Goal: Information Seeking & Learning: Compare options

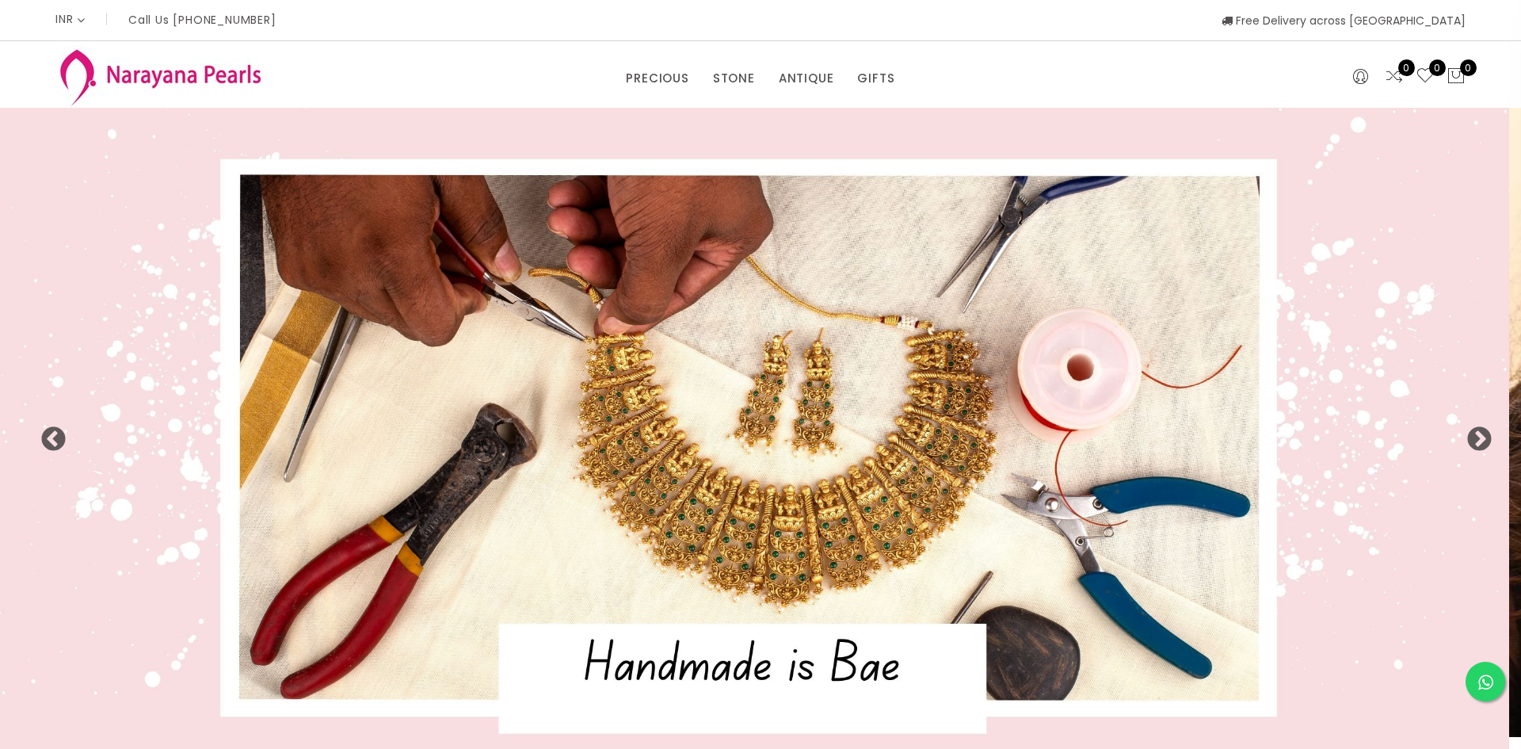
select select "INR"
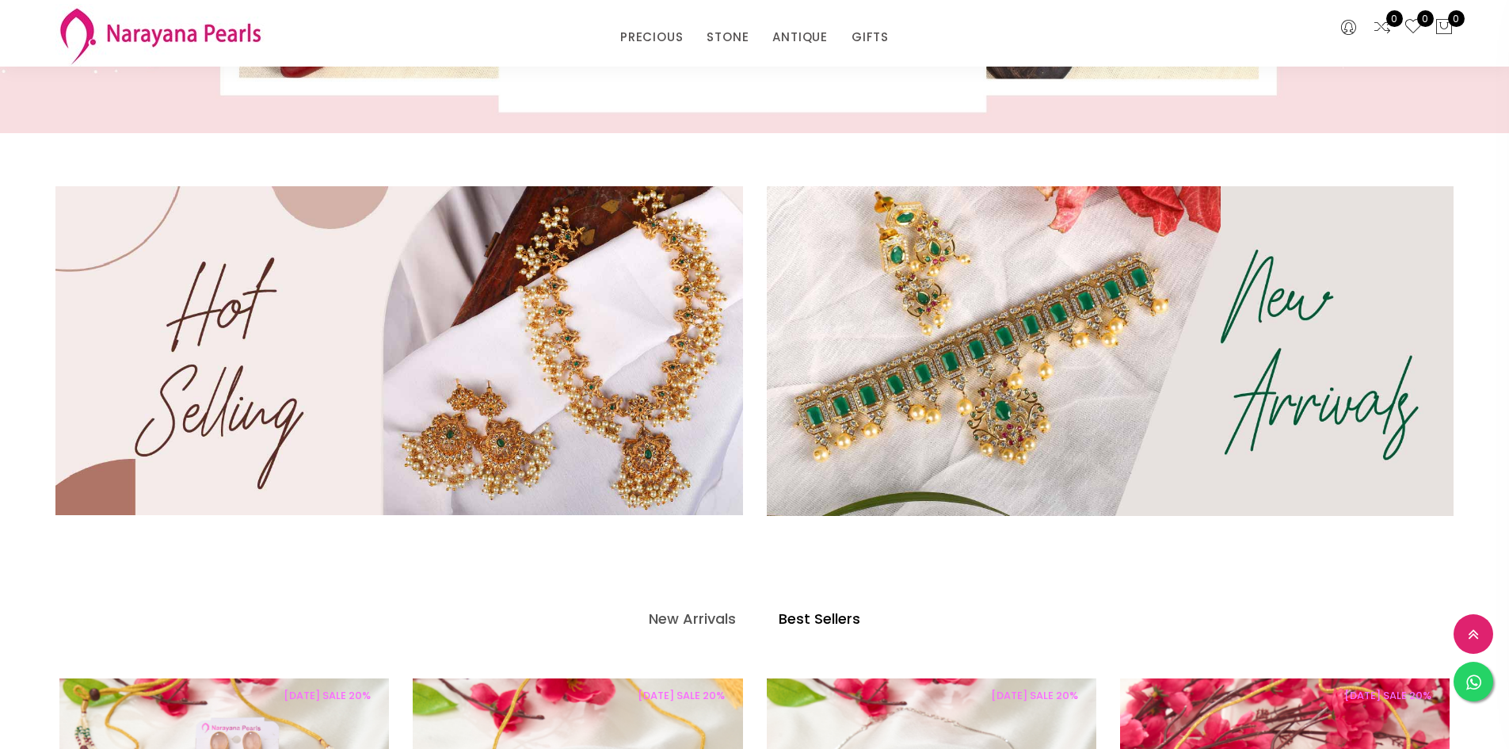
scroll to position [634, 0]
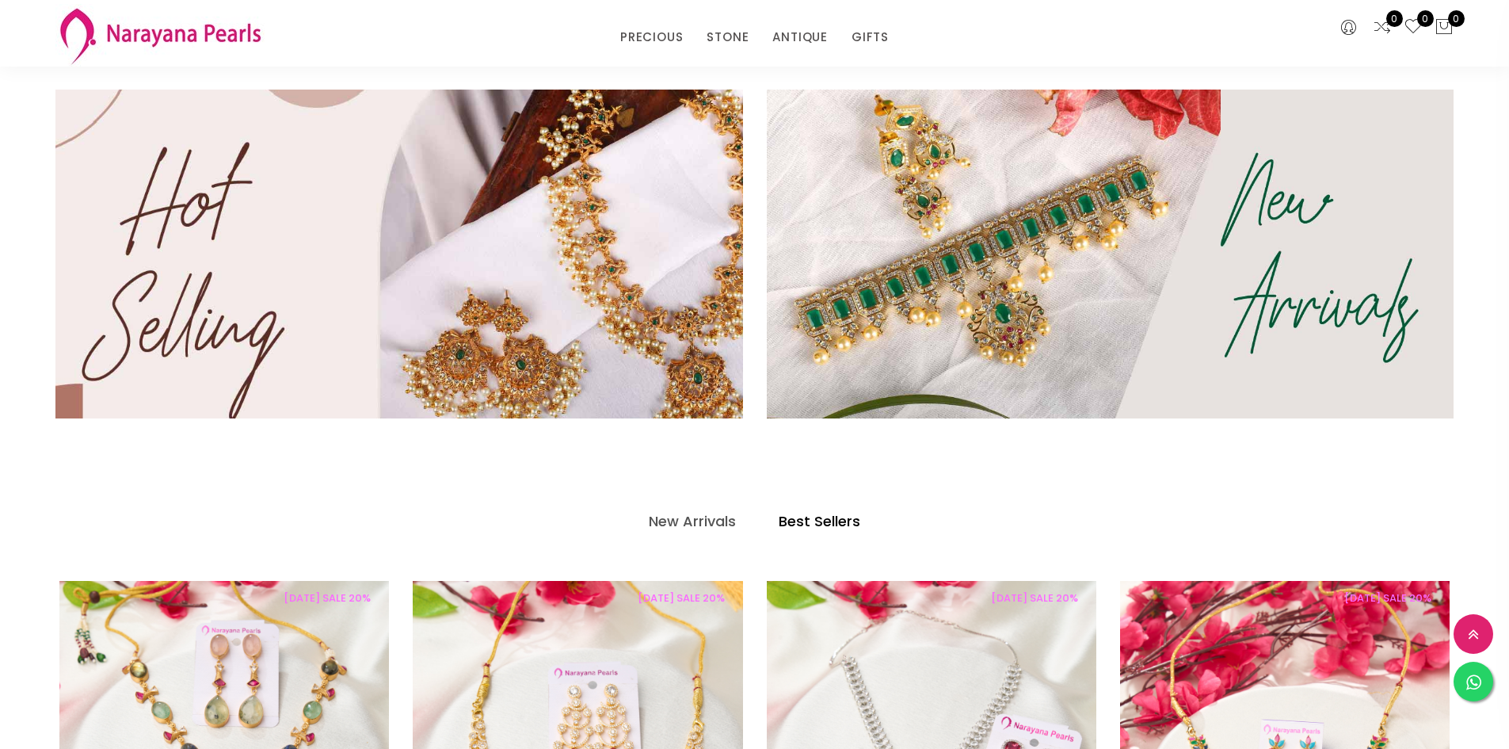
click at [277, 215] on img at bounding box center [399, 253] width 825 height 394
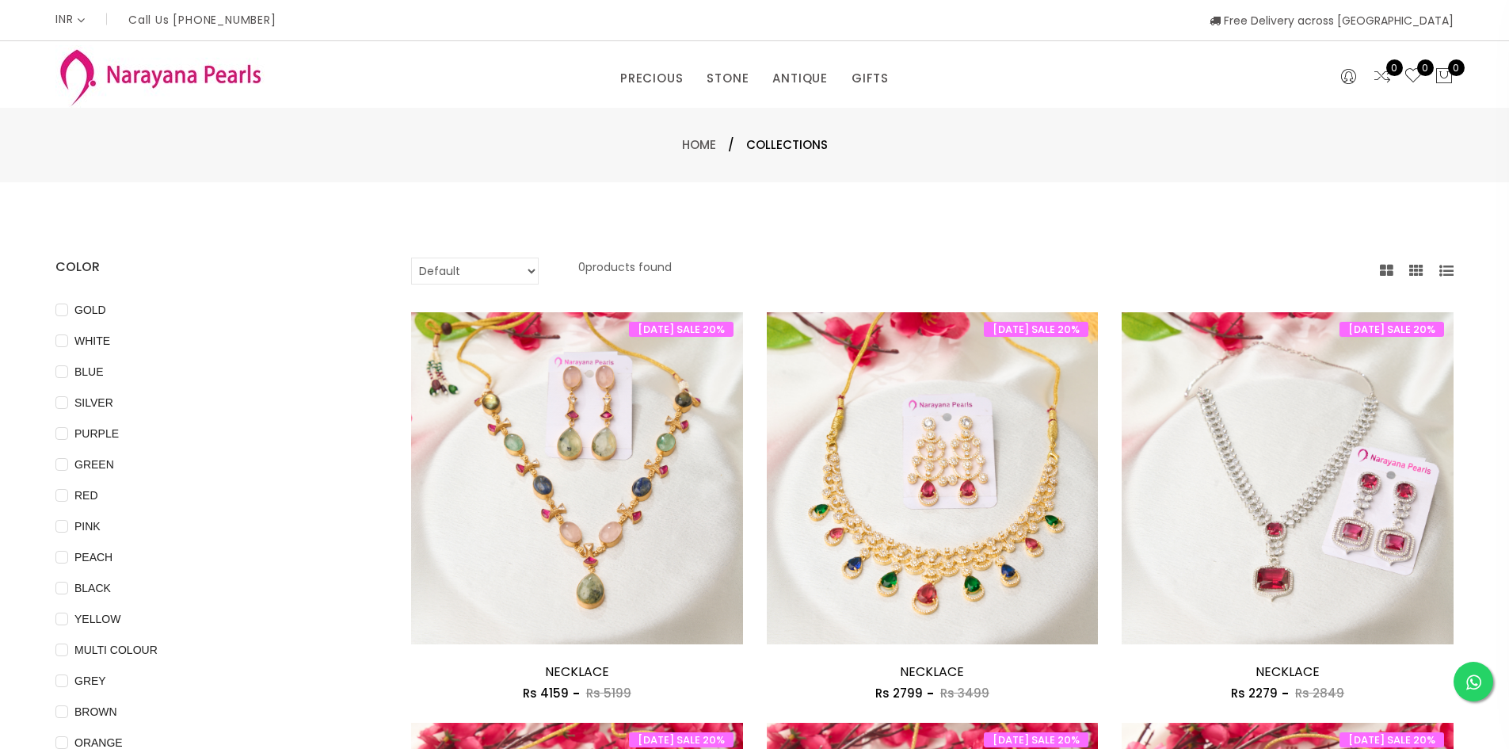
click at [208, 71] on img at bounding box center [159, 76] width 209 height 63
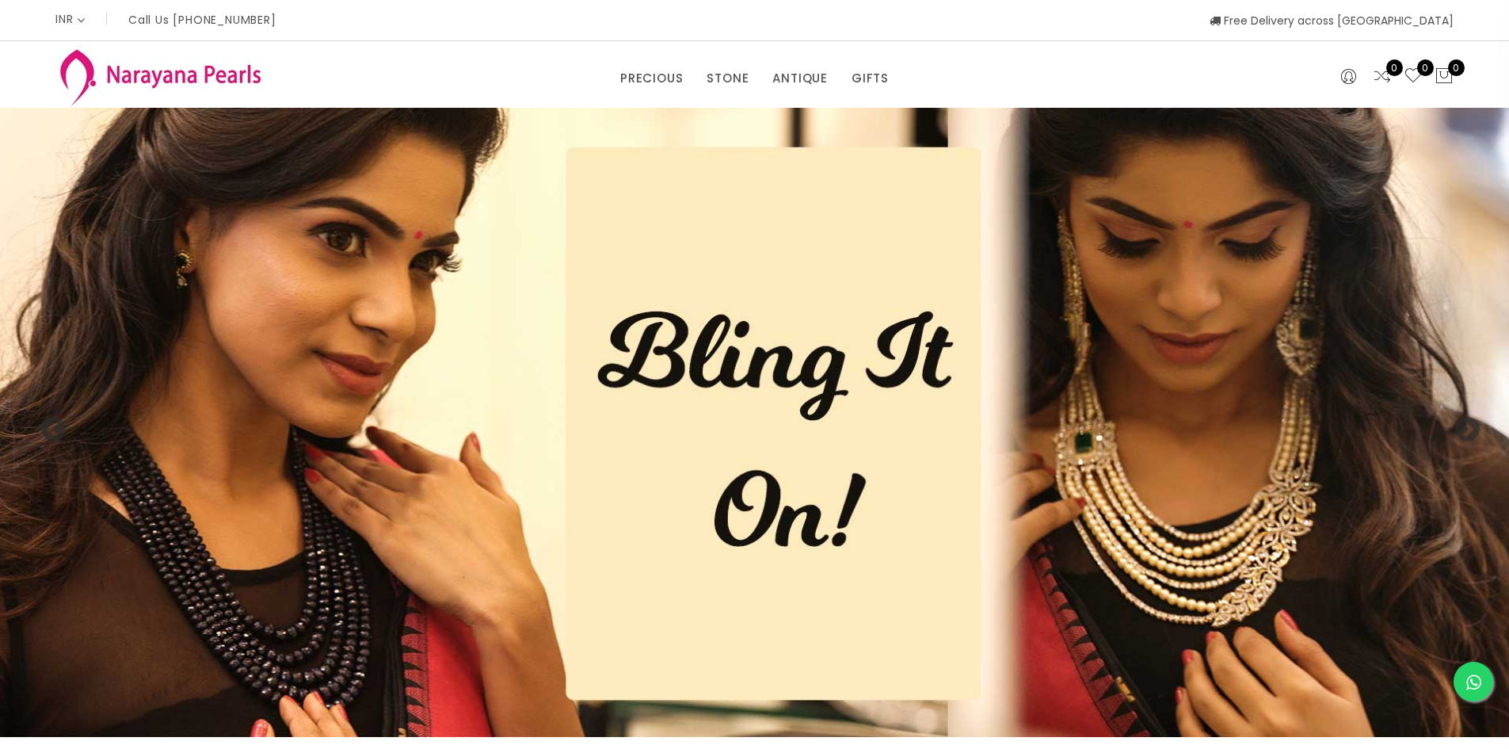
click at [997, 352] on img at bounding box center [754, 422] width 1509 height 629
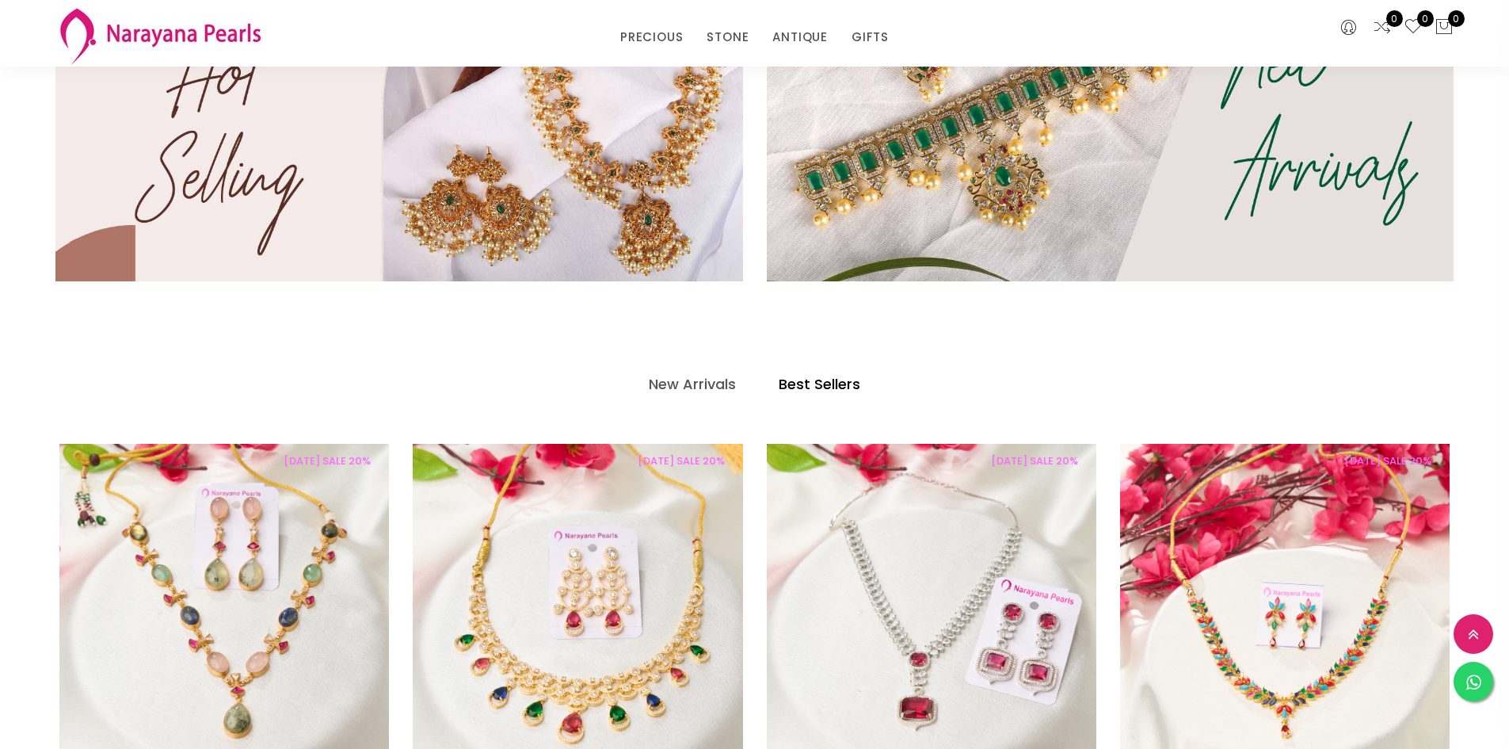
scroll to position [713, 0]
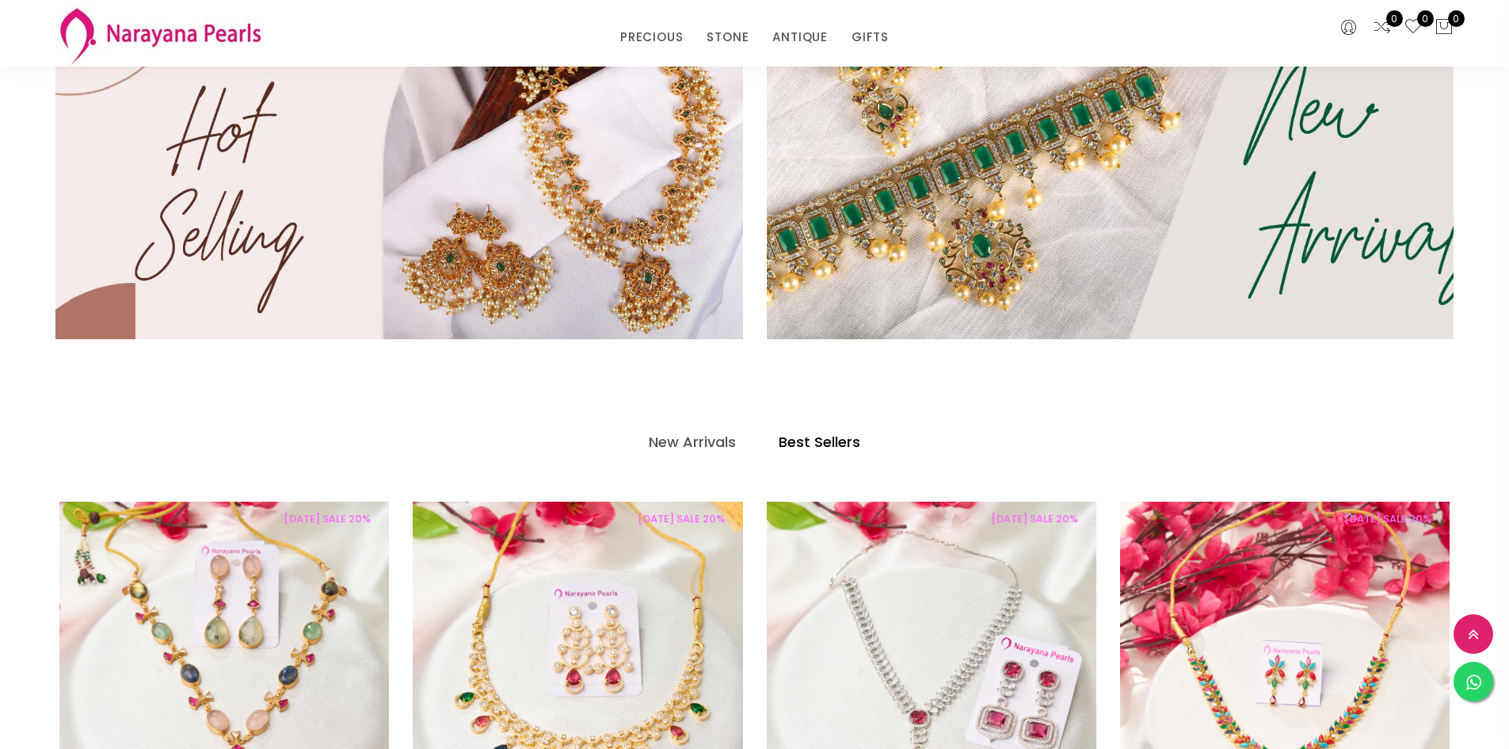
click at [1066, 223] on img at bounding box center [1110, 174] width 825 height 394
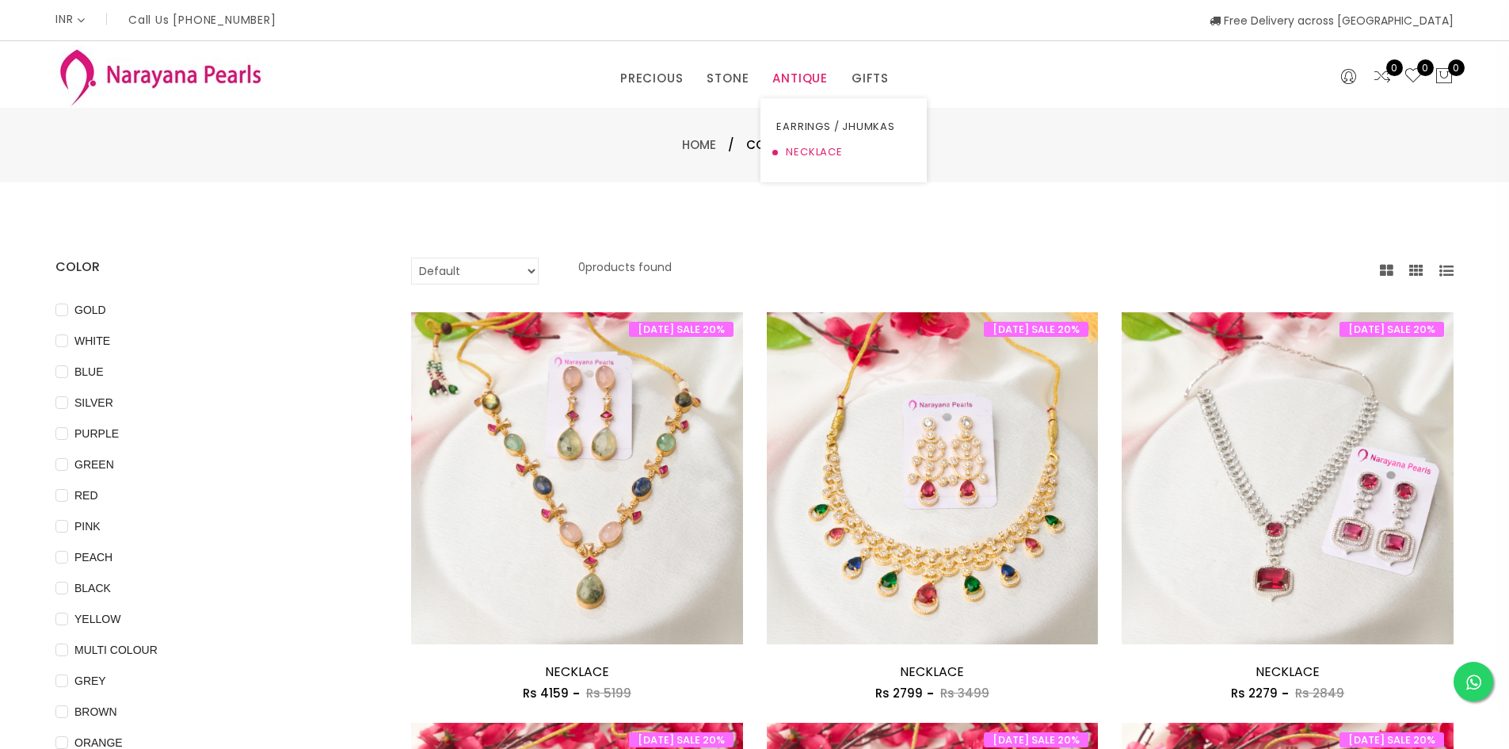
click at [806, 145] on link "NECKLACE" at bounding box center [843, 151] width 135 height 25
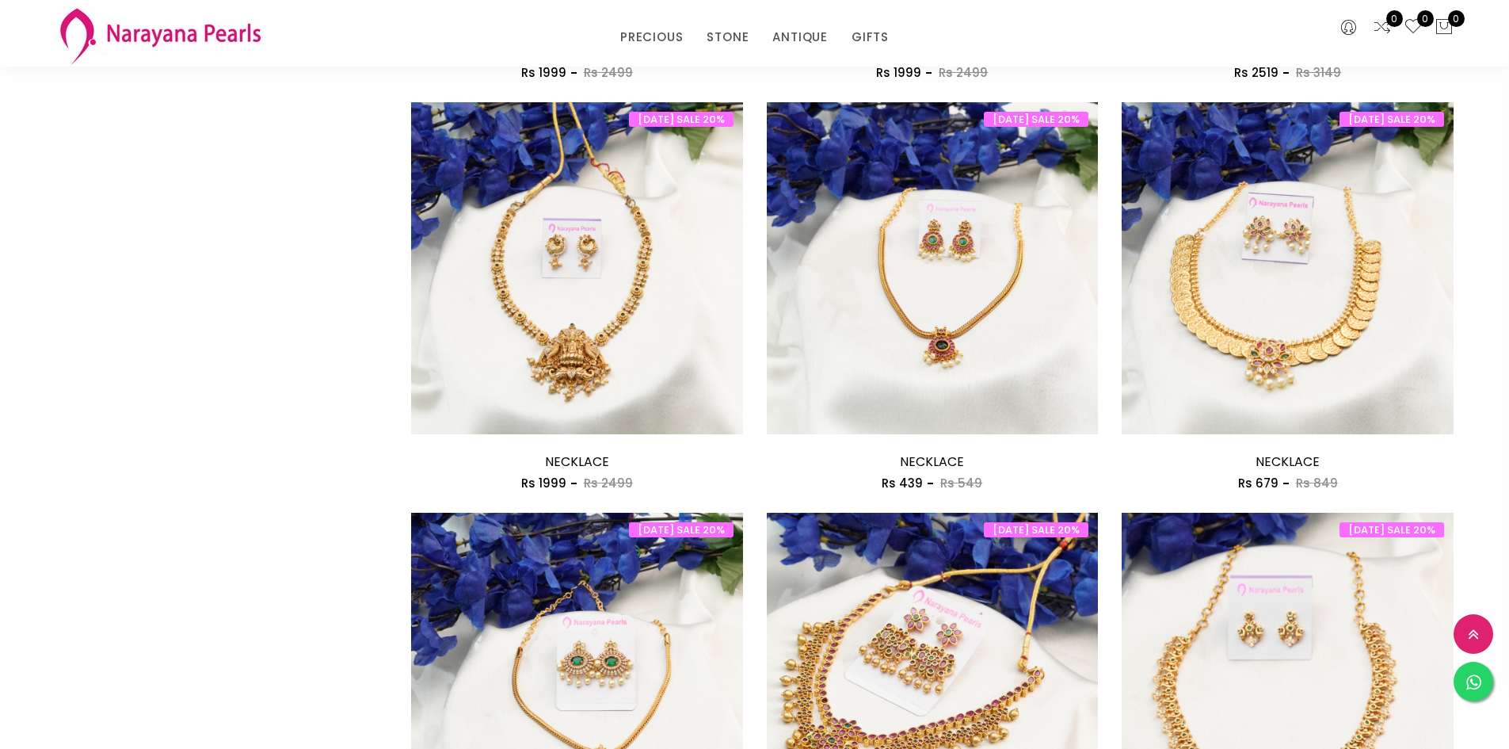
scroll to position [2139, 0]
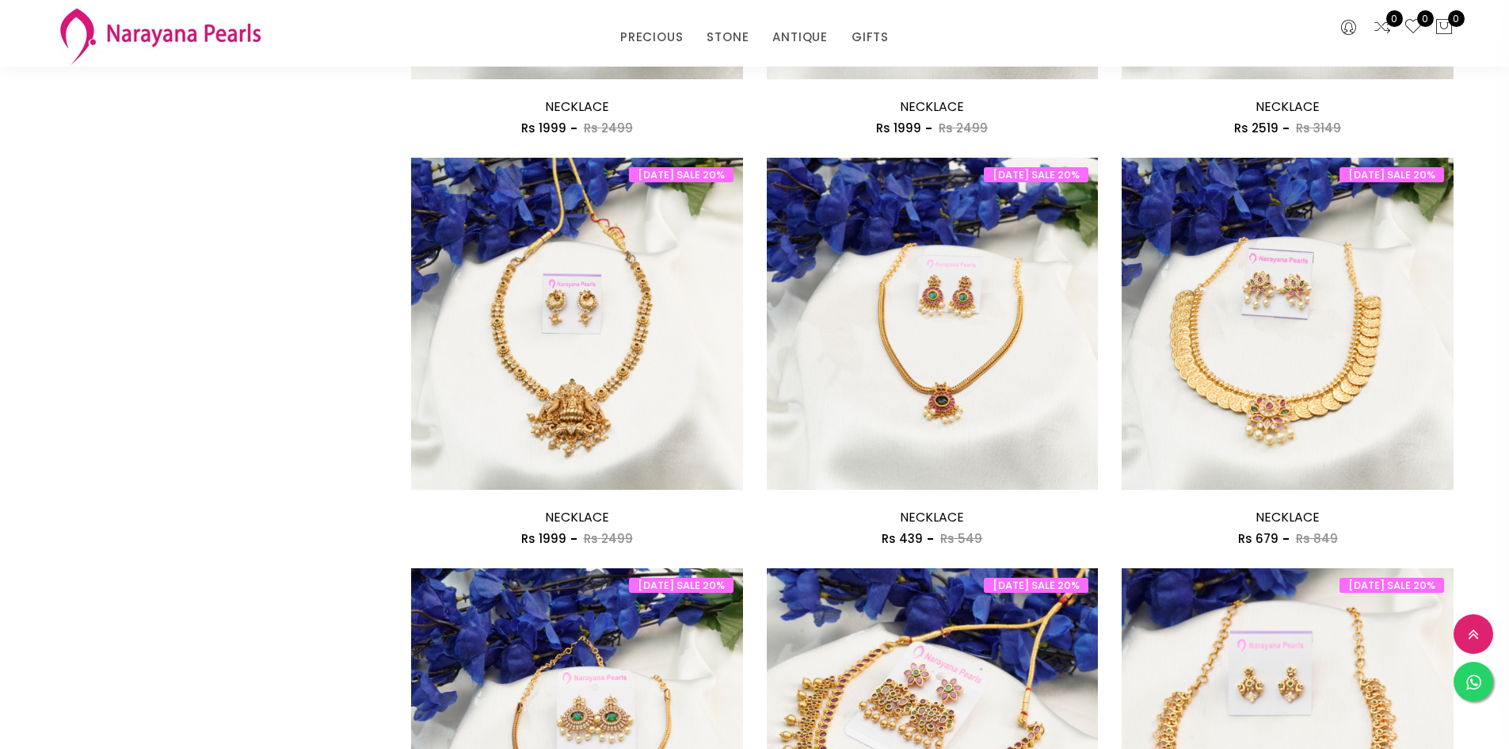
click at [903, 250] on img at bounding box center [933, 339] width 332 height 332
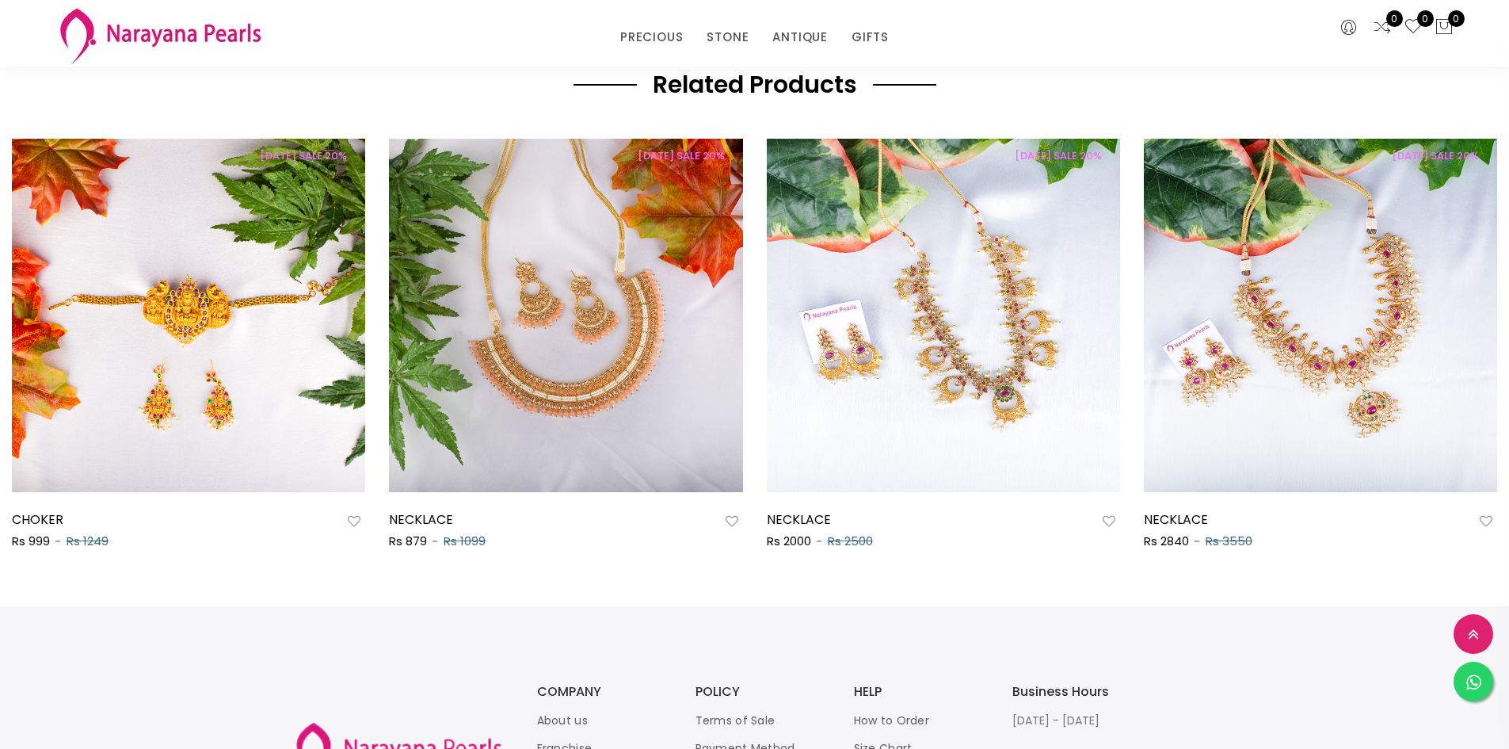
scroll to position [871, 0]
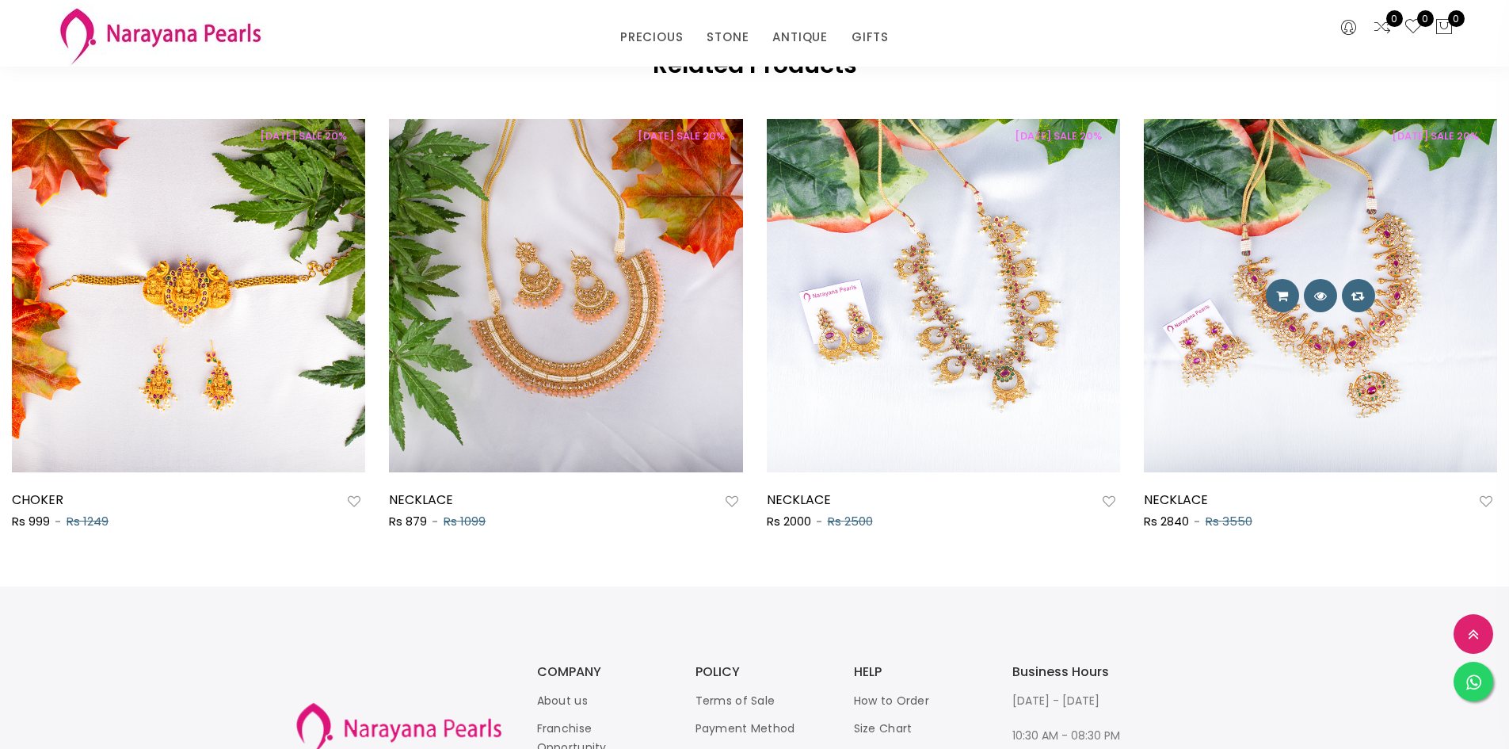
click at [1299, 349] on img at bounding box center [1320, 295] width 353 height 353
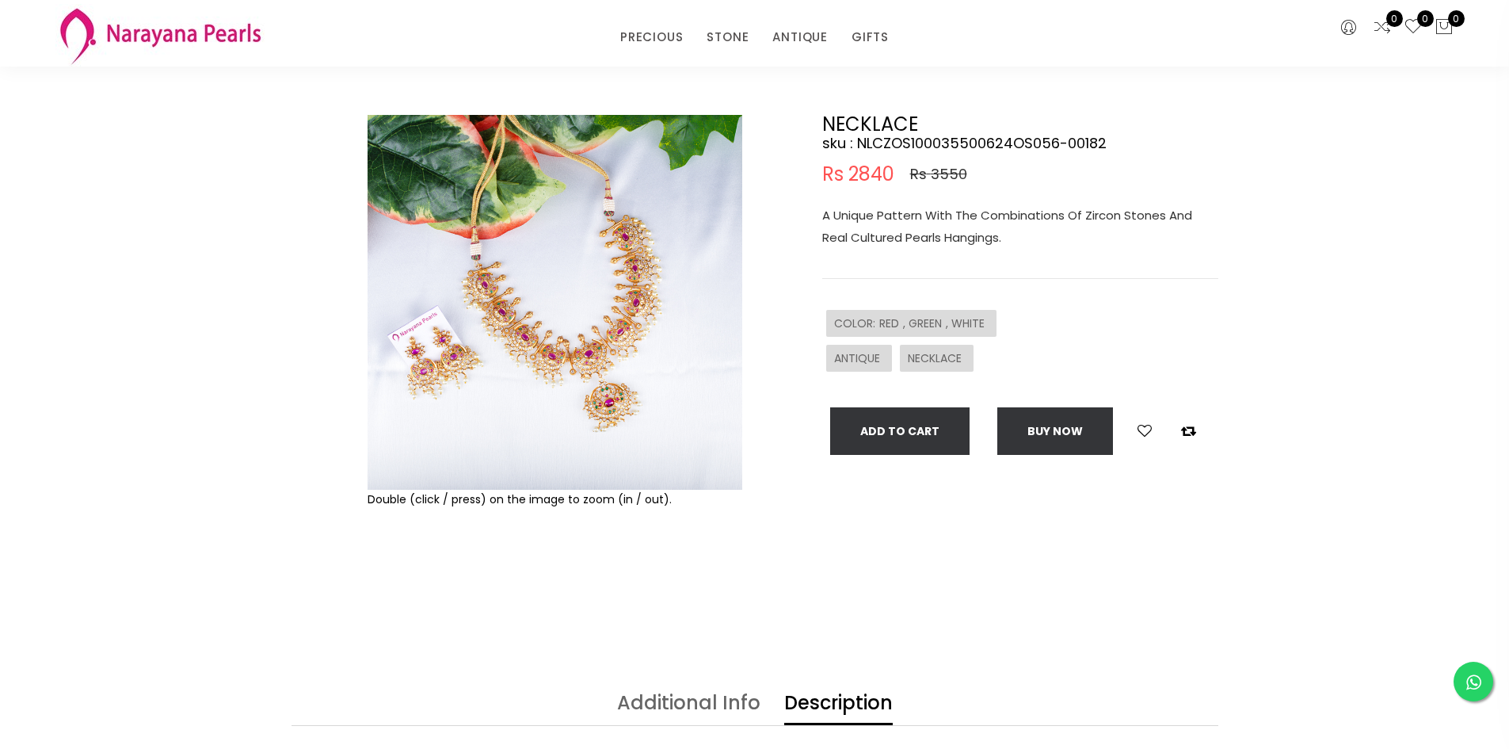
scroll to position [79, 0]
click at [470, 400] on img at bounding box center [555, 303] width 375 height 375
click at [502, 321] on img at bounding box center [555, 303] width 375 height 375
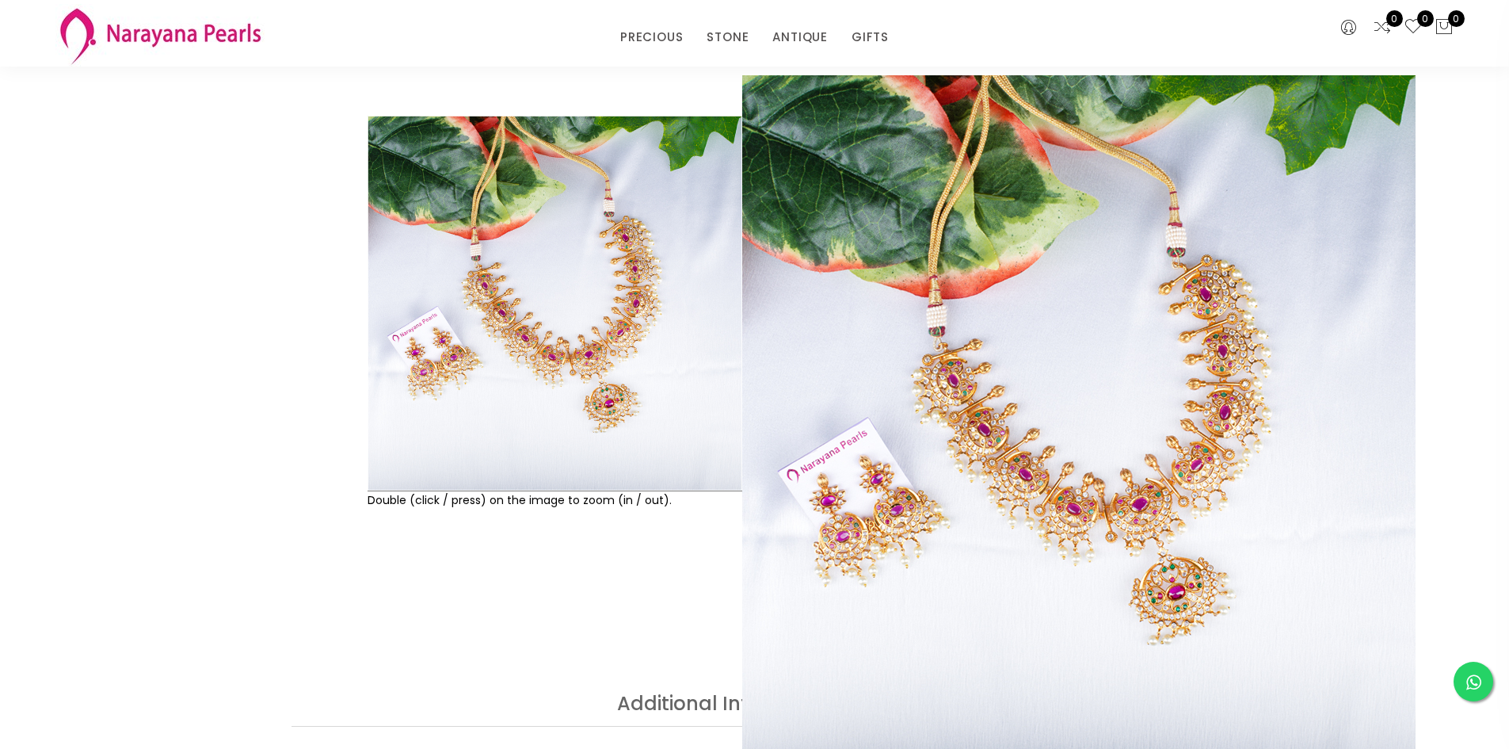
click at [599, 448] on img at bounding box center [555, 303] width 375 height 375
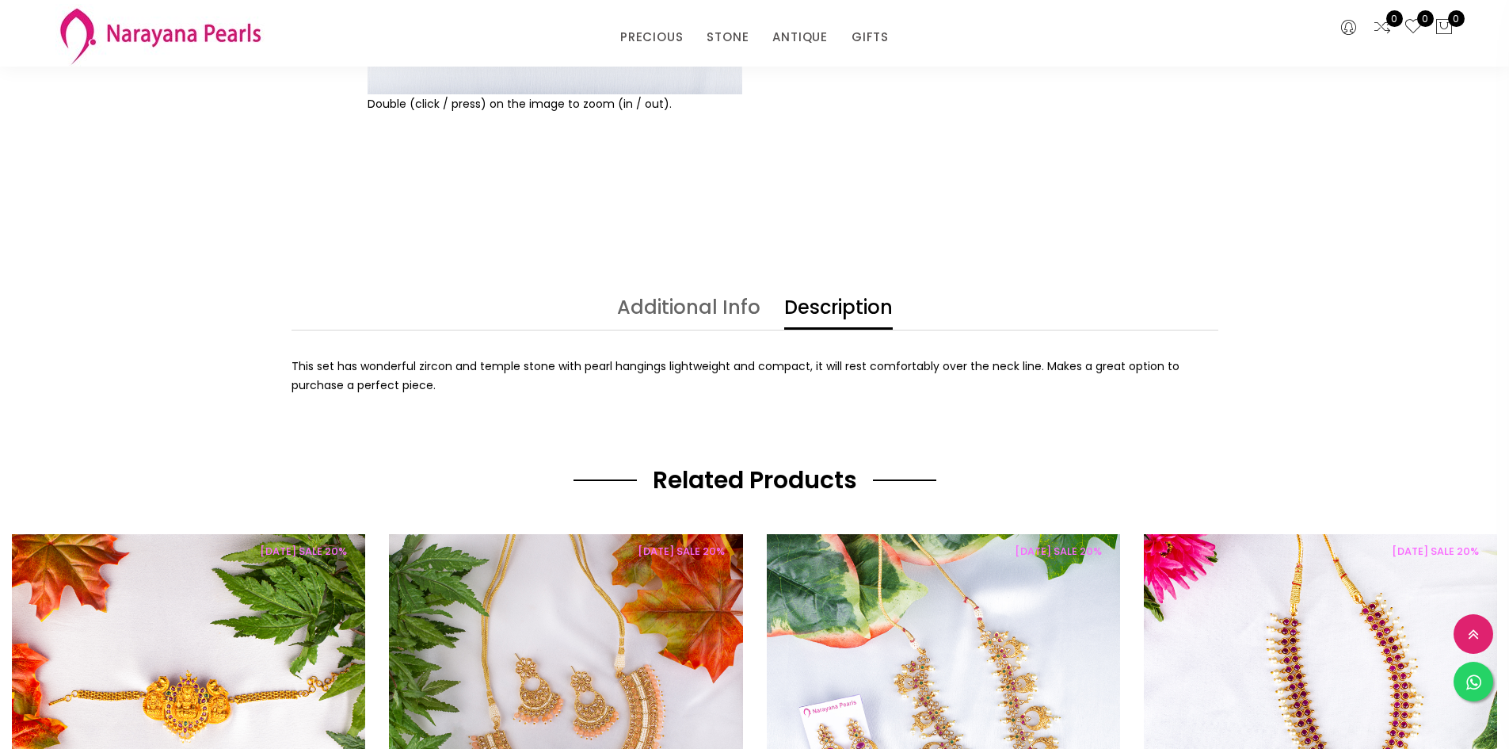
scroll to position [713, 0]
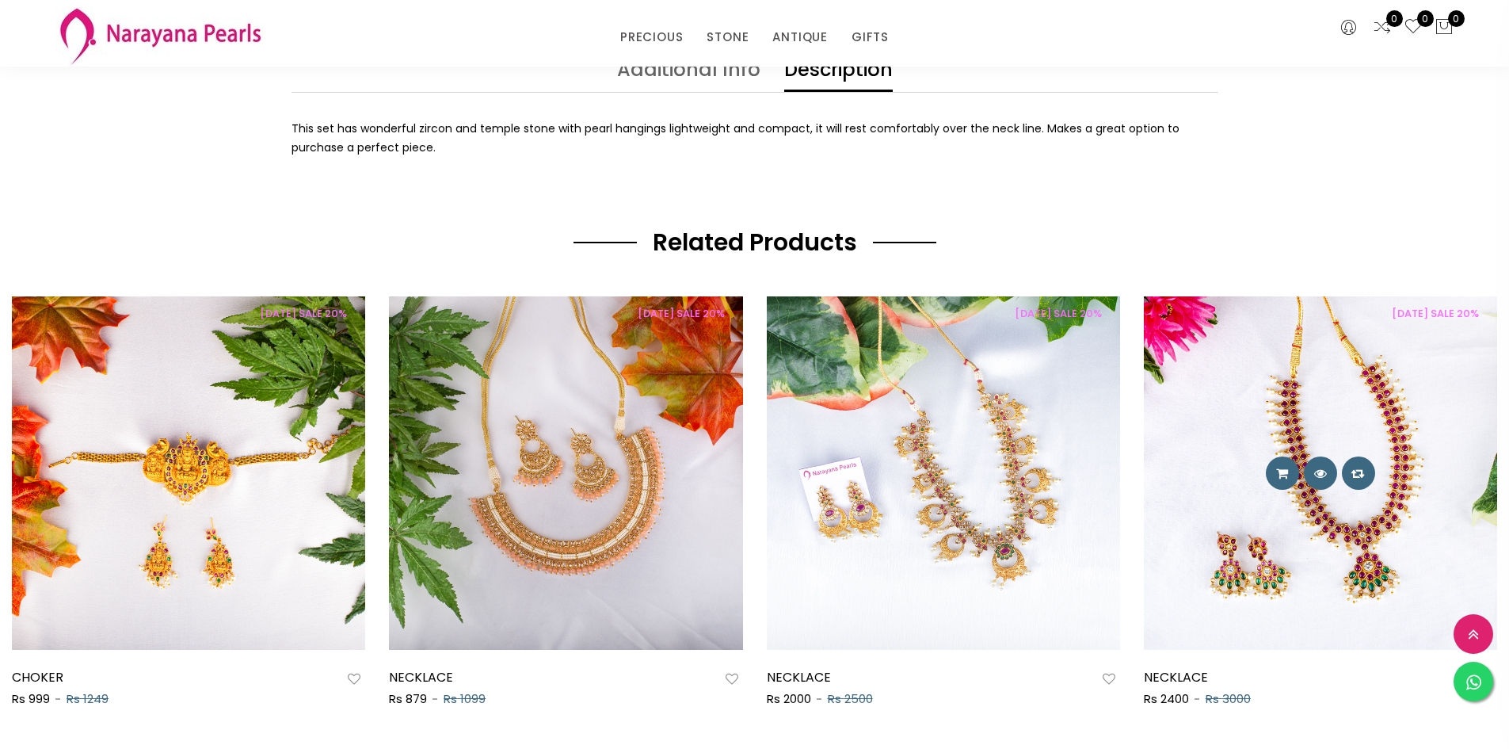
click at [1248, 490] on div at bounding box center [1320, 472] width 353 height 33
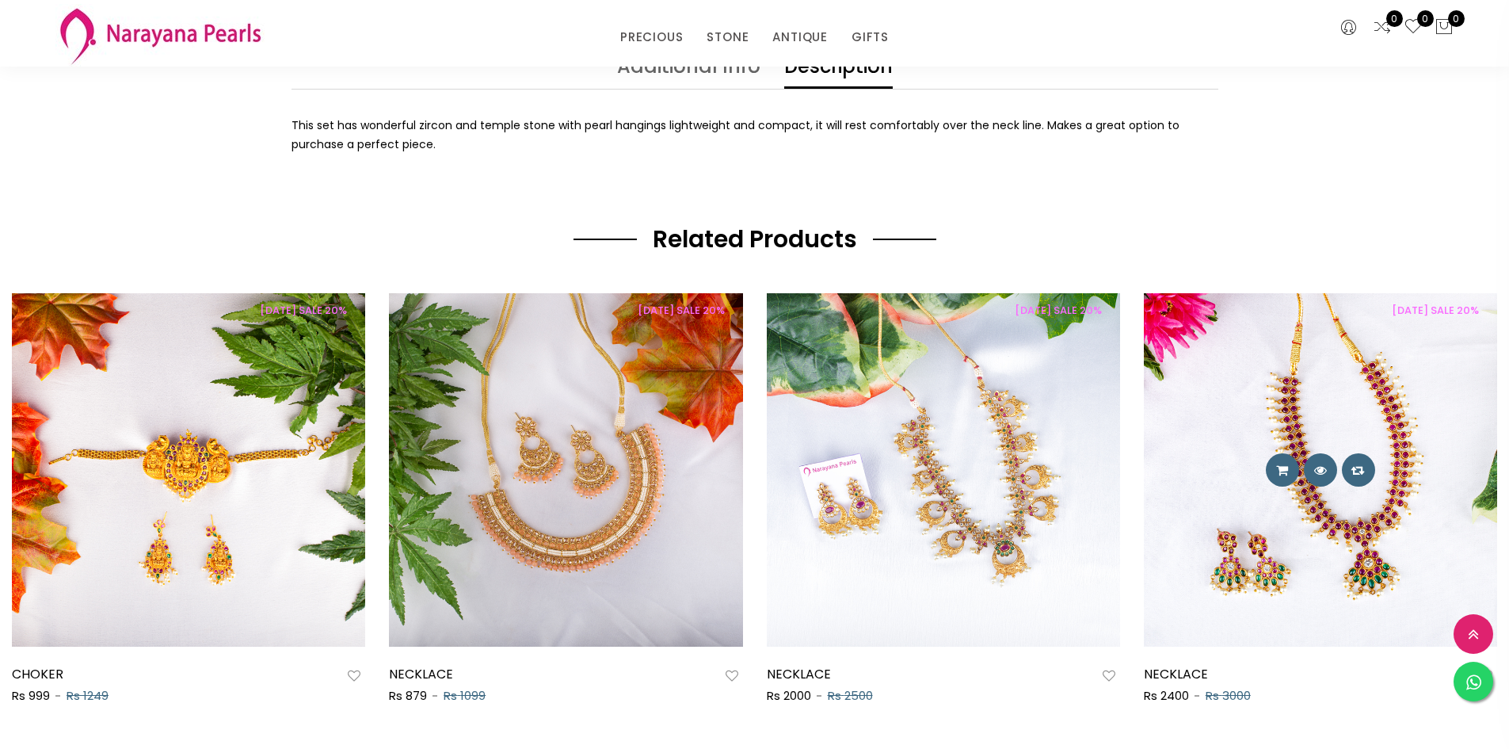
scroll to position [685, 0]
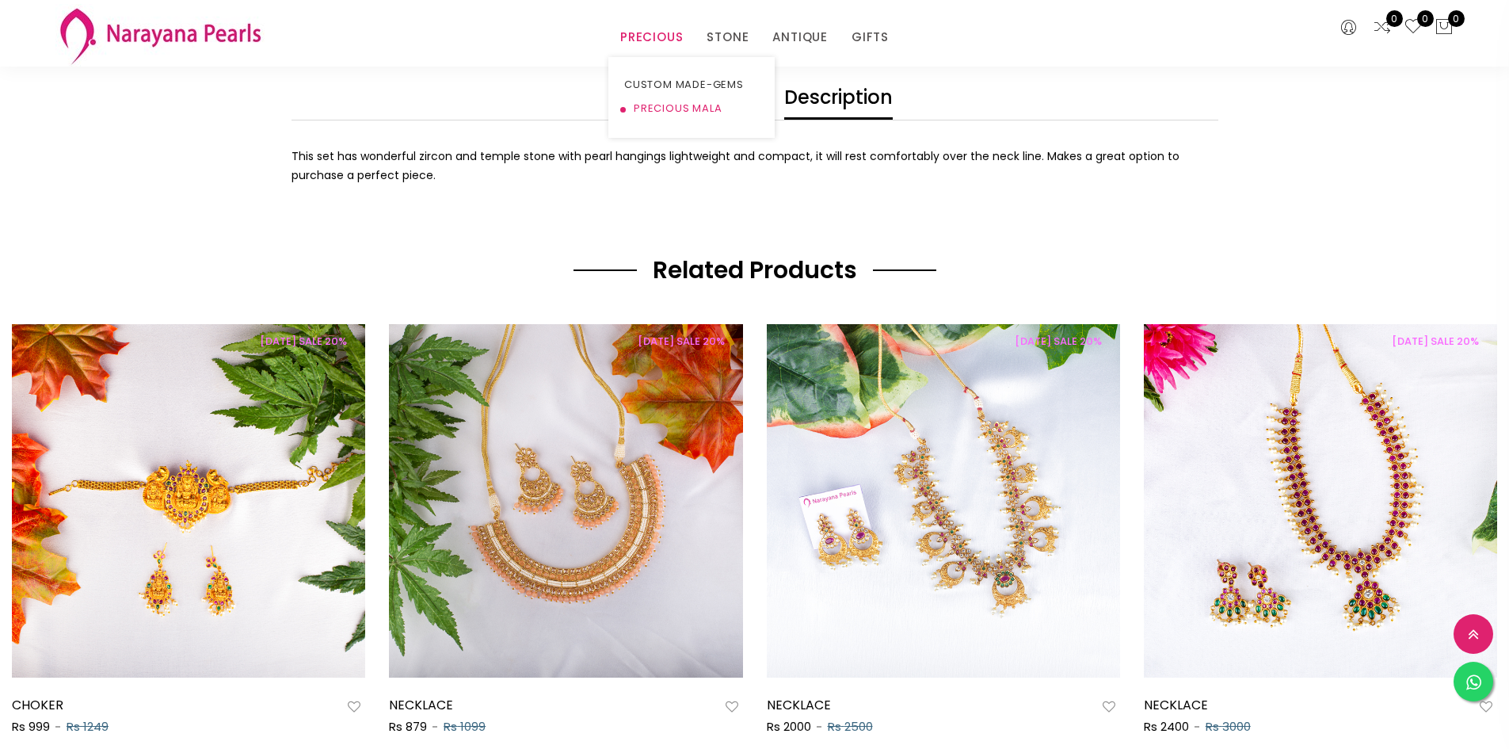
click at [661, 101] on link "PRECIOUS MALA" at bounding box center [691, 109] width 135 height 24
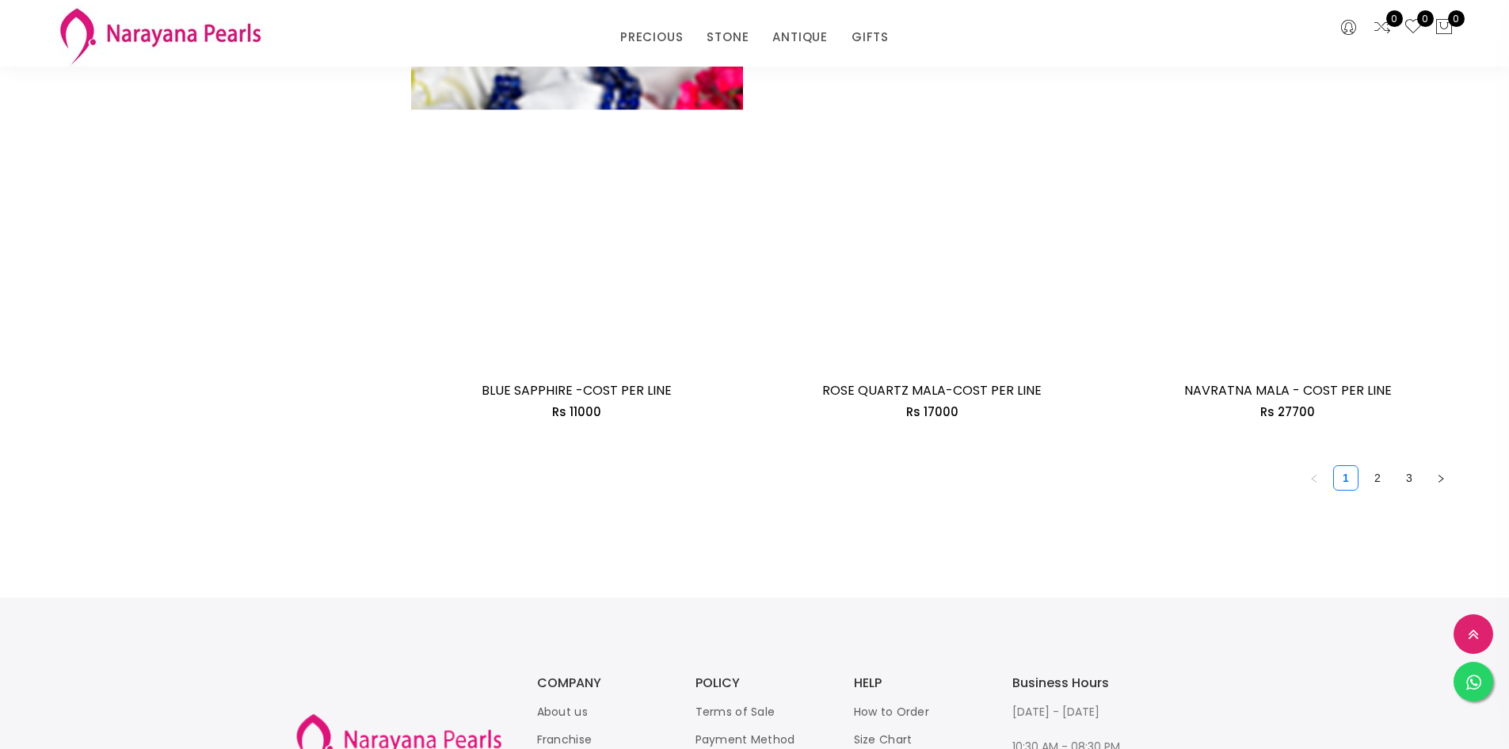
scroll to position [2693, 0]
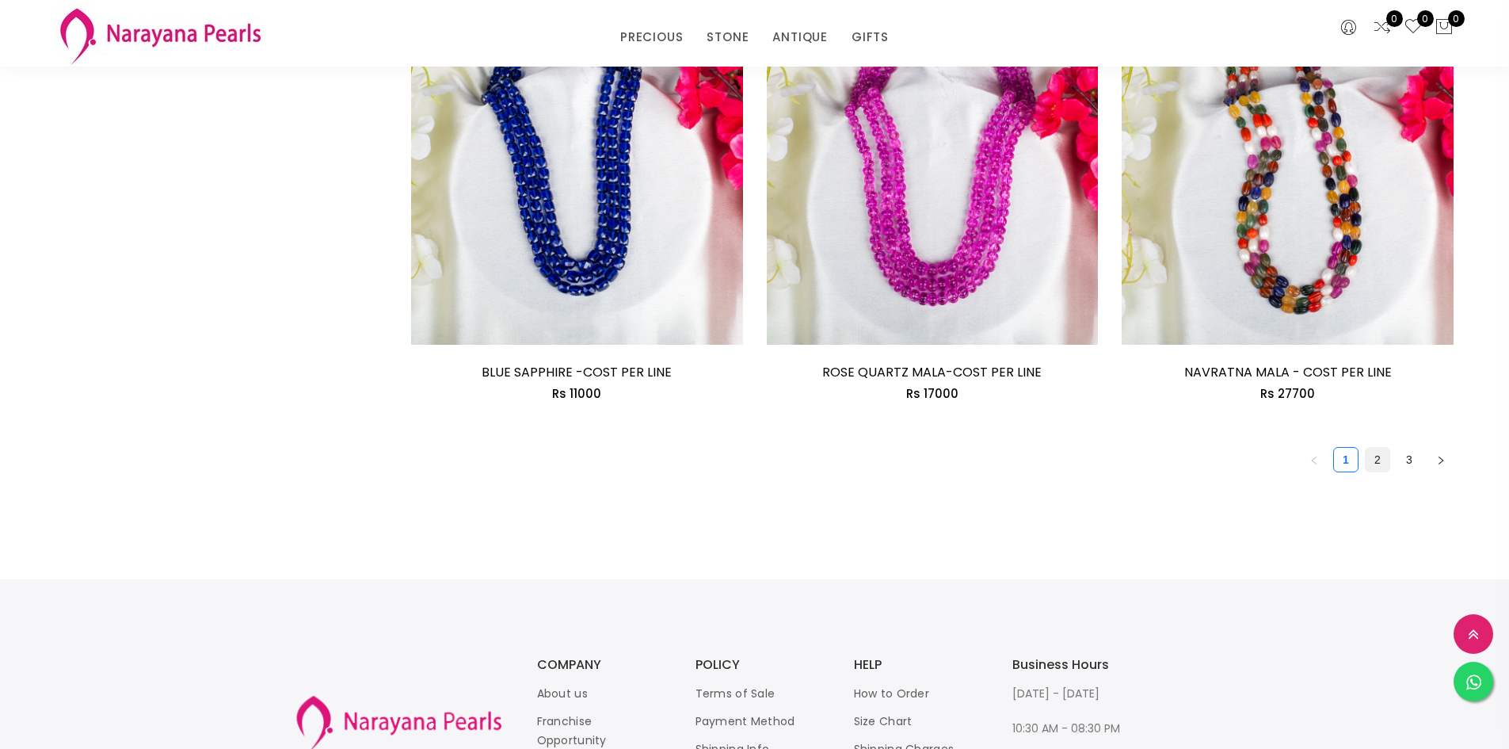
click at [1377, 455] on link "2" at bounding box center [1378, 460] width 24 height 24
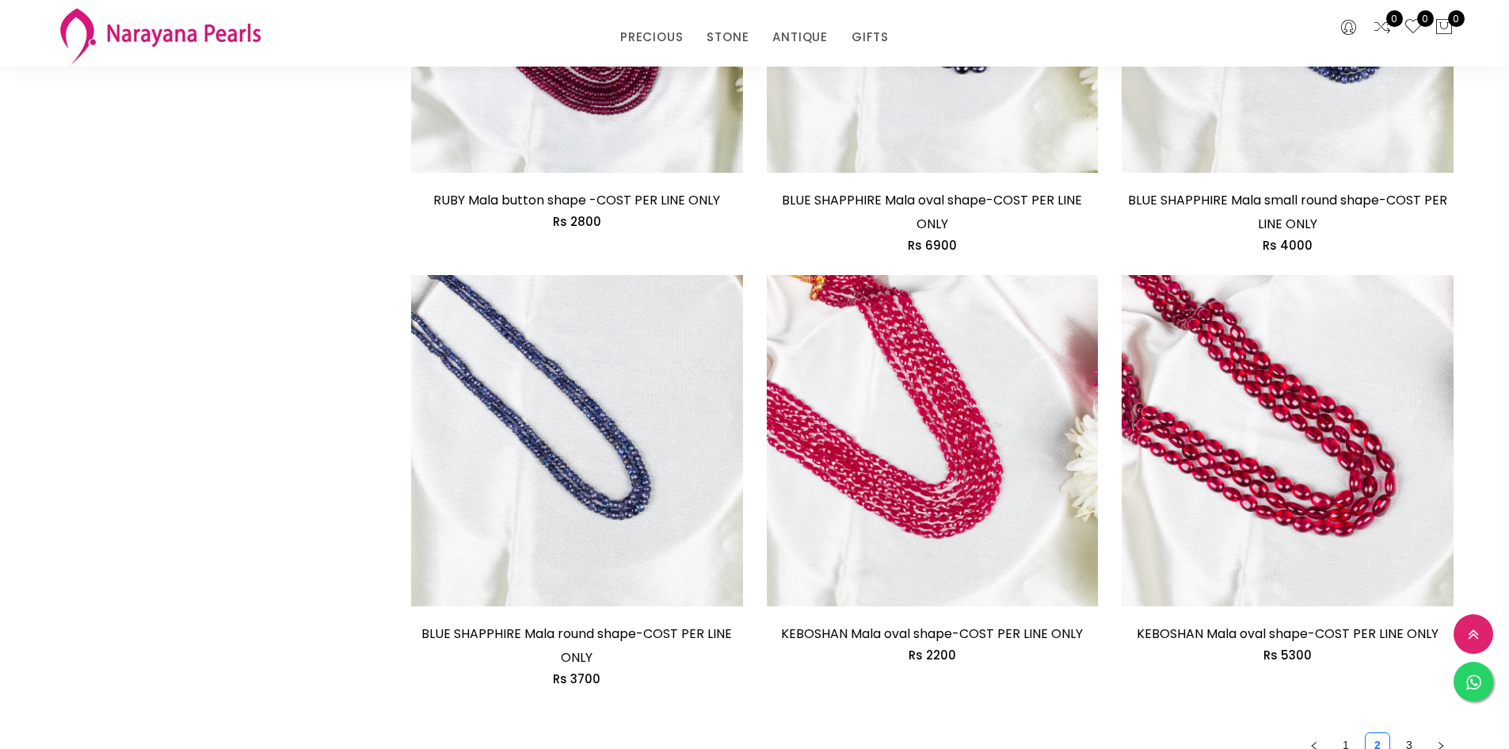
scroll to position [2851, 0]
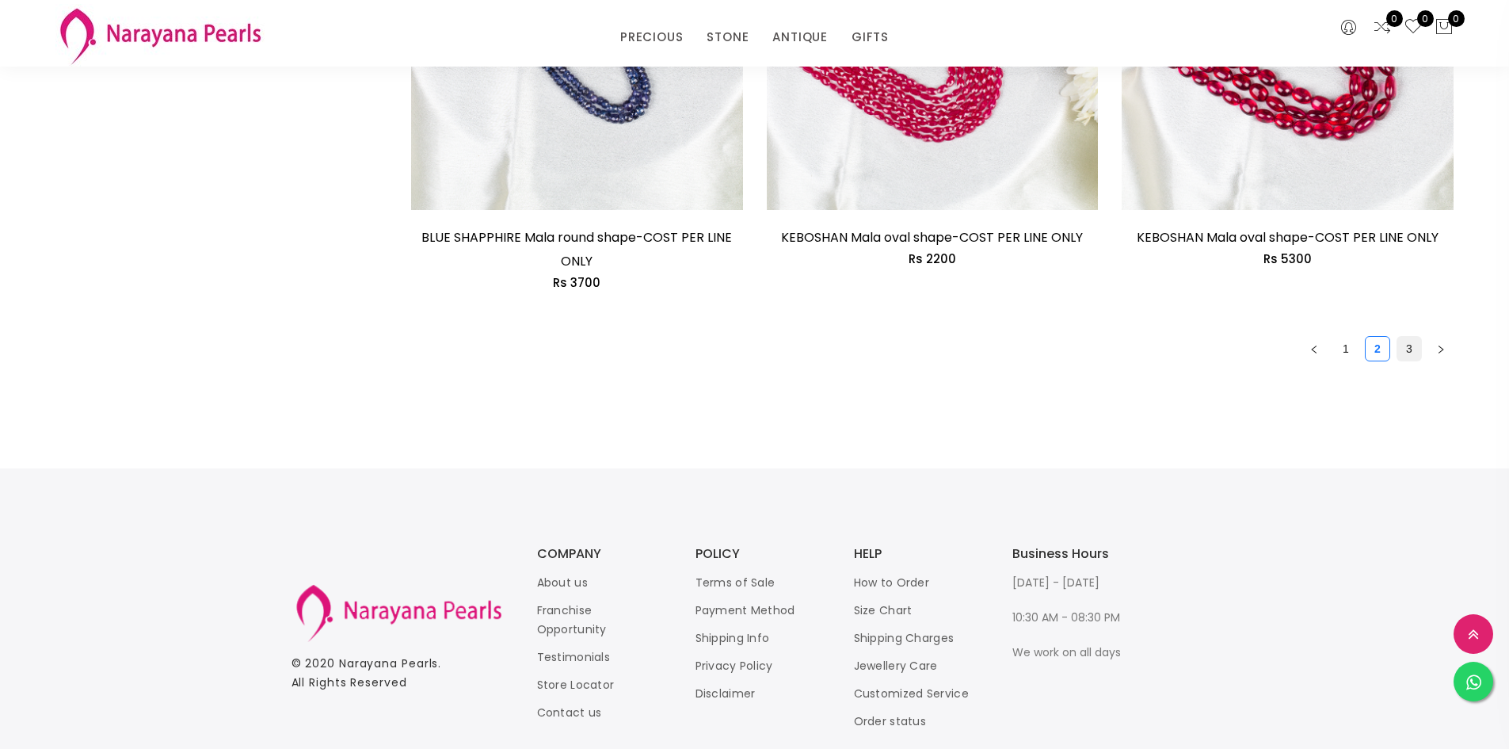
click at [1408, 351] on link "3" at bounding box center [1409, 349] width 24 height 24
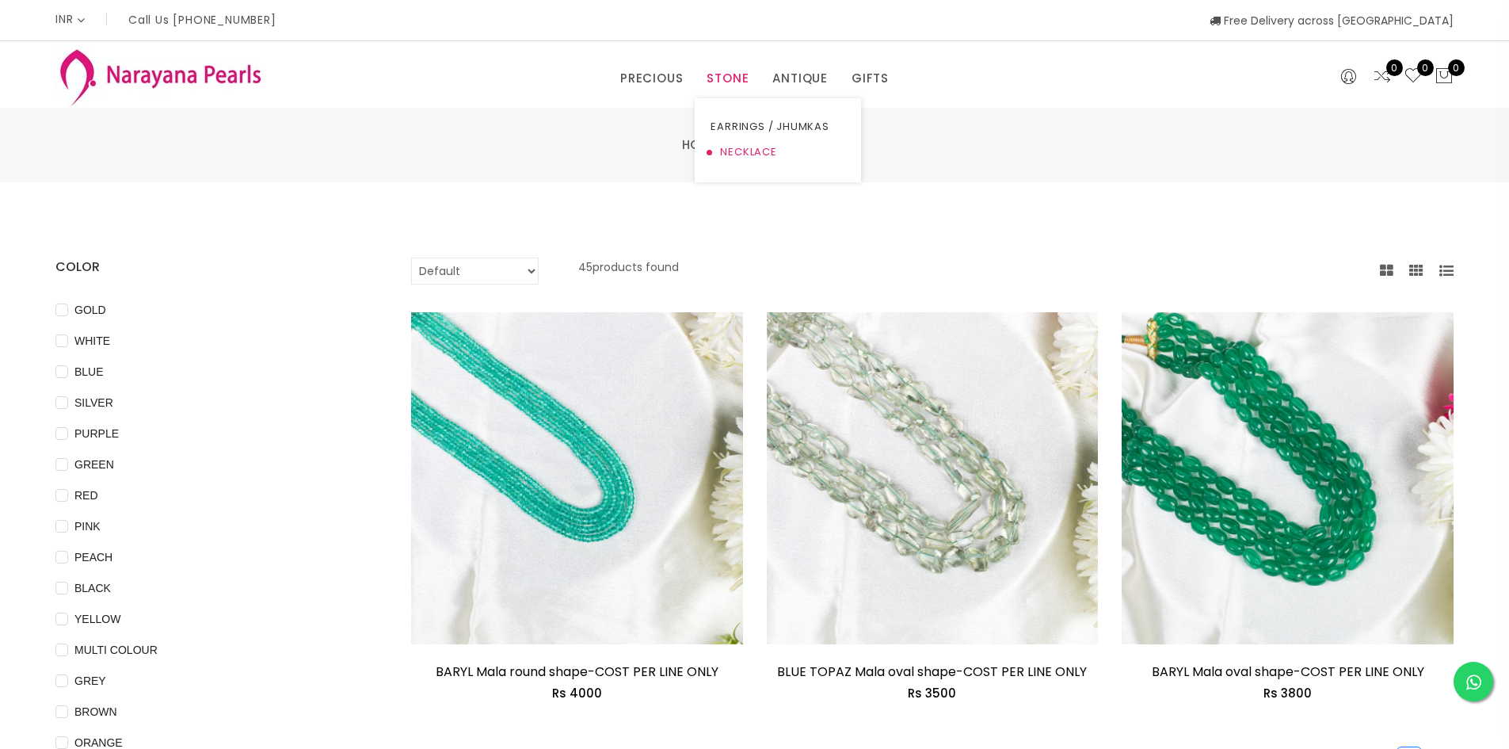
click at [727, 151] on link "NECKLACE" at bounding box center [777, 151] width 135 height 25
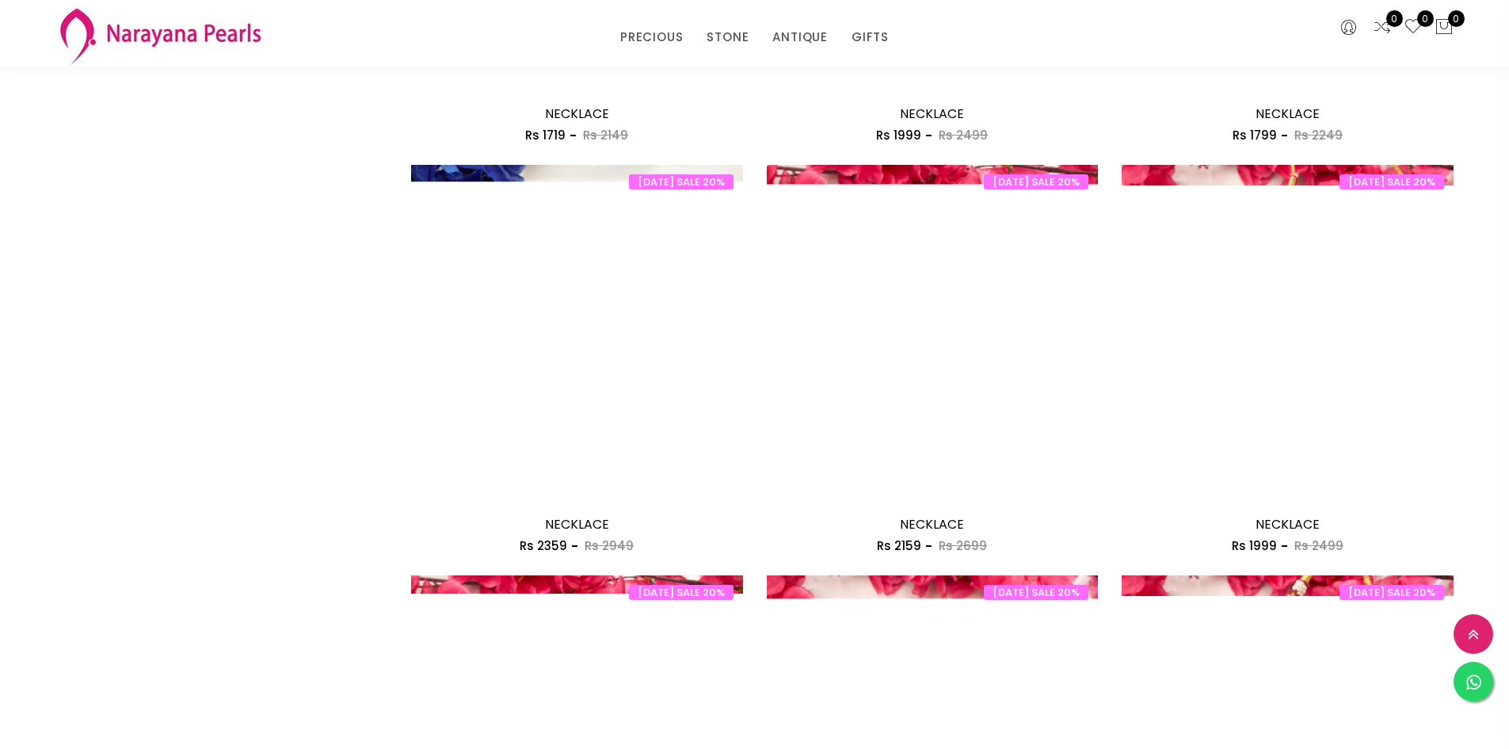
scroll to position [2139, 0]
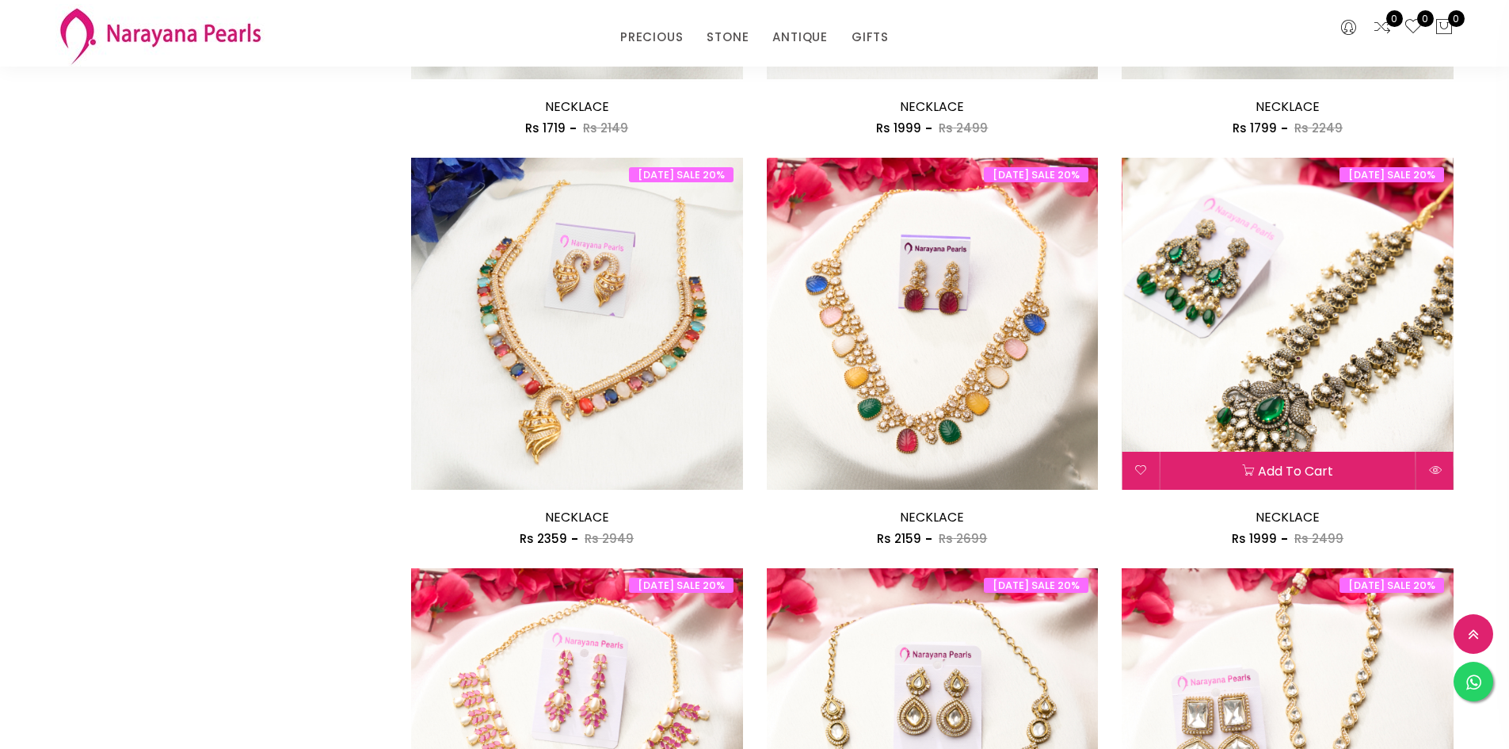
click at [1247, 284] on img at bounding box center [1288, 324] width 332 height 332
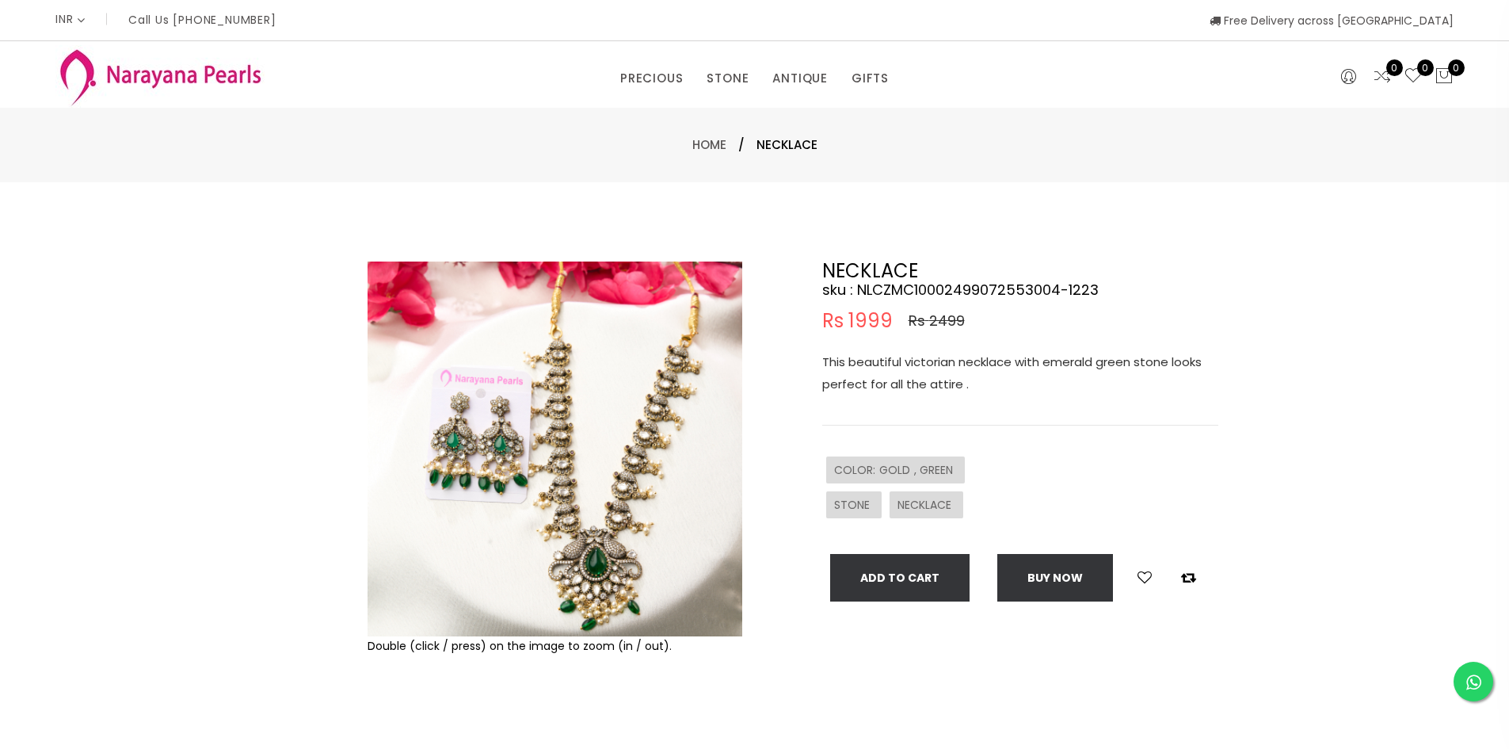
click at [531, 402] on img at bounding box center [555, 448] width 375 height 375
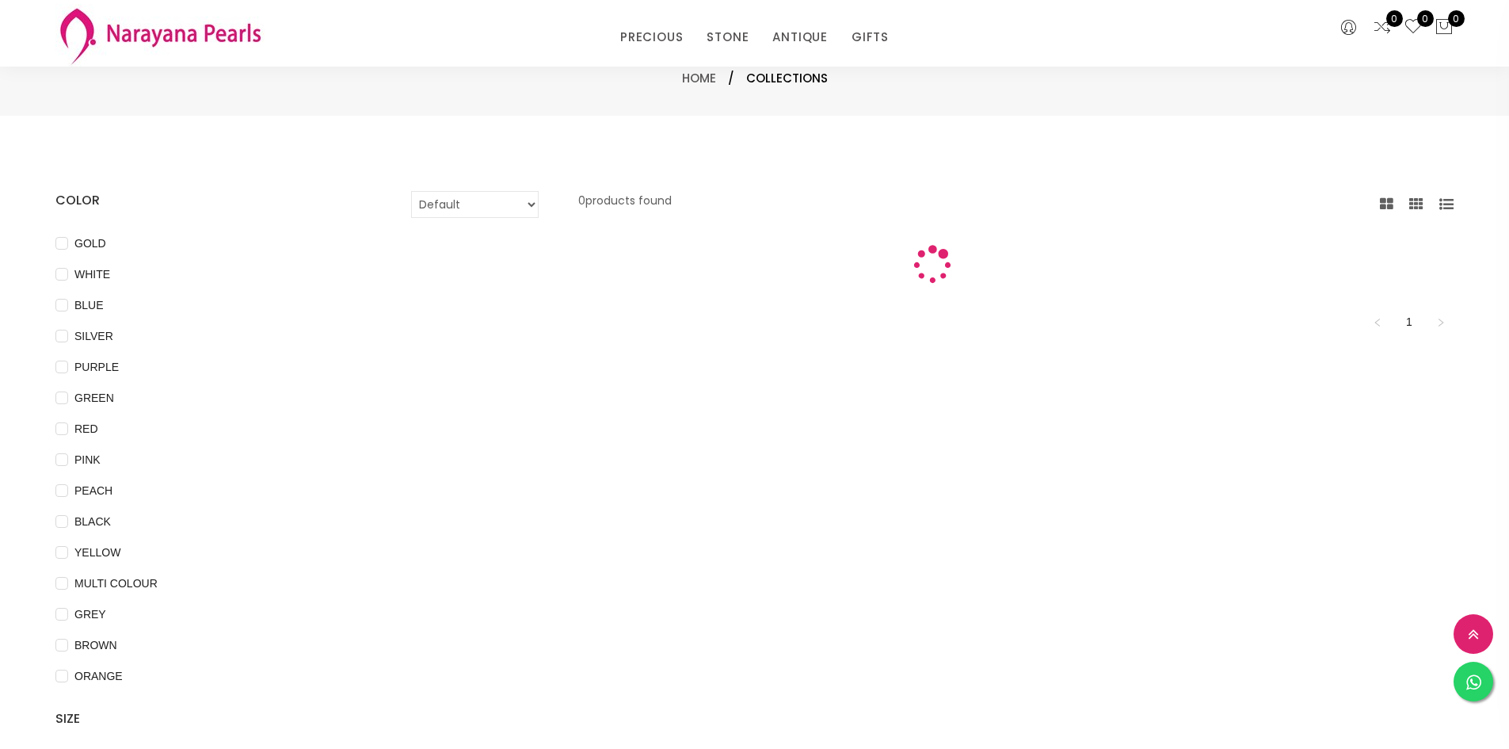
scroll to position [556, 0]
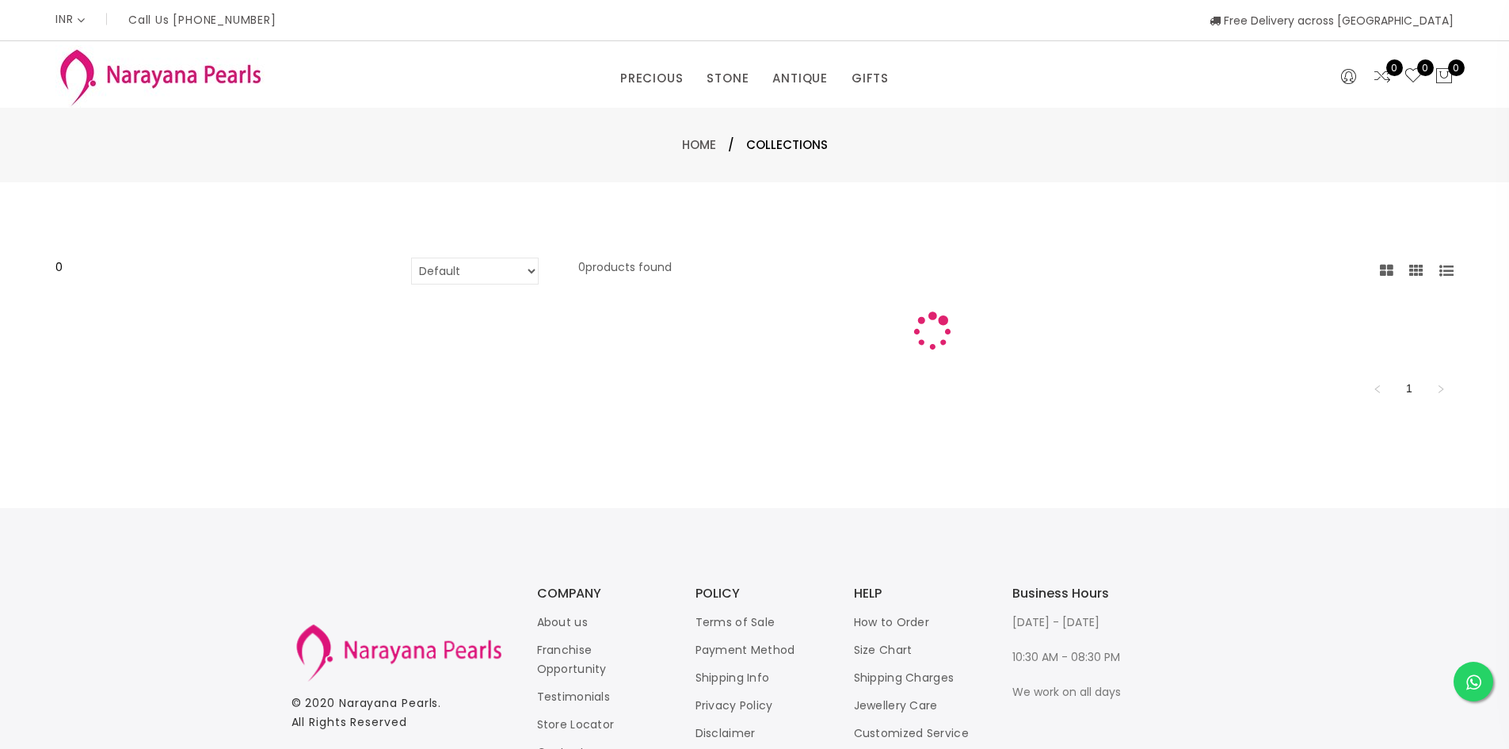
select select "INR"
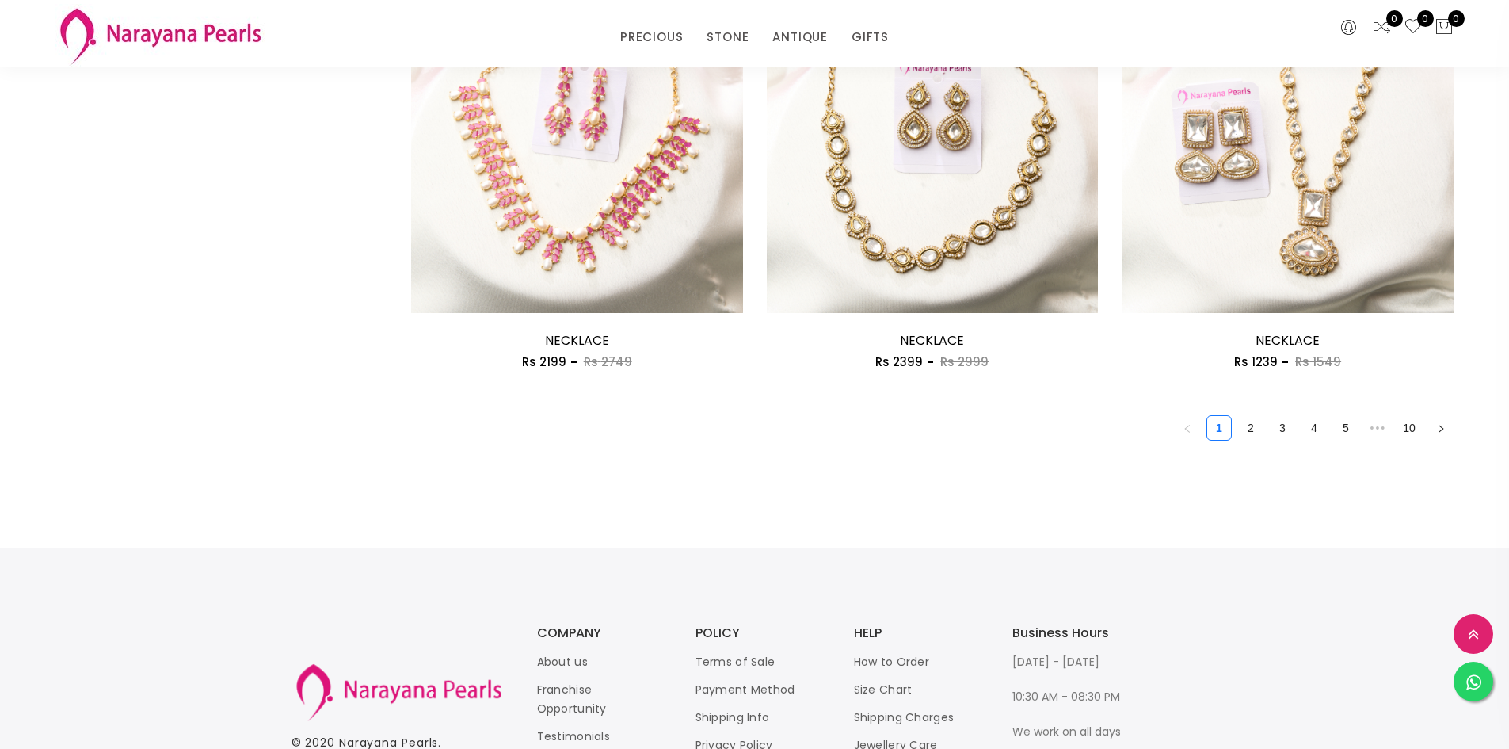
scroll to position [2727, 0]
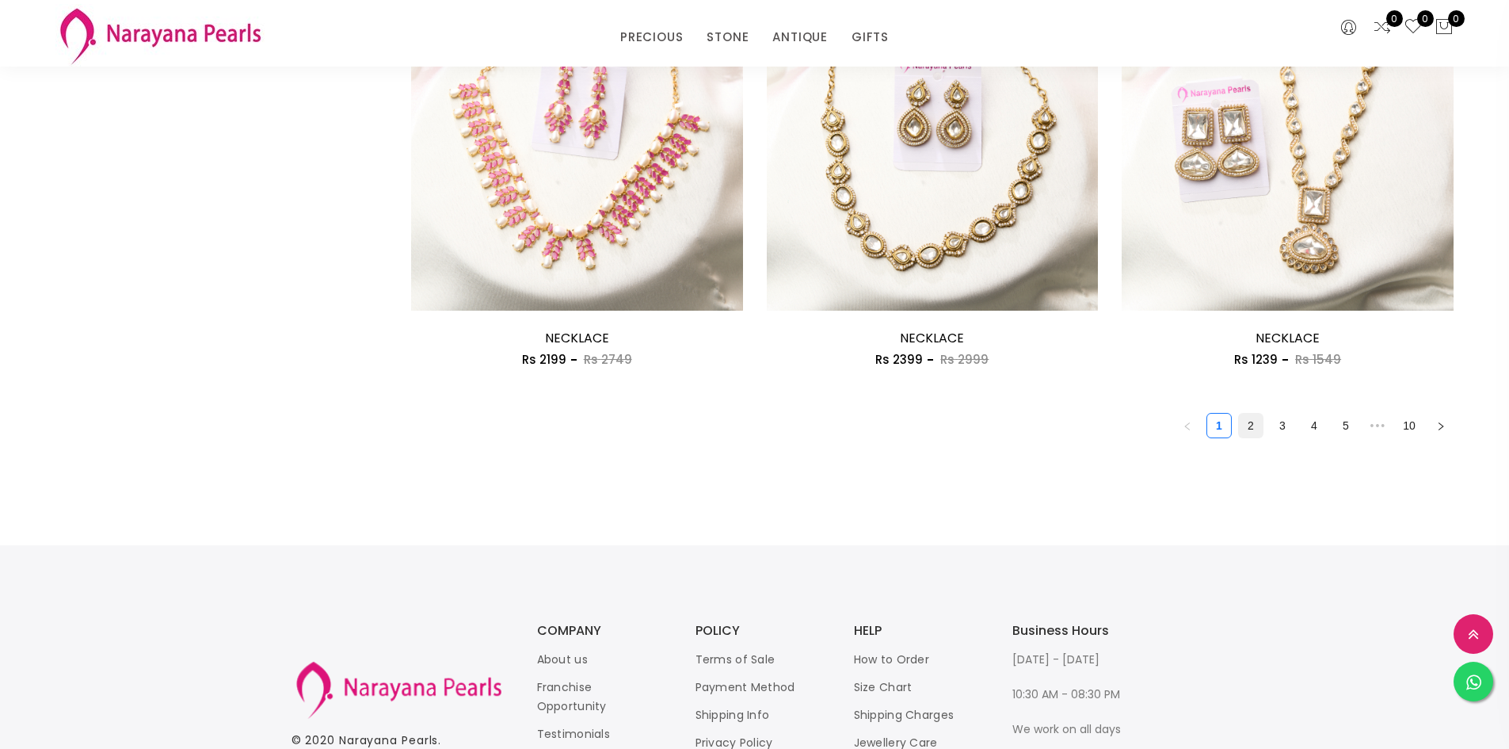
click at [1250, 424] on link "2" at bounding box center [1251, 425] width 24 height 24
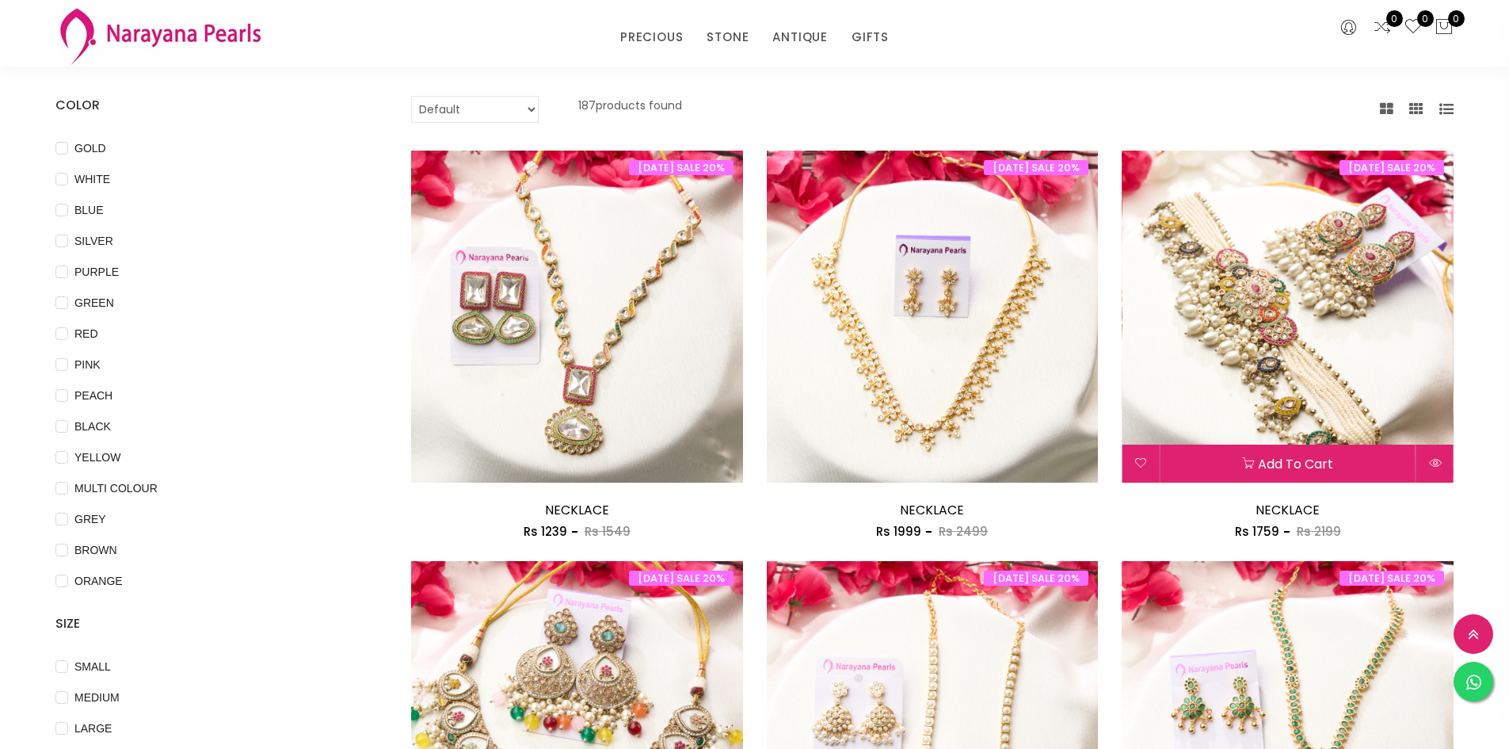
scroll to position [79, 0]
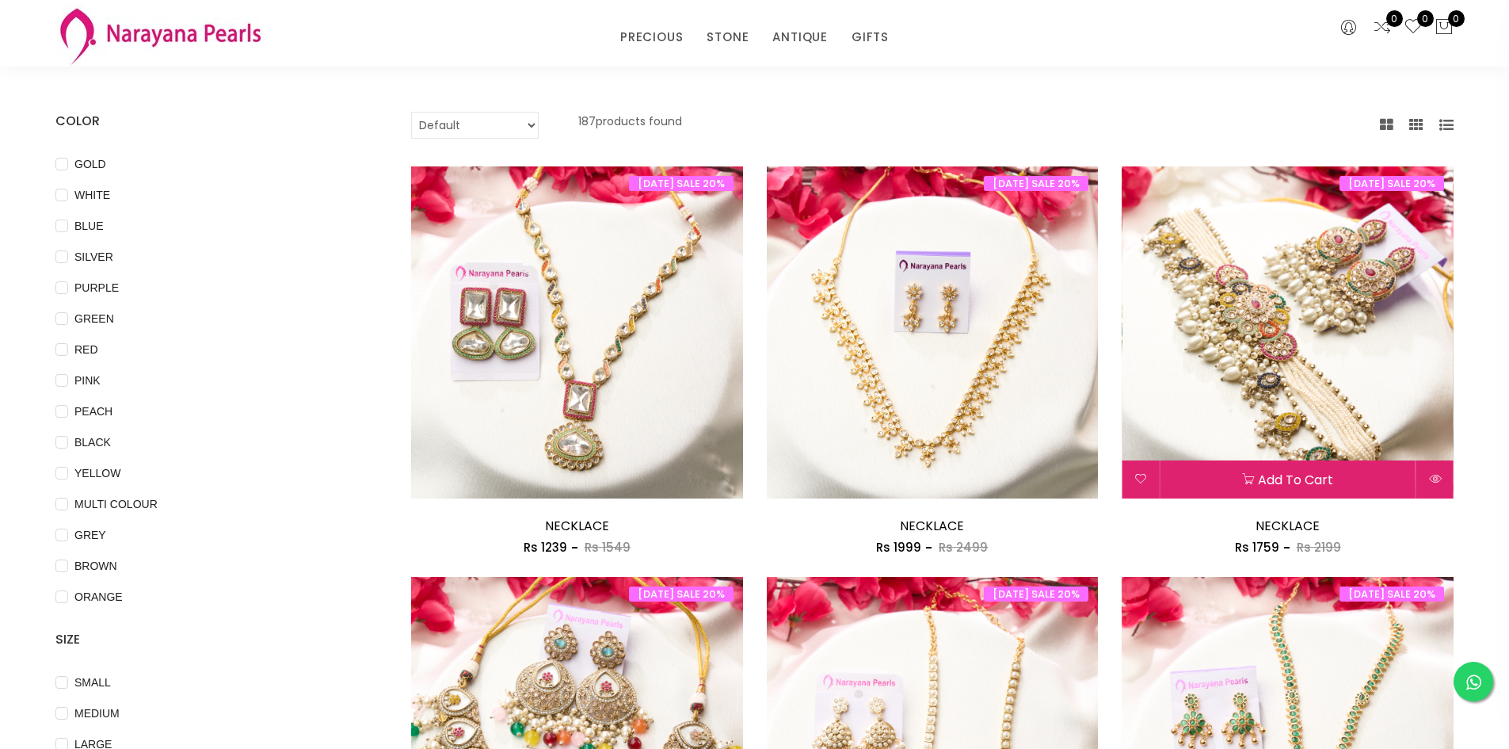
click at [1293, 302] on img at bounding box center [1288, 332] width 332 height 332
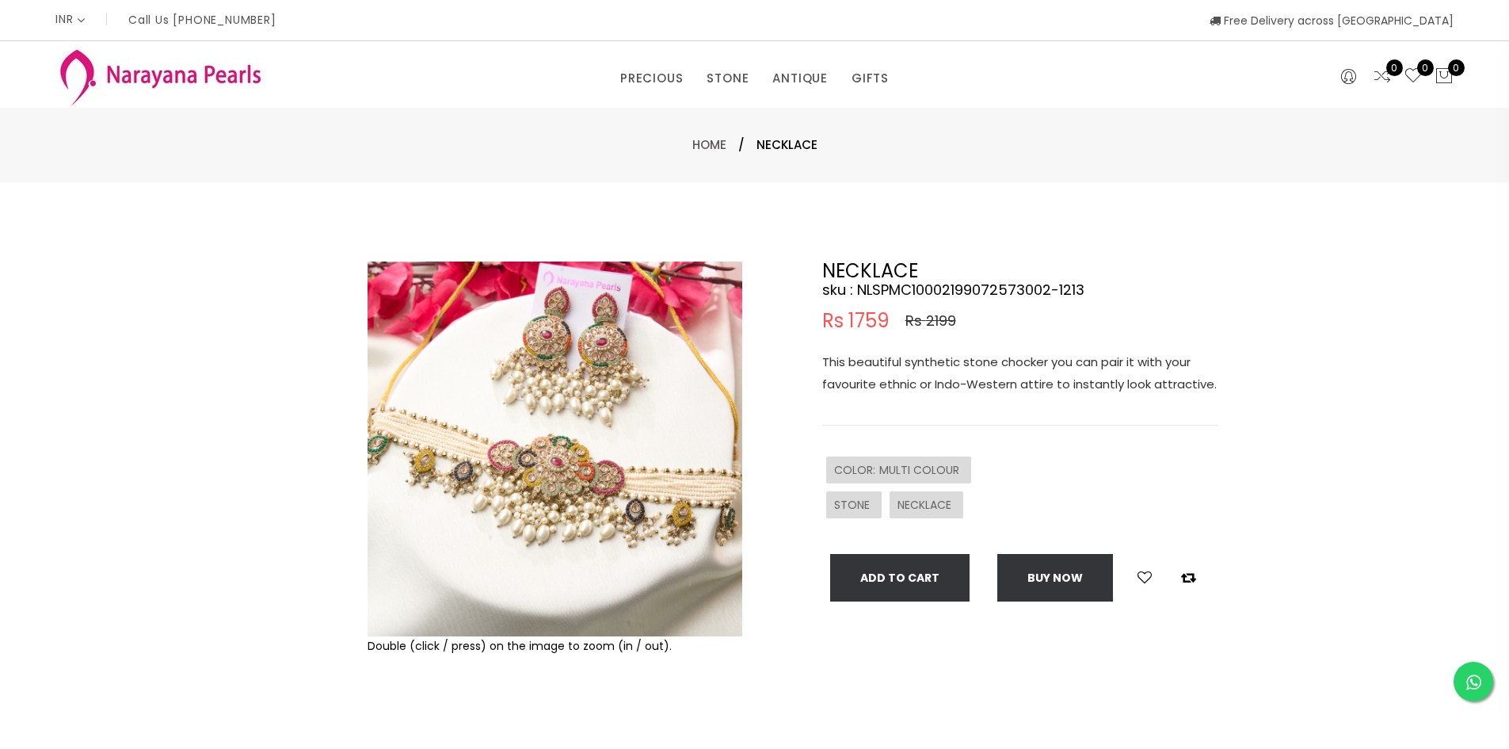
click at [520, 424] on img at bounding box center [555, 448] width 375 height 375
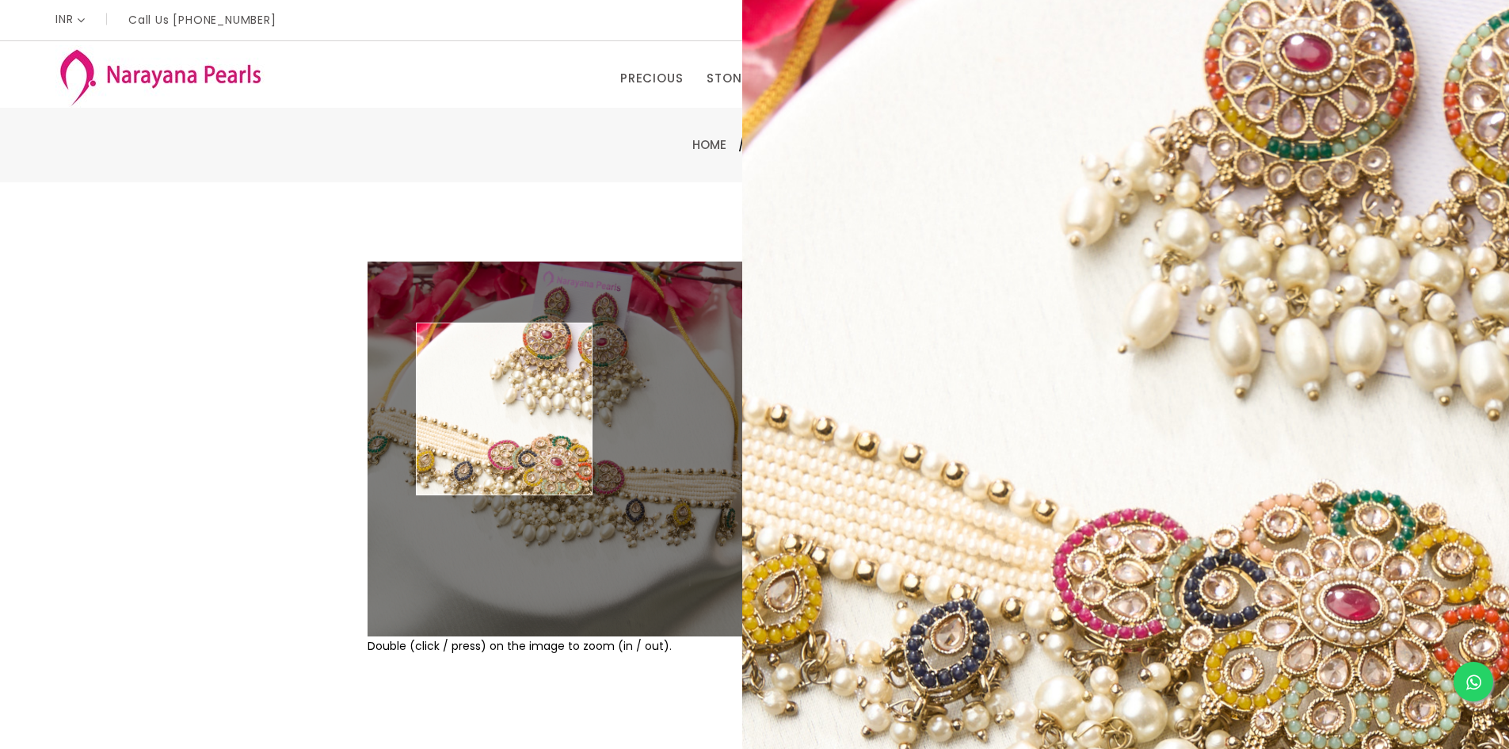
click at [505, 409] on img at bounding box center [555, 448] width 375 height 375
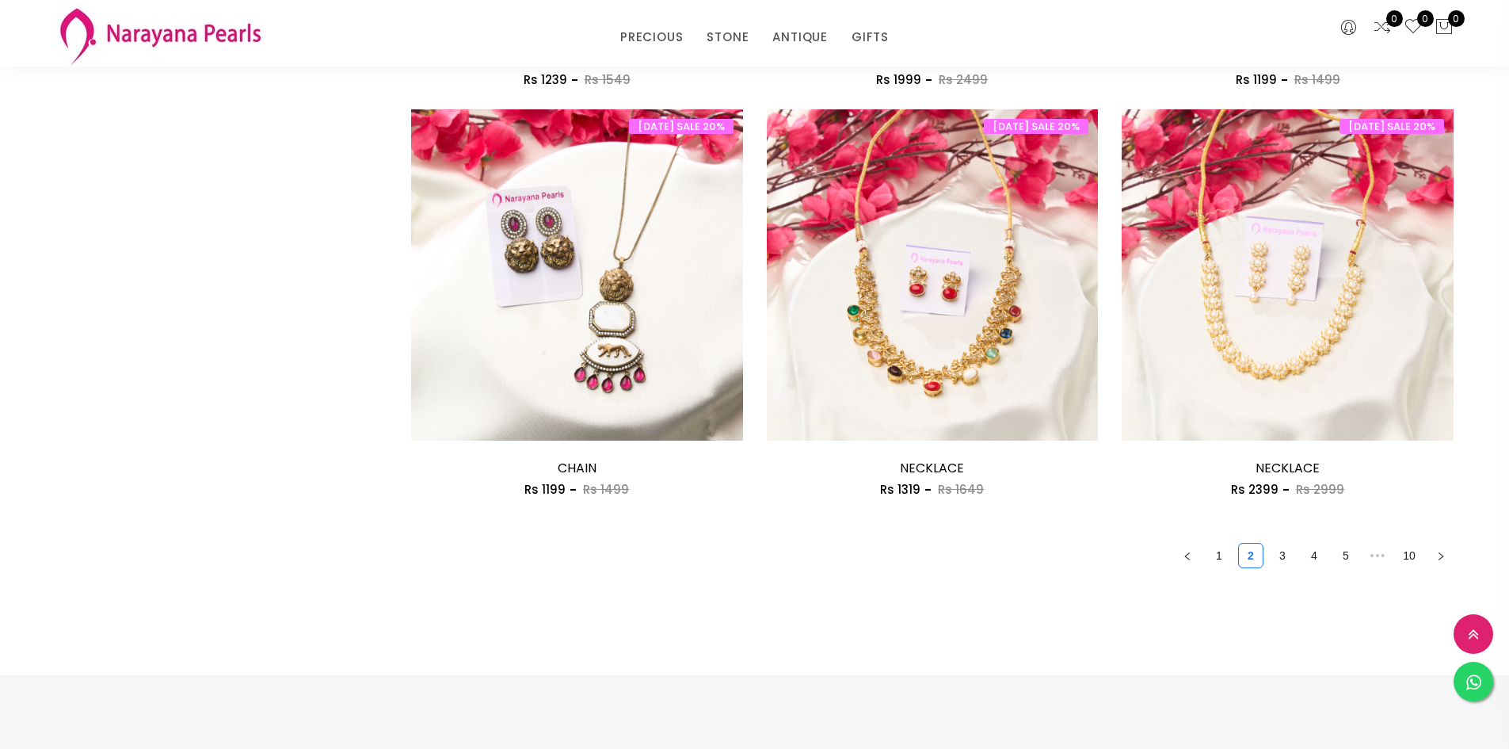
scroll to position [2693, 0]
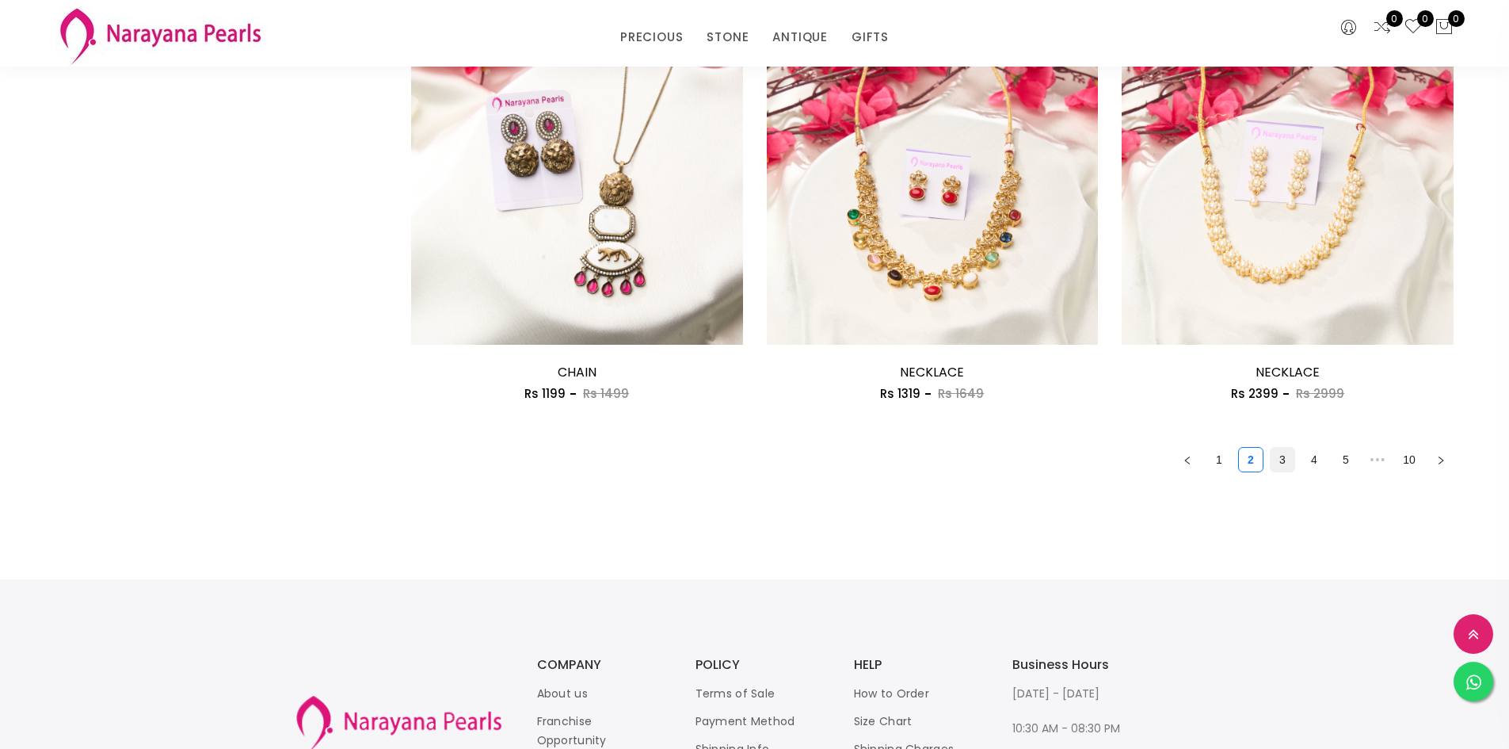
click at [1285, 461] on link "3" at bounding box center [1282, 460] width 24 height 24
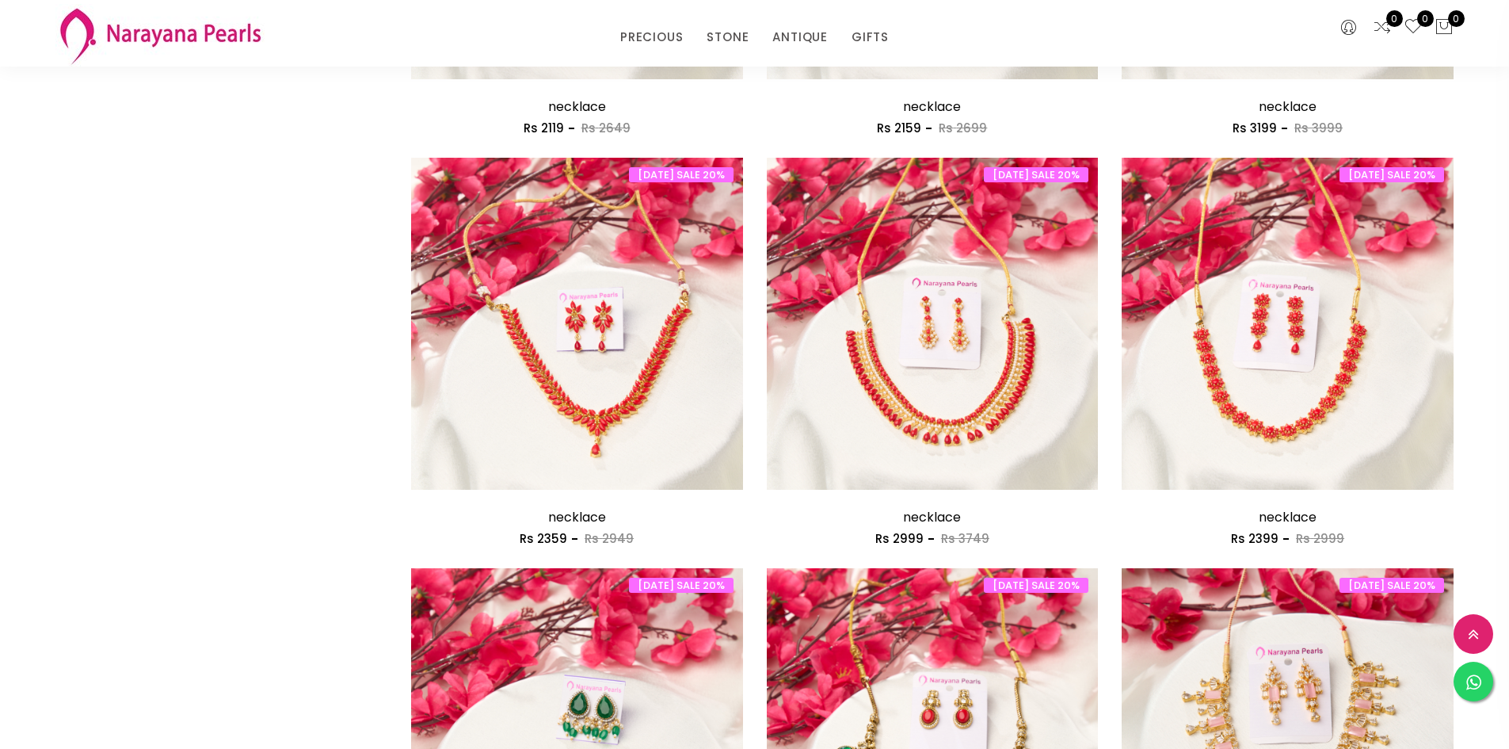
scroll to position [2535, 0]
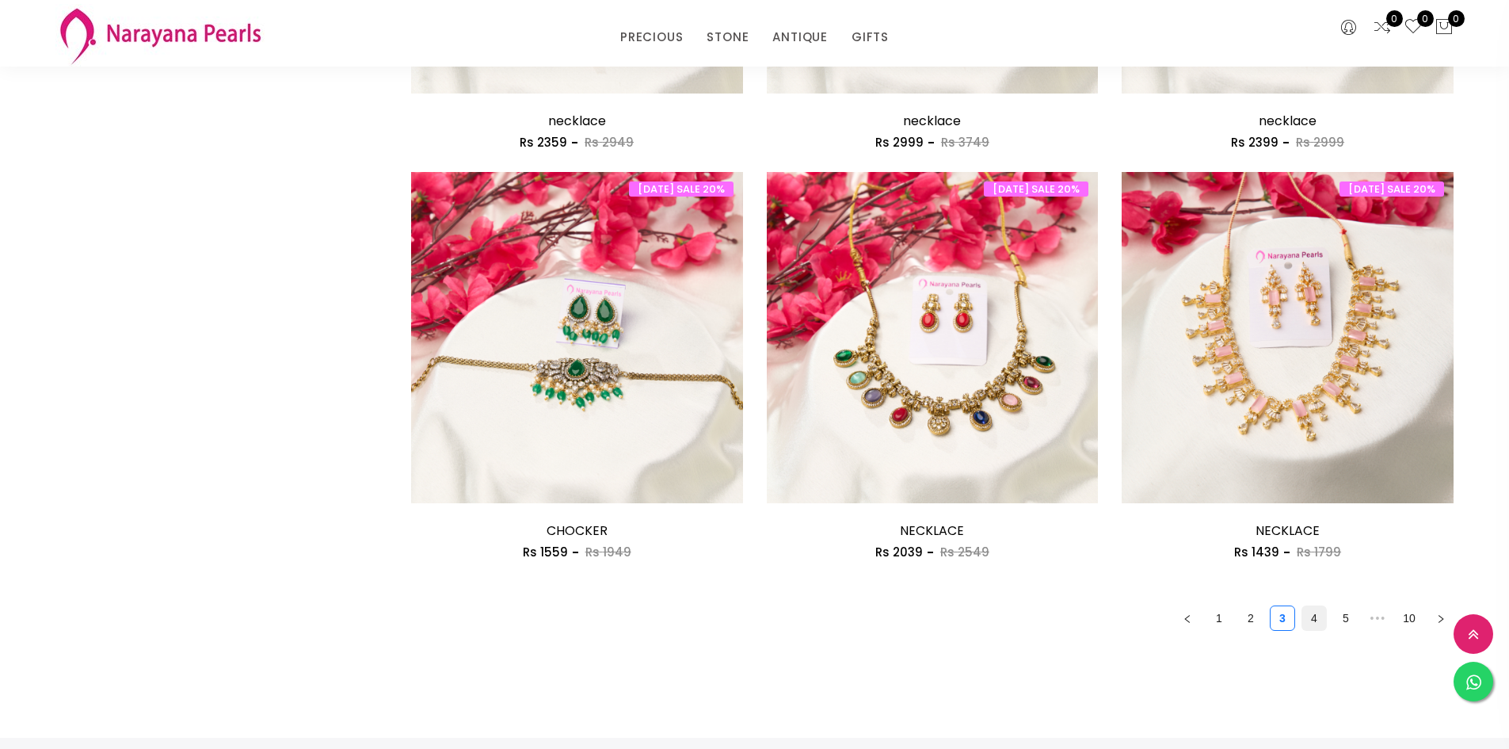
click at [1316, 619] on link "4" at bounding box center [1314, 618] width 24 height 24
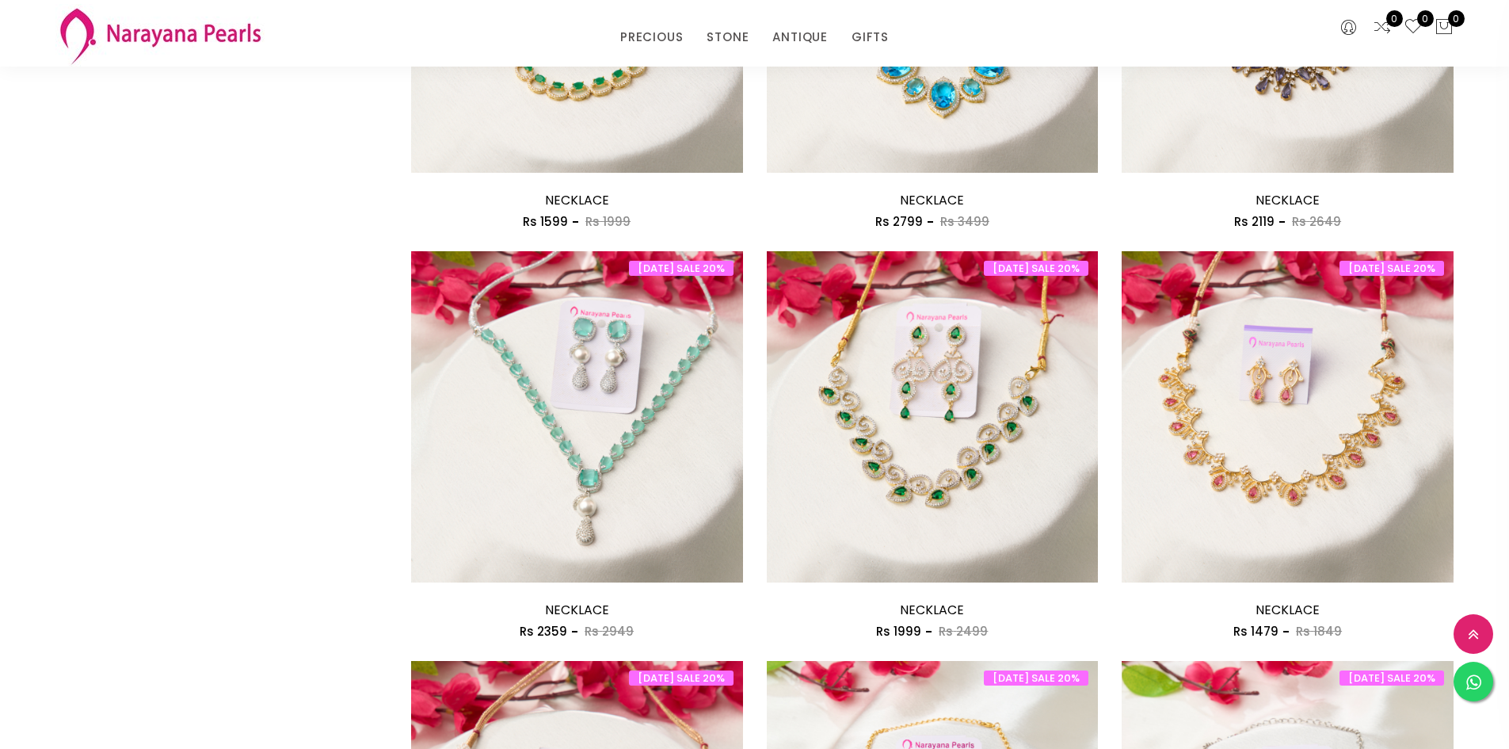
scroll to position [871, 0]
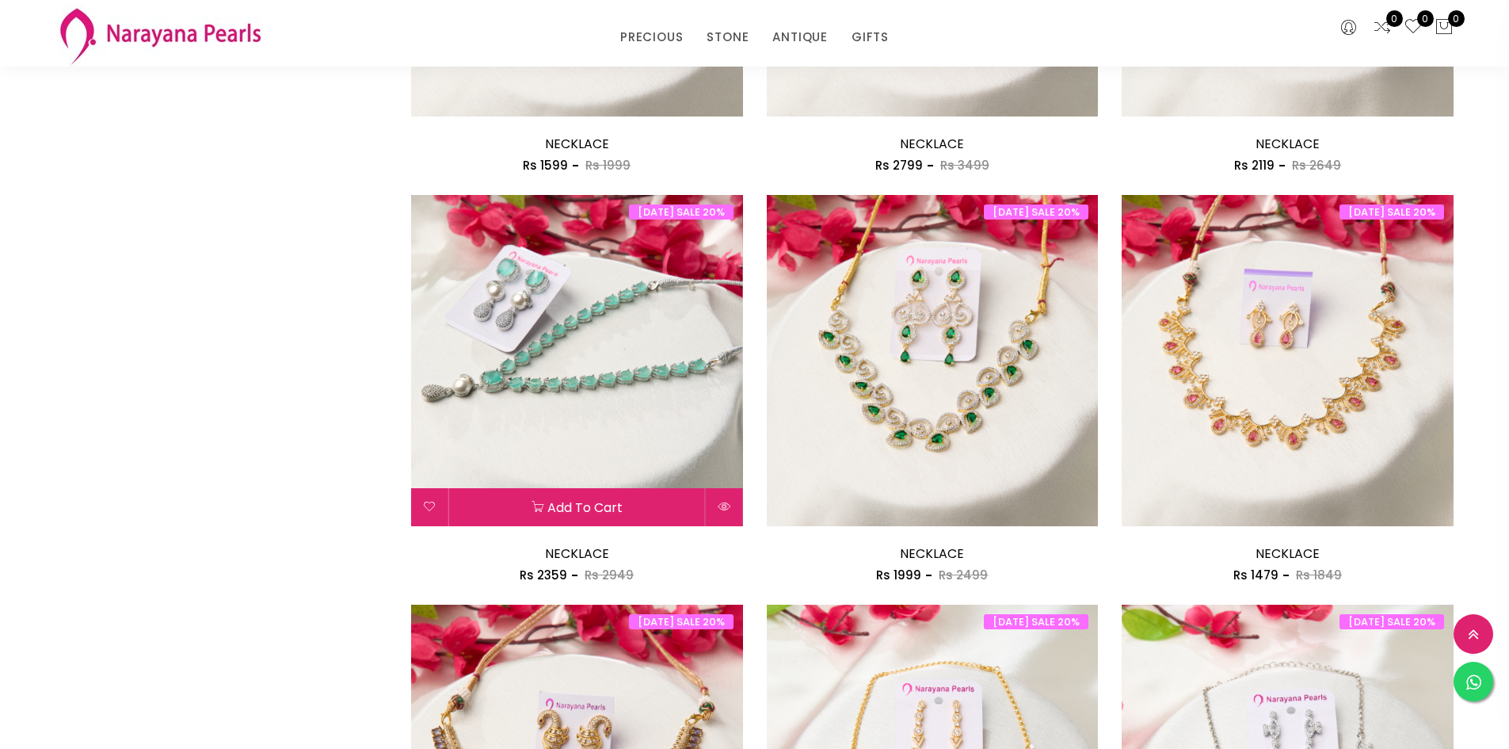
click at [649, 413] on img at bounding box center [577, 361] width 332 height 332
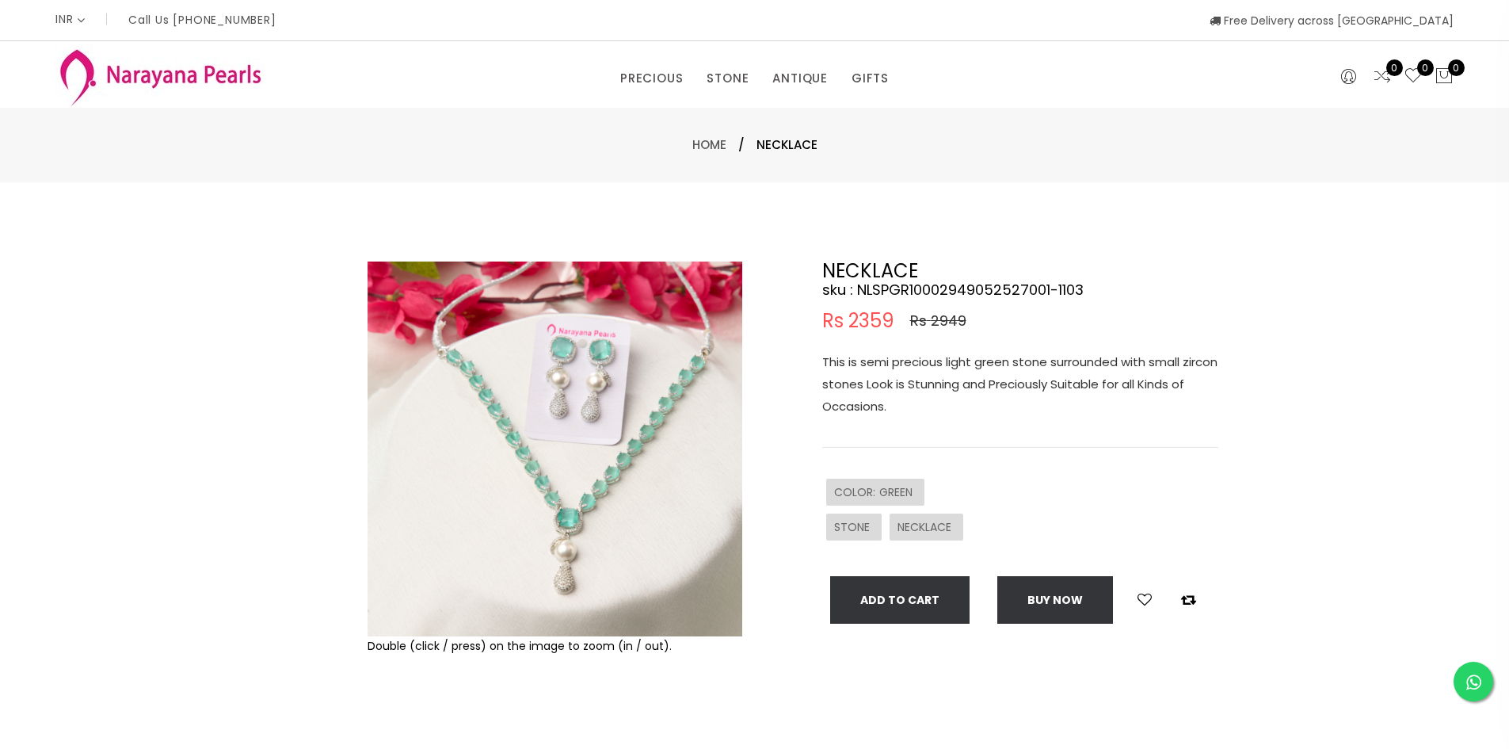
click at [591, 413] on img at bounding box center [555, 448] width 375 height 375
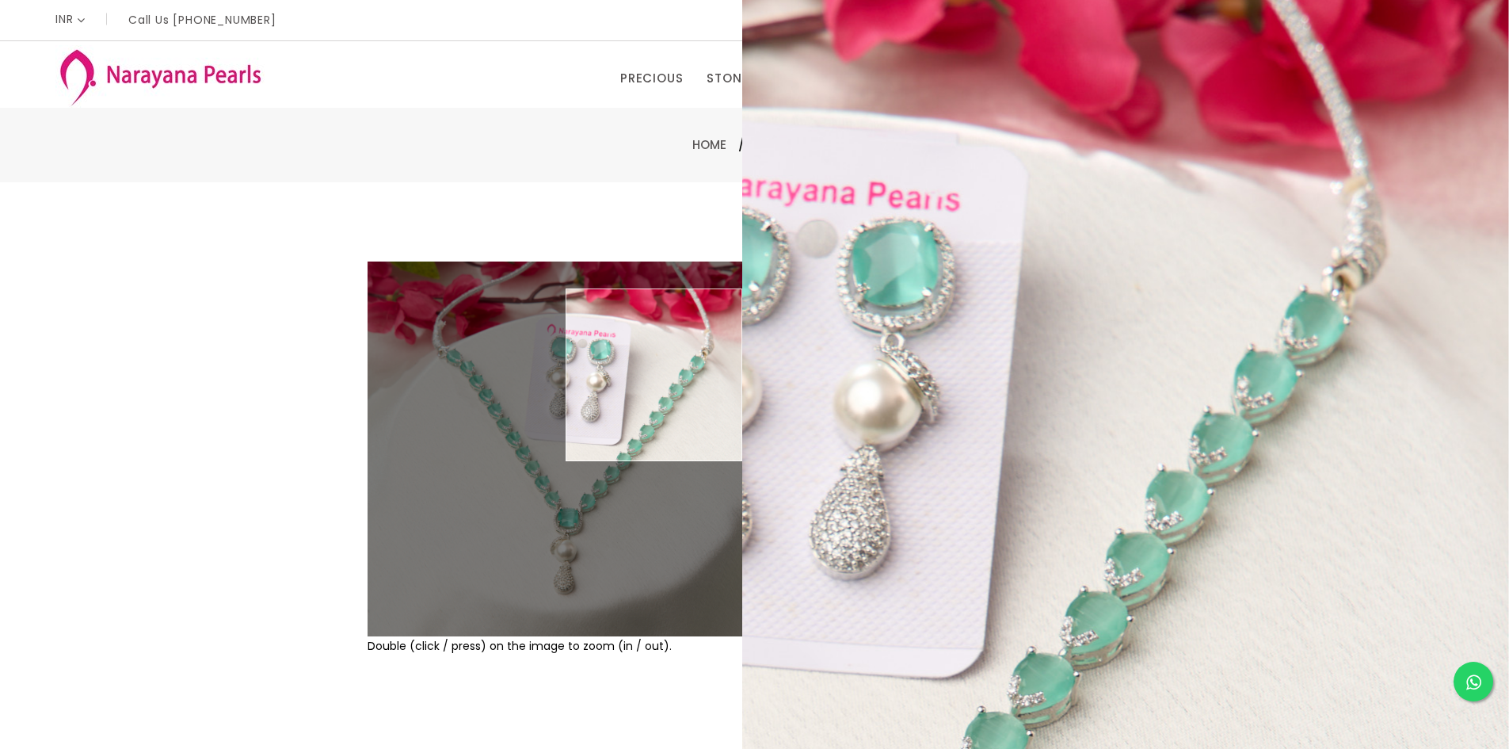
click at [1230, 469] on div "Double (click / press) on the image to zoom (in / out). NECKLACE sku : NLSPGR10…" at bounding box center [754, 510] width 1509 height 657
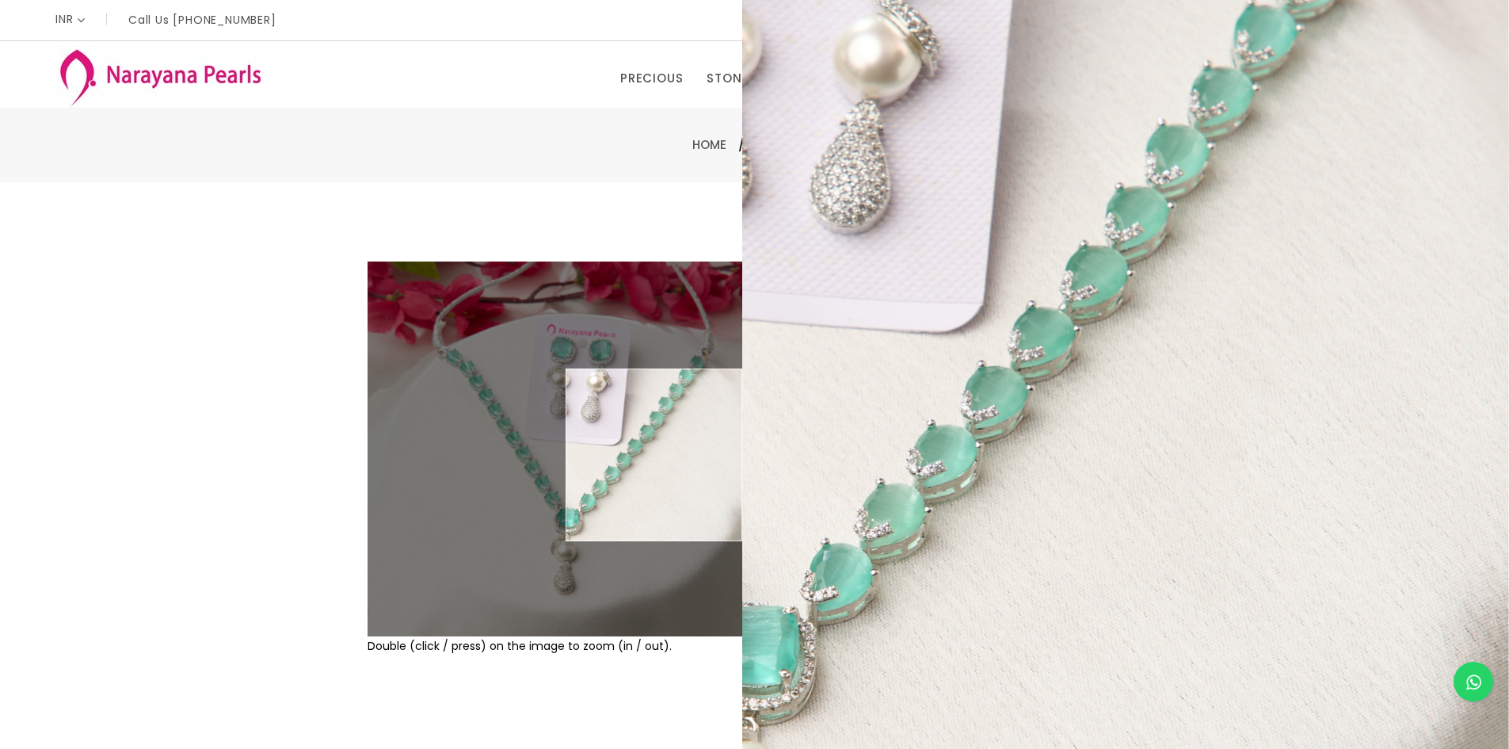
click at [657, 455] on img at bounding box center [555, 448] width 375 height 375
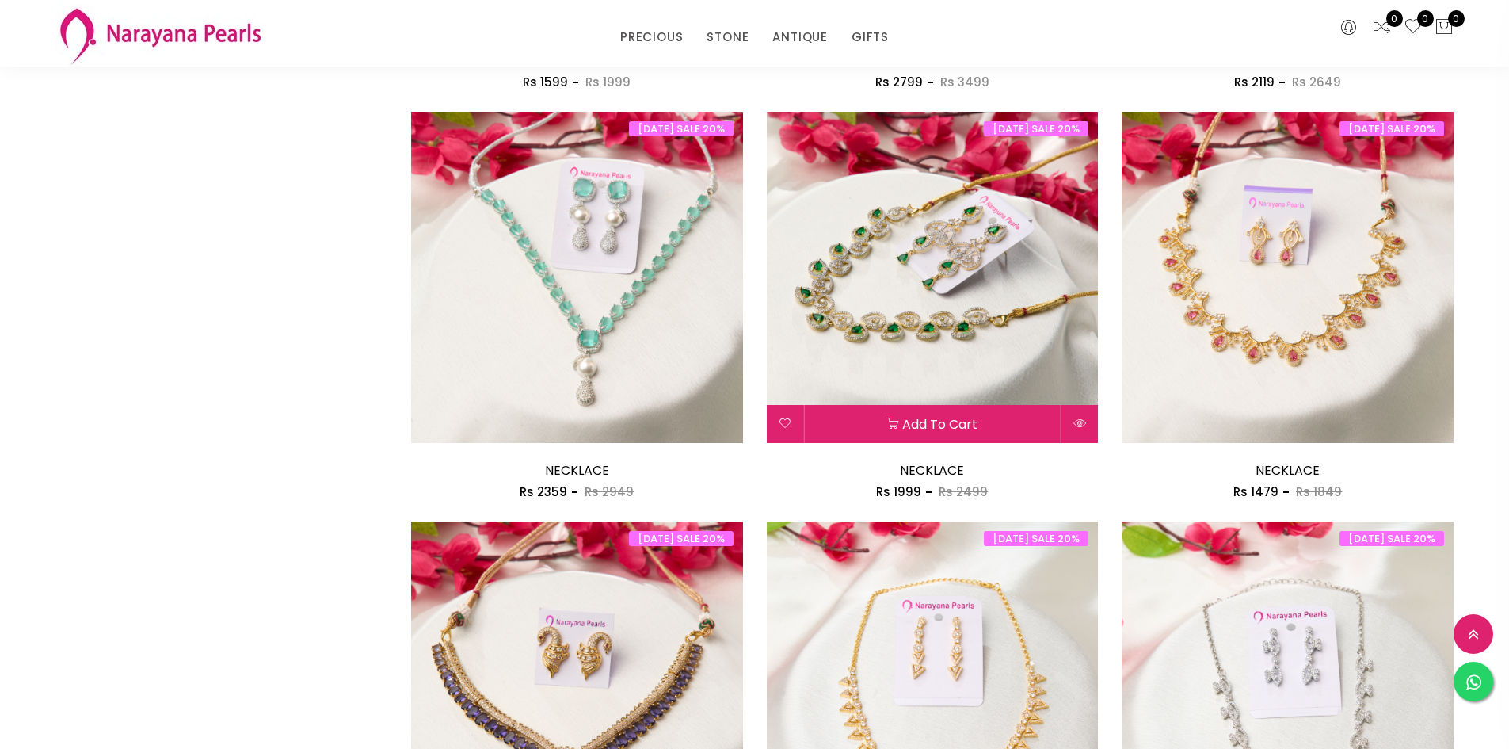
scroll to position [952, 0]
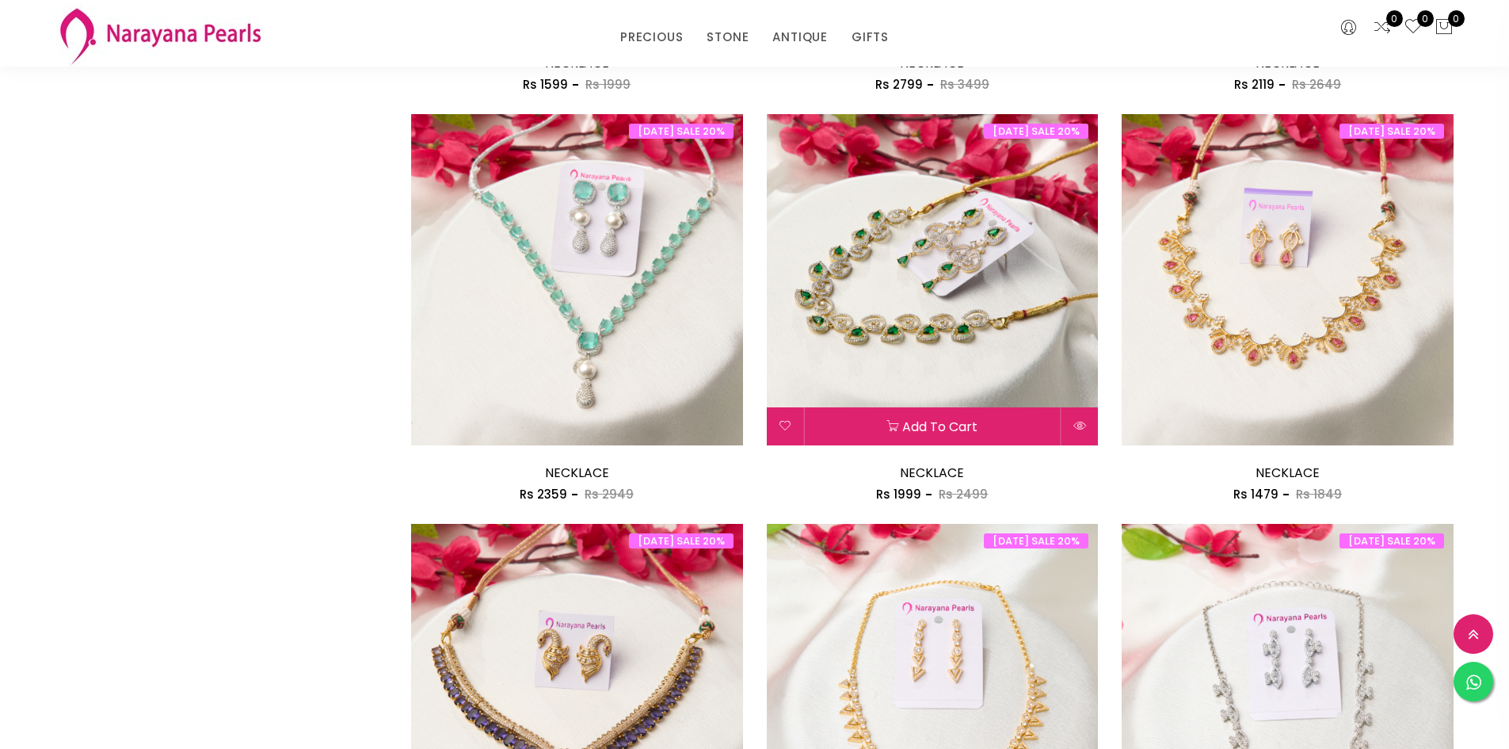
click at [996, 315] on img at bounding box center [933, 280] width 332 height 332
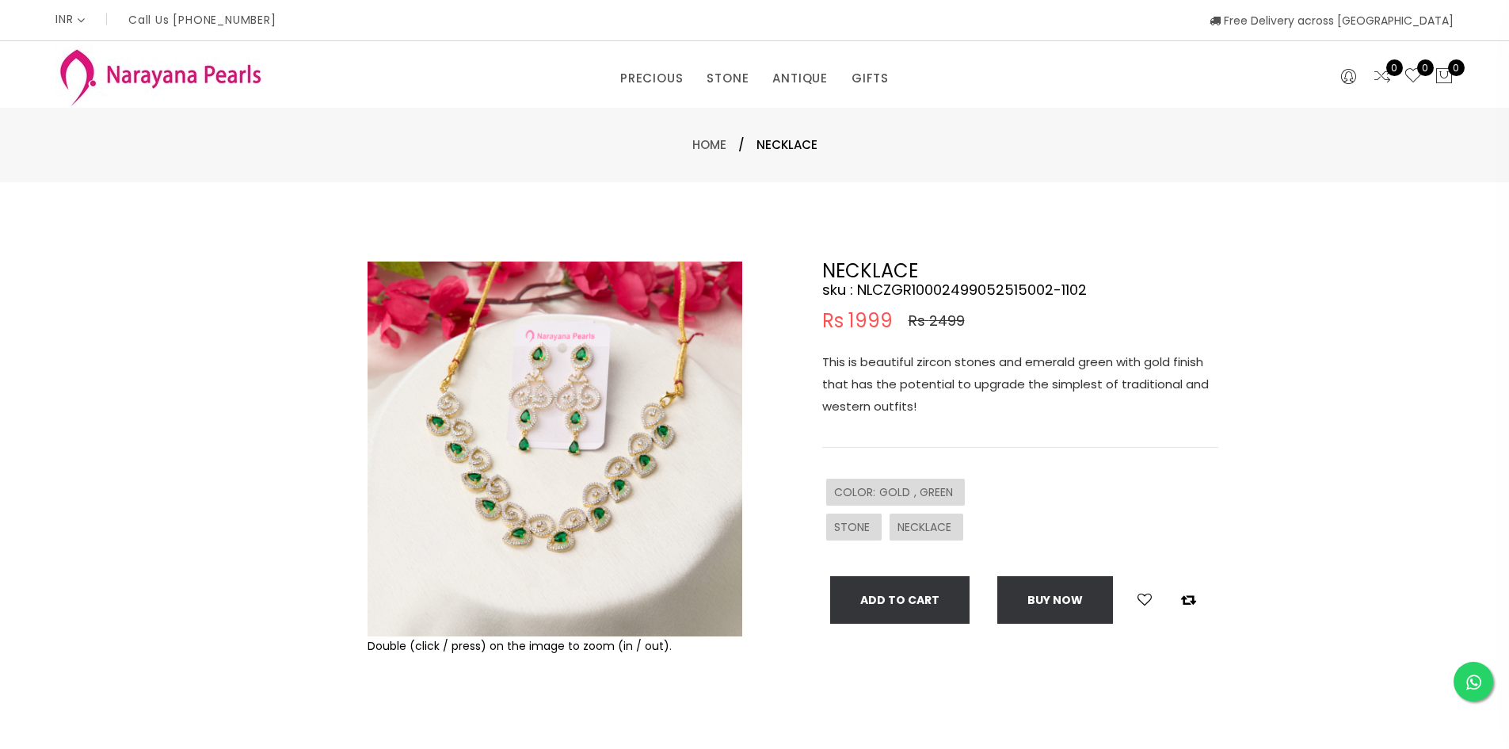
click at [562, 390] on img at bounding box center [555, 448] width 375 height 375
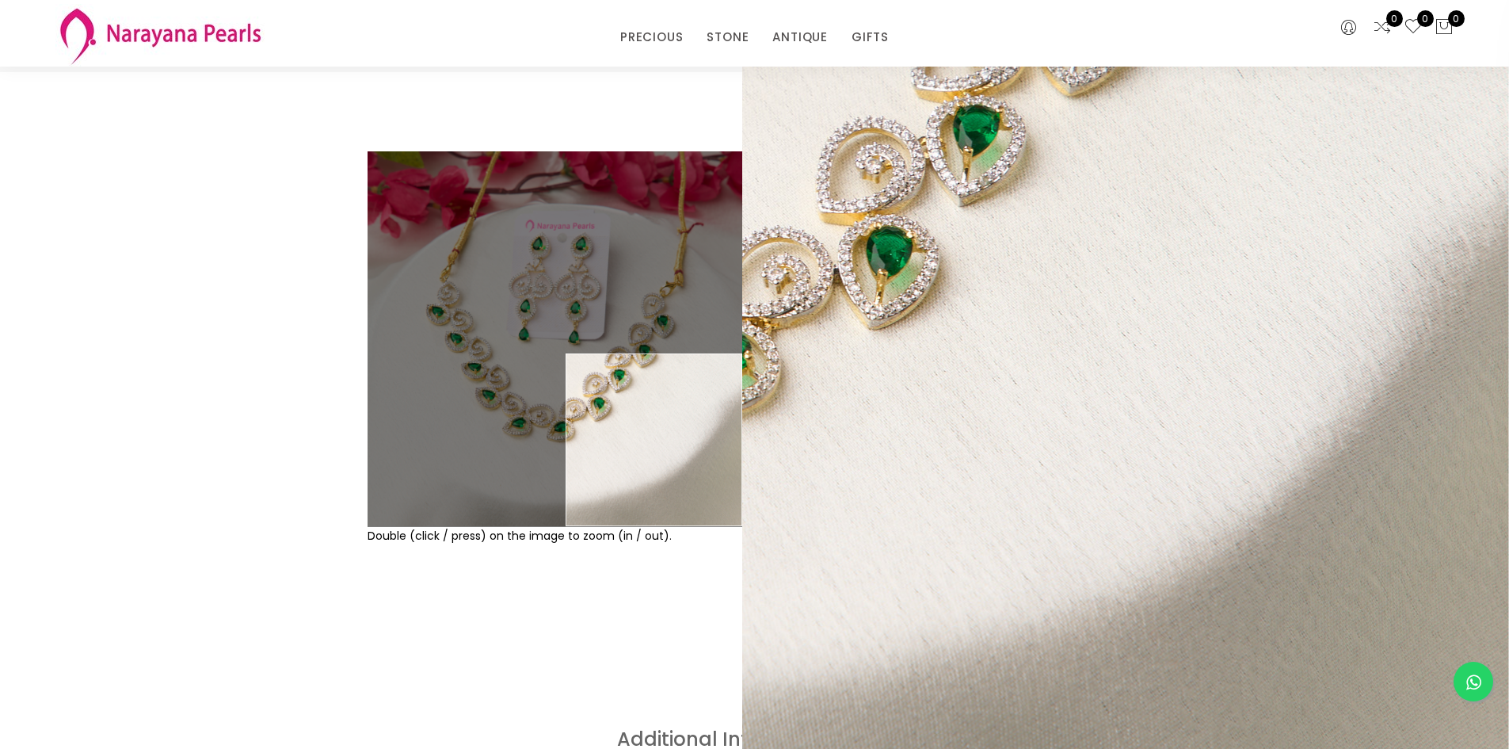
scroll to position [79, 0]
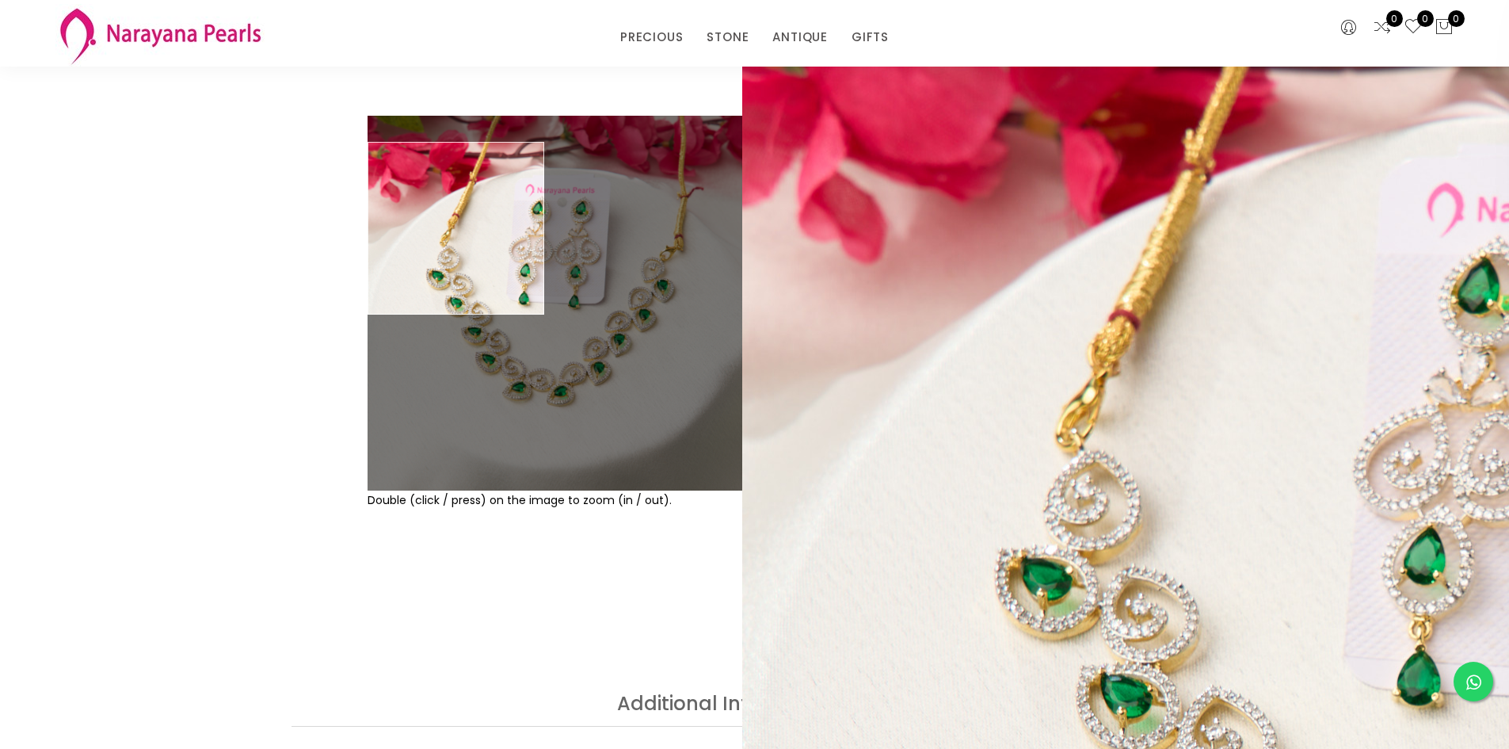
click at [383, 228] on img at bounding box center [555, 303] width 375 height 375
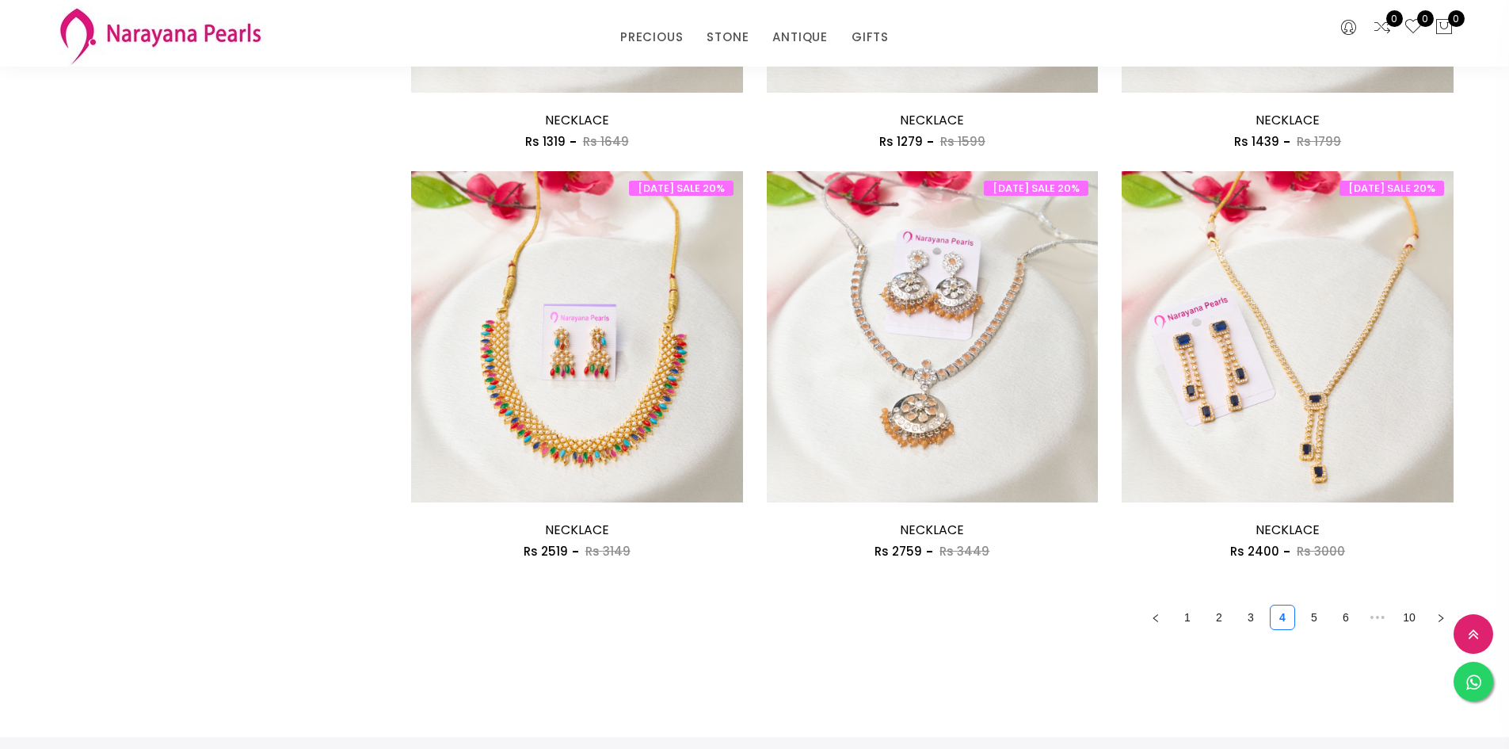
scroll to position [2536, 0]
click at [1319, 611] on link "5" at bounding box center [1314, 616] width 24 height 24
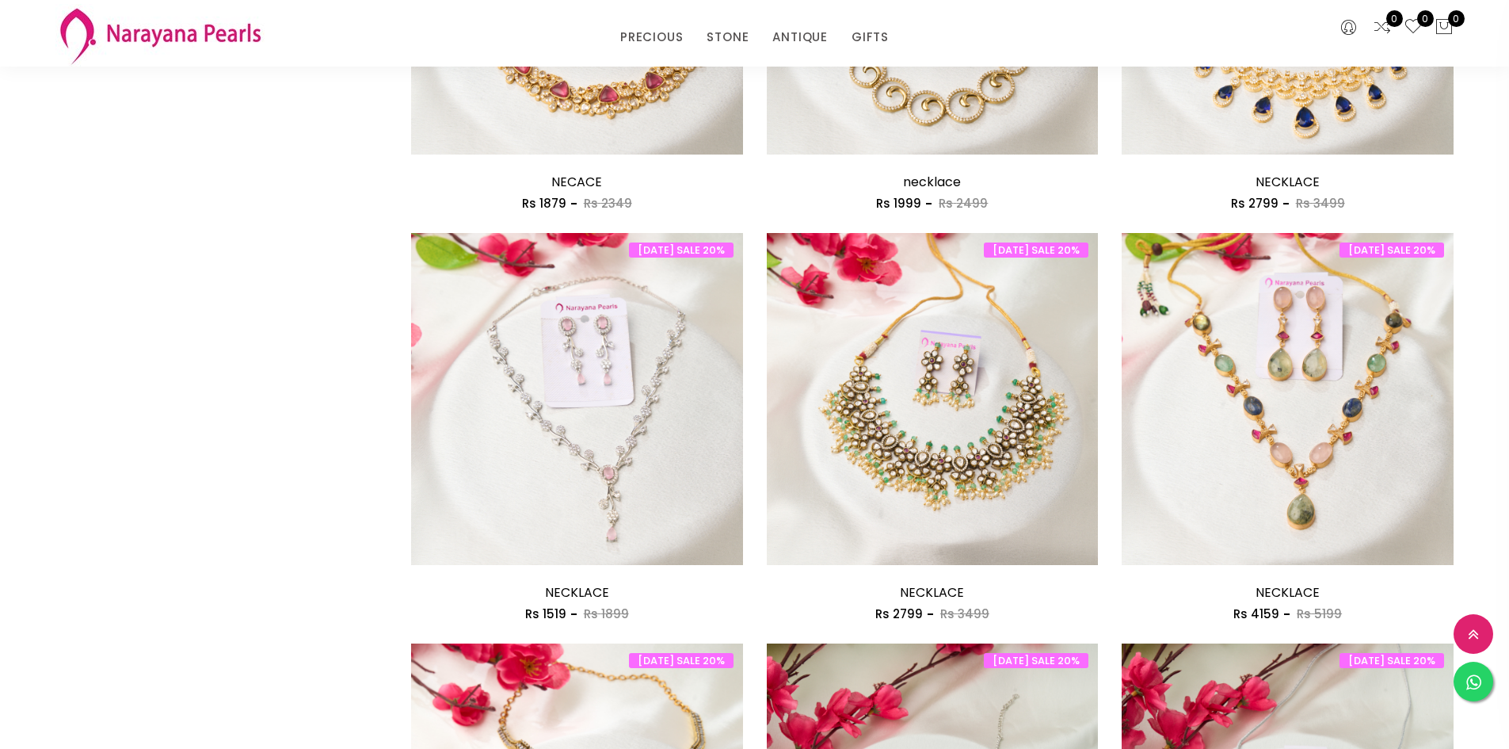
scroll to position [1743, 0]
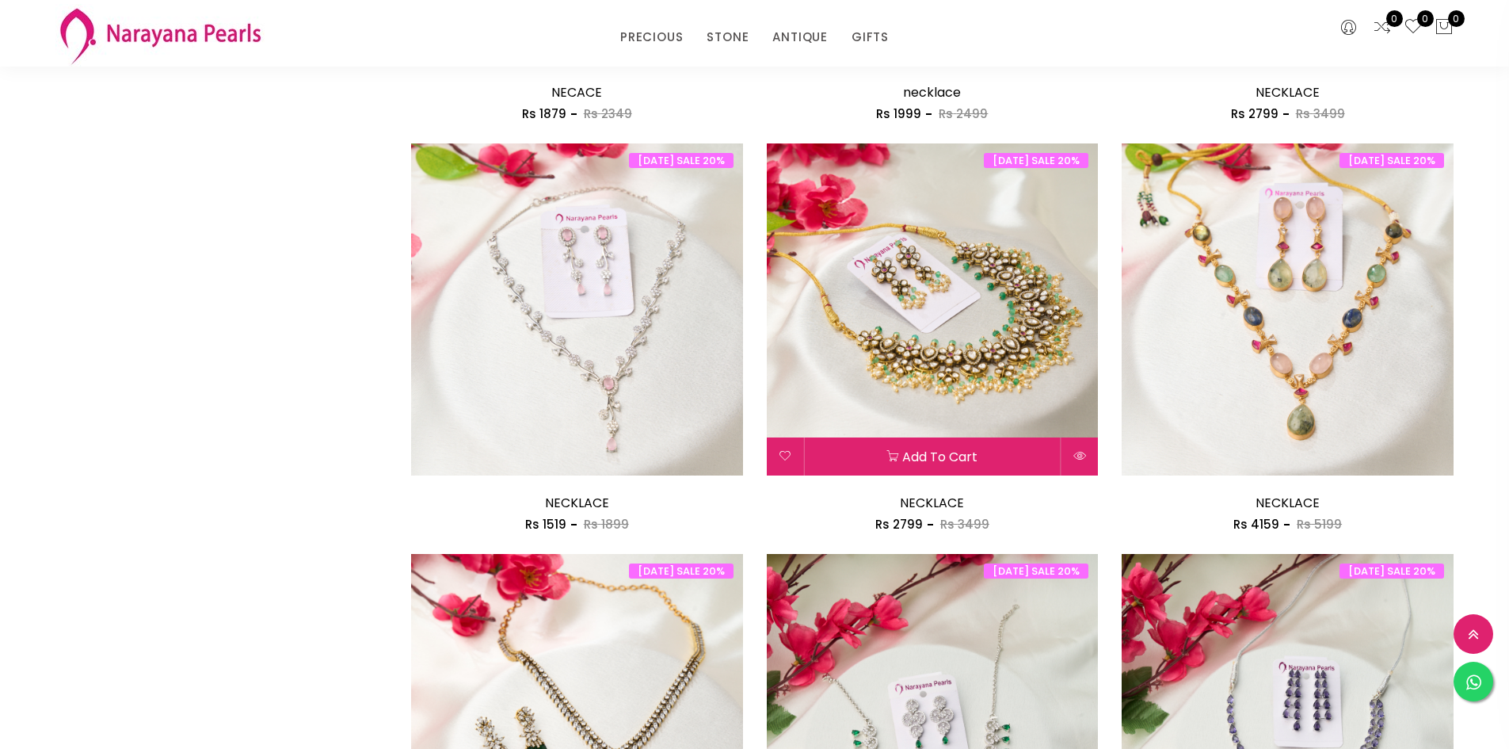
click at [912, 348] on img at bounding box center [933, 309] width 332 height 332
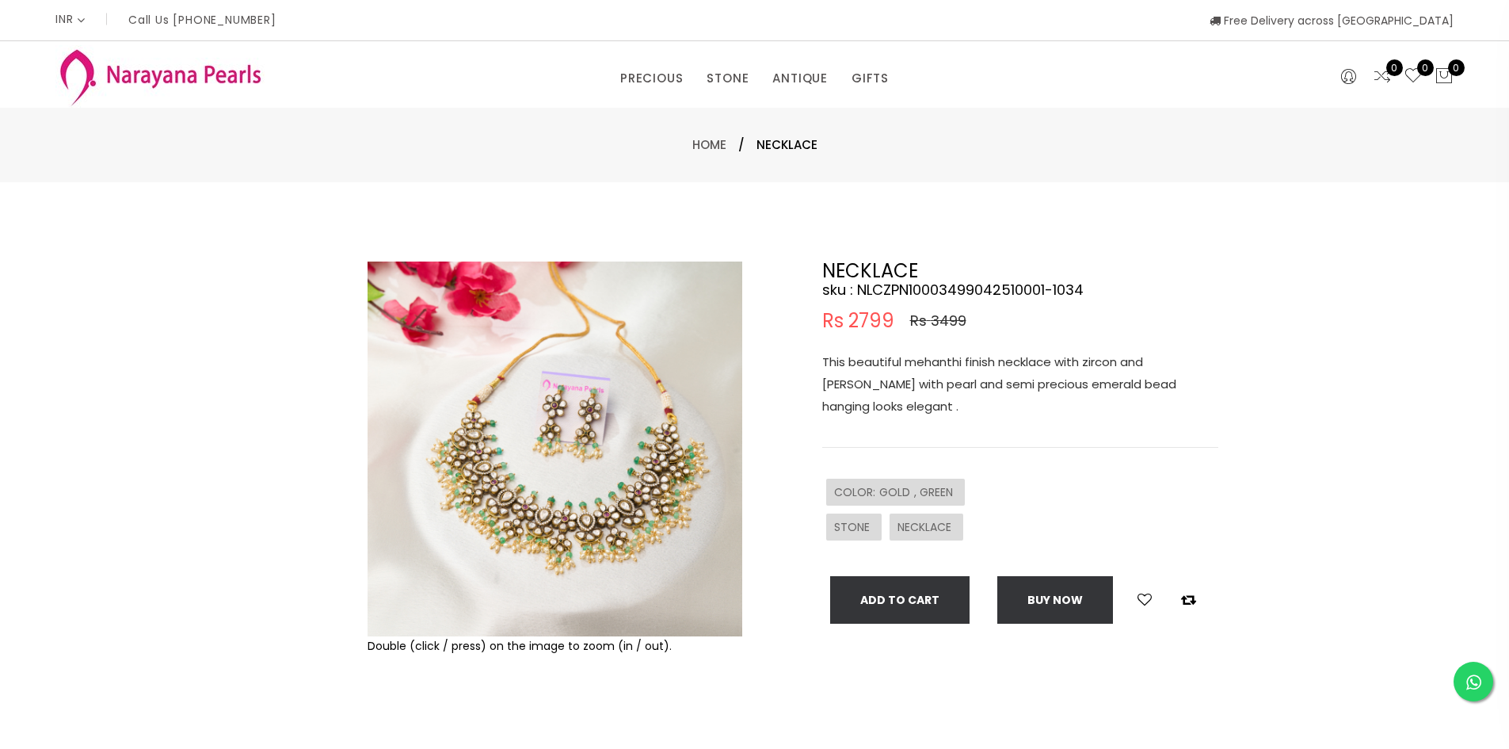
click at [539, 405] on img at bounding box center [555, 448] width 375 height 375
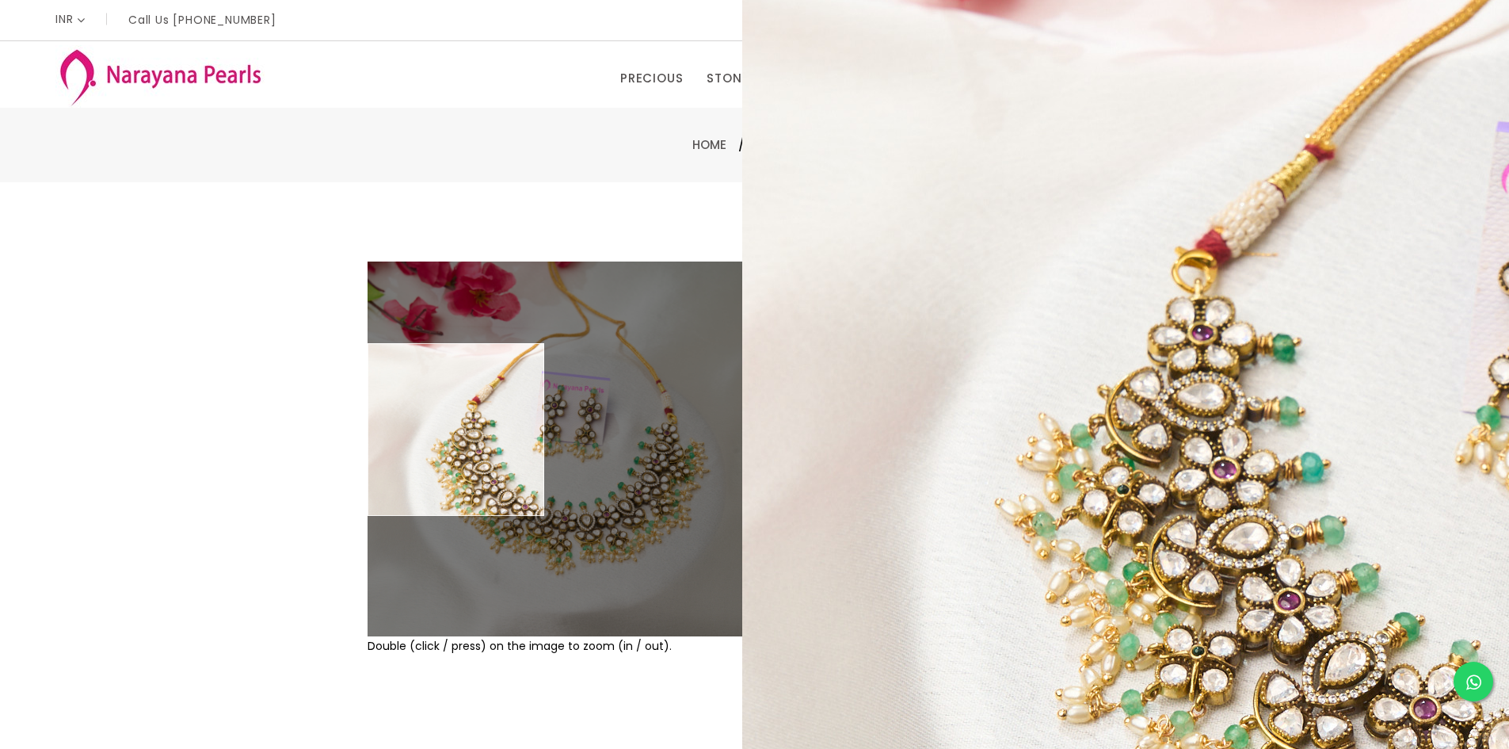
click at [169, 270] on div "Double (click / press) on the image to zoom (in / out). NECKLACE sku : NLCZPN10…" at bounding box center [754, 510] width 1509 height 657
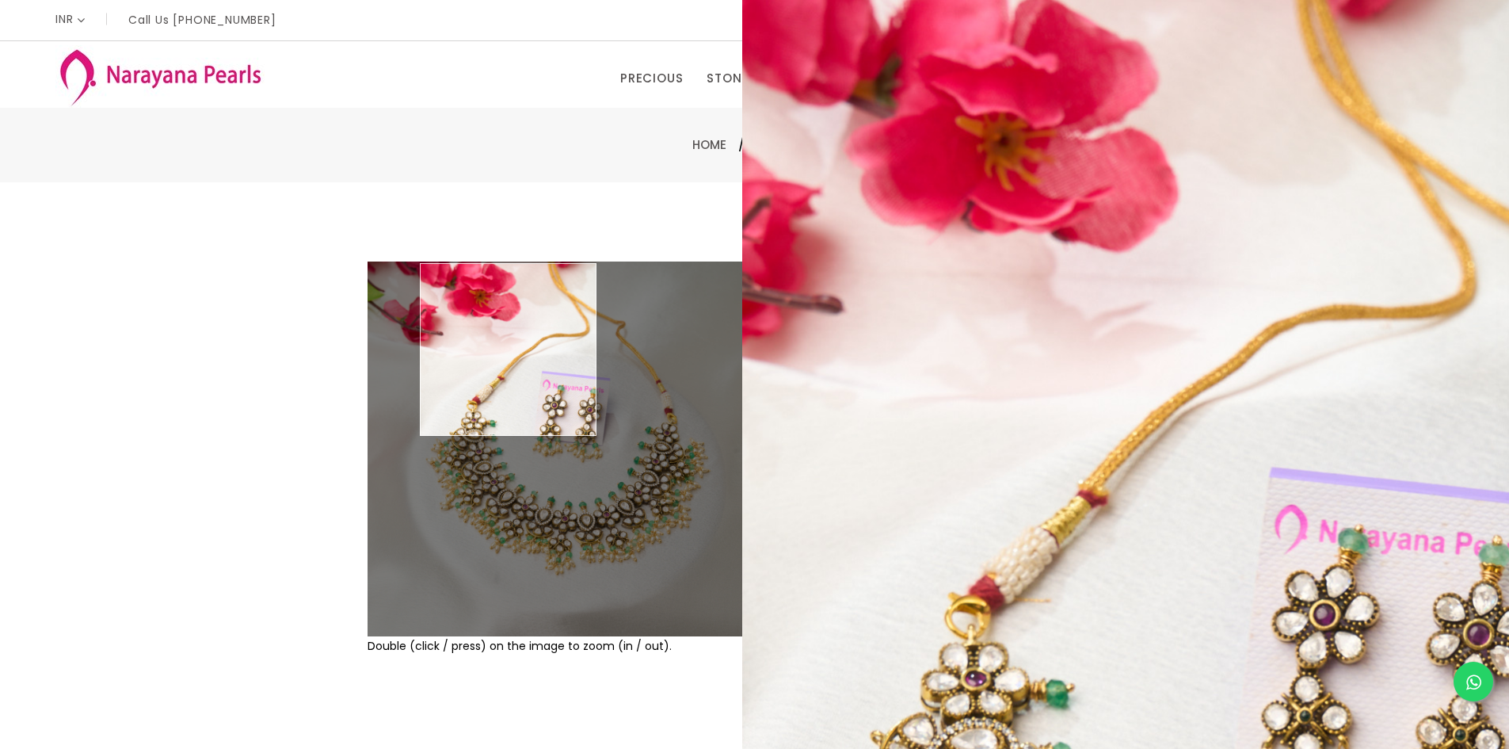
click at [509, 349] on img at bounding box center [555, 448] width 375 height 375
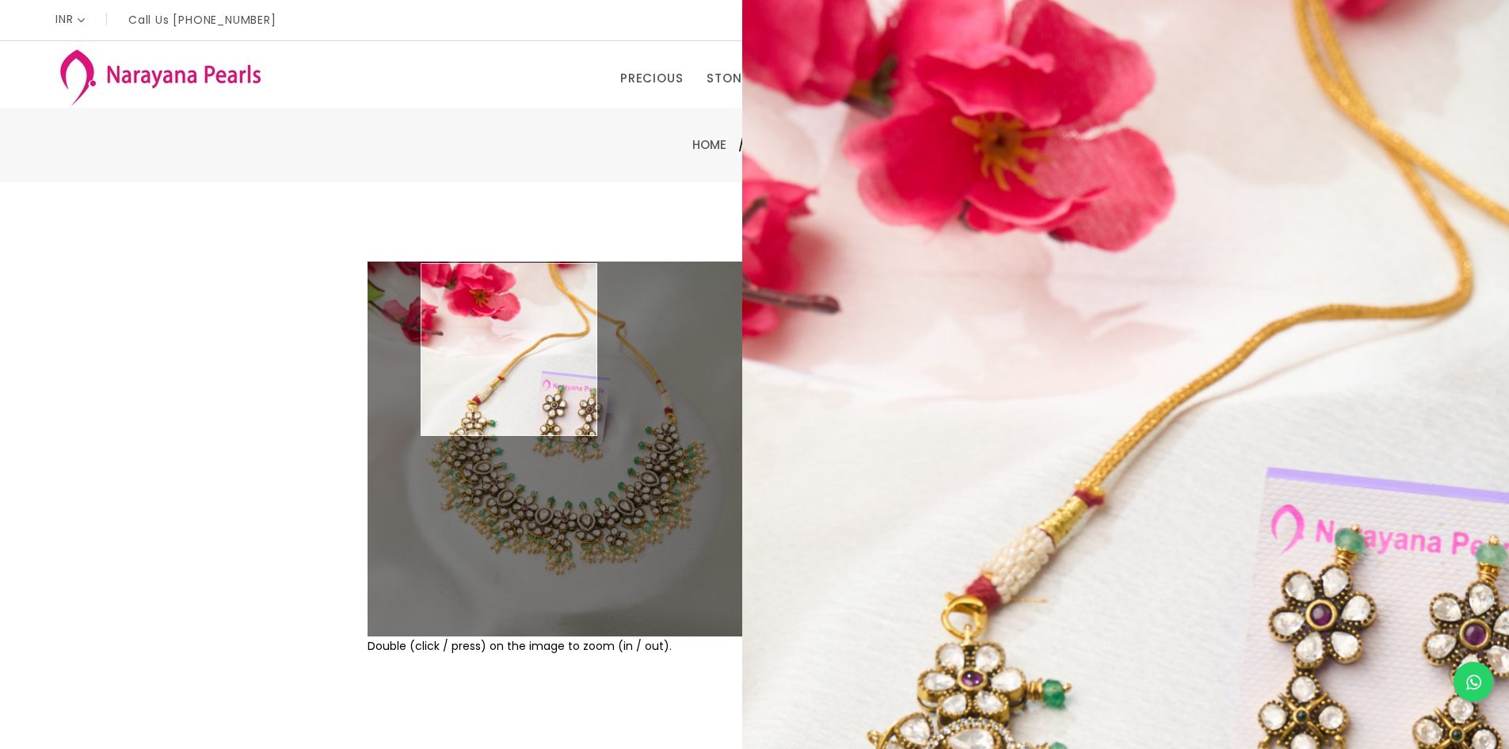
click at [509, 349] on img at bounding box center [555, 448] width 375 height 375
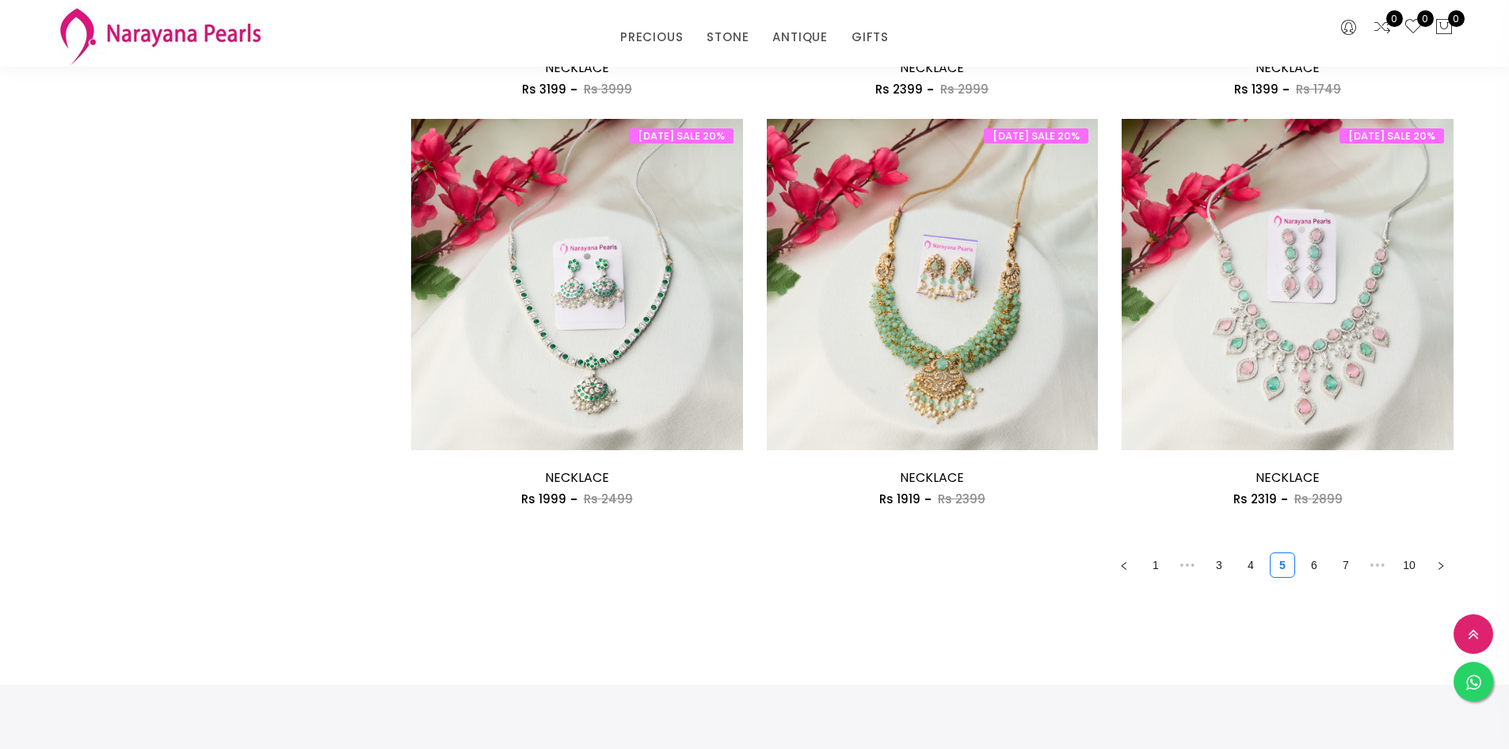
scroll to position [2615, 0]
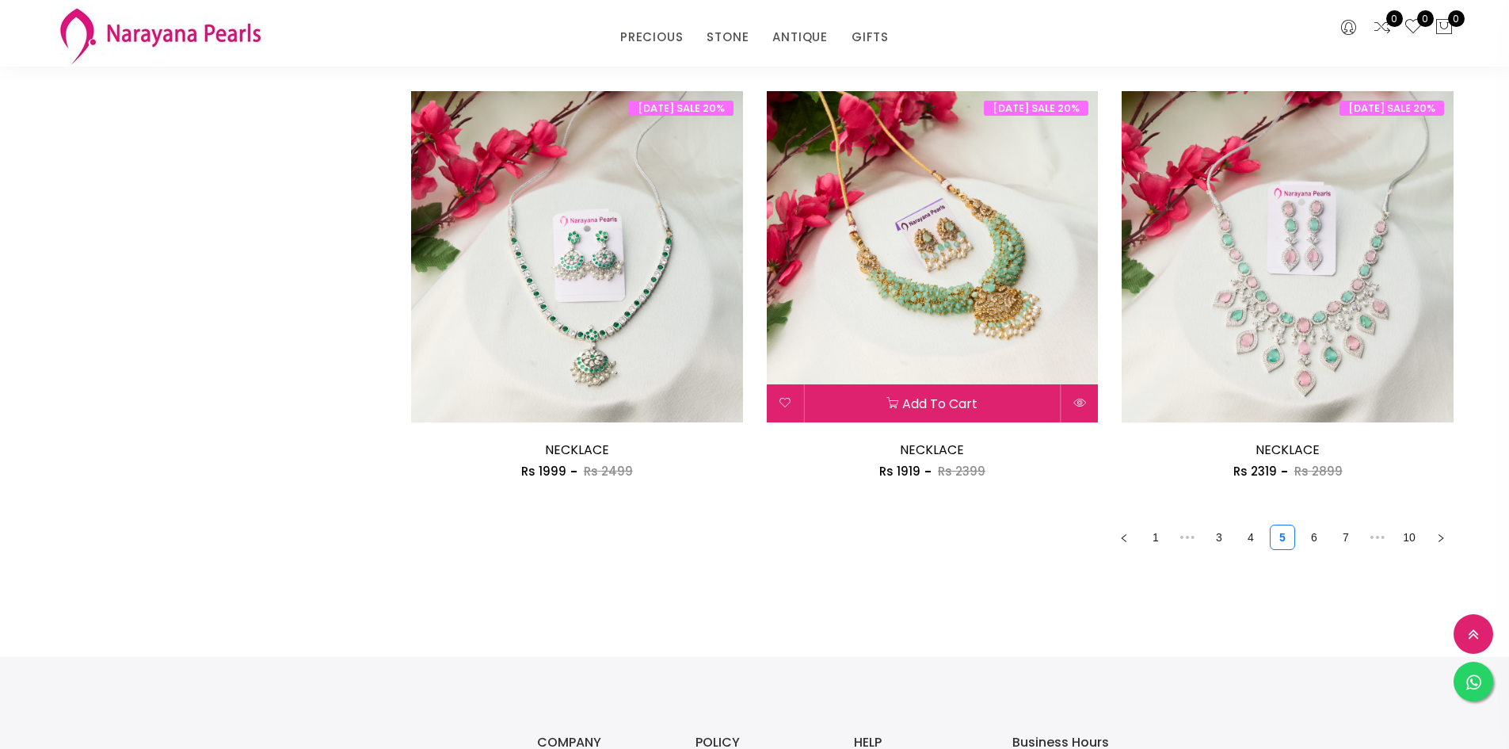
click at [956, 223] on img at bounding box center [933, 257] width 332 height 332
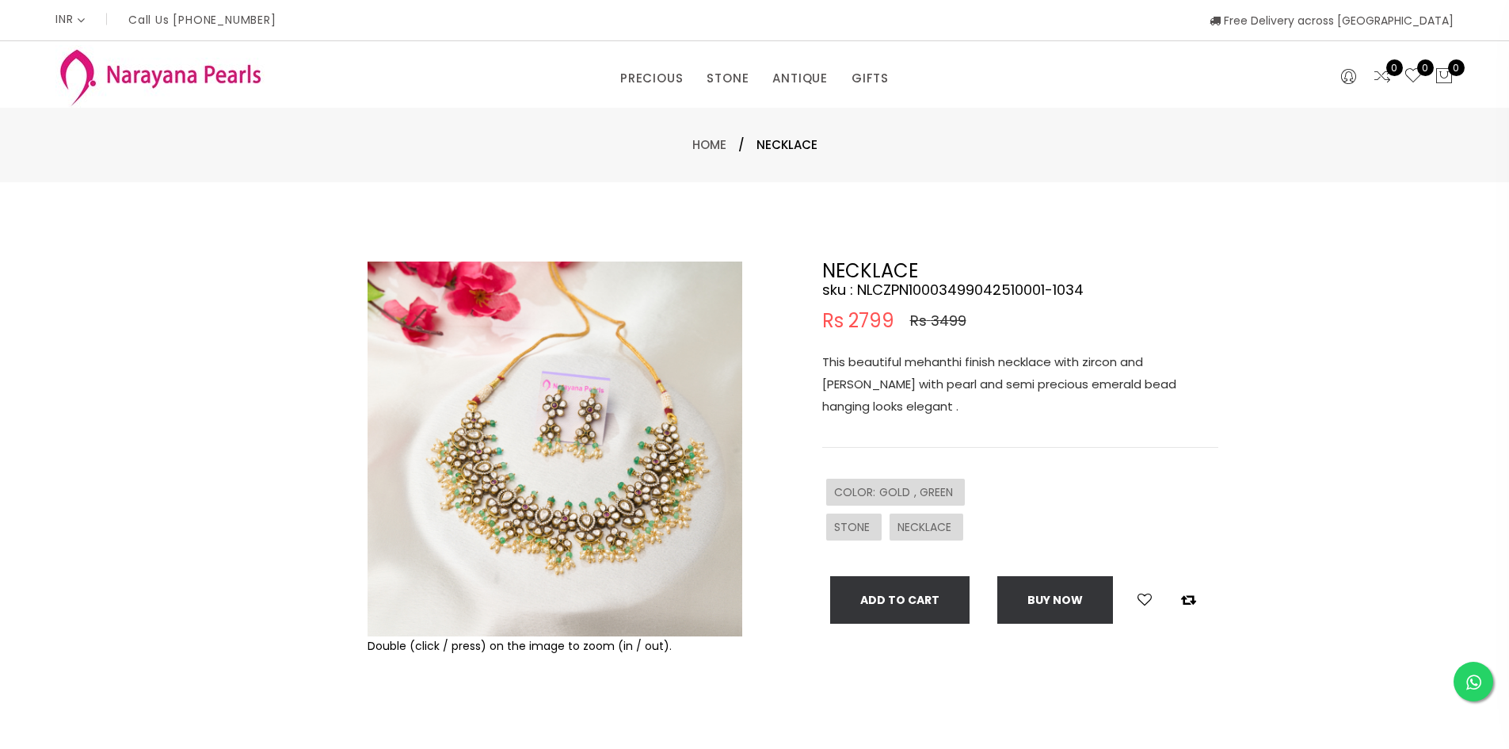
click at [956, 223] on div "Double (click / press) on the image to zoom (in / out). NECKLACE sku : NLCZPN10…" at bounding box center [754, 510] width 1509 height 657
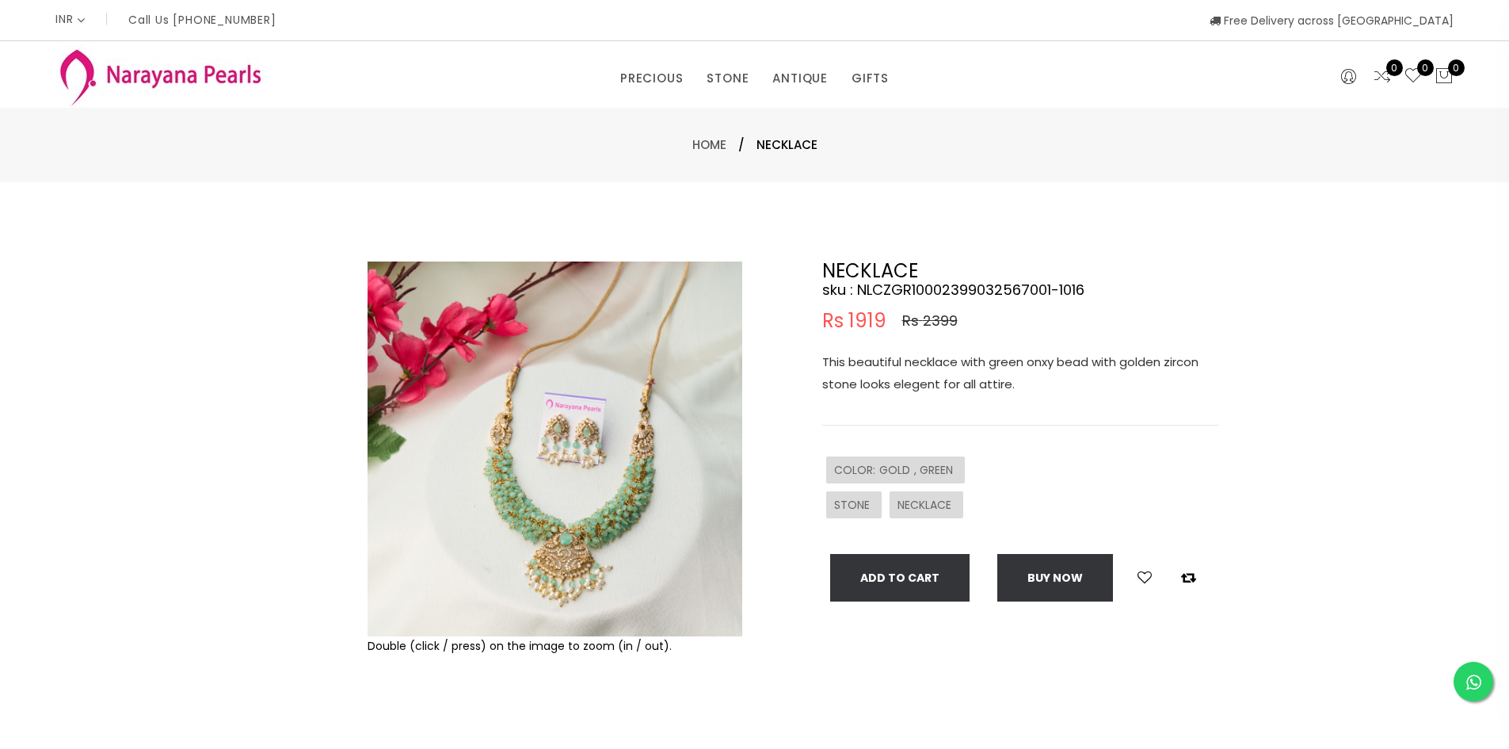
click at [573, 407] on img at bounding box center [555, 448] width 375 height 375
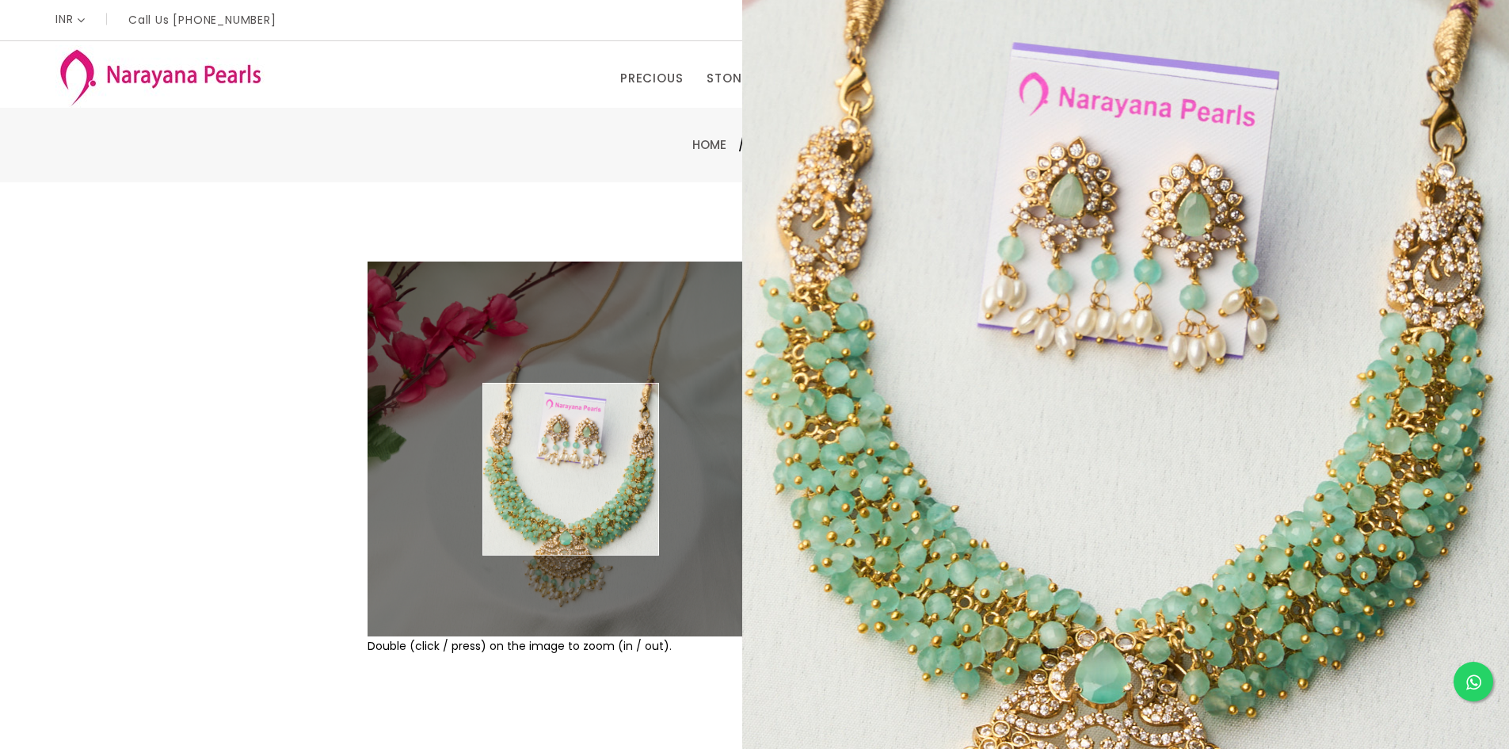
click at [571, 469] on img at bounding box center [555, 448] width 375 height 375
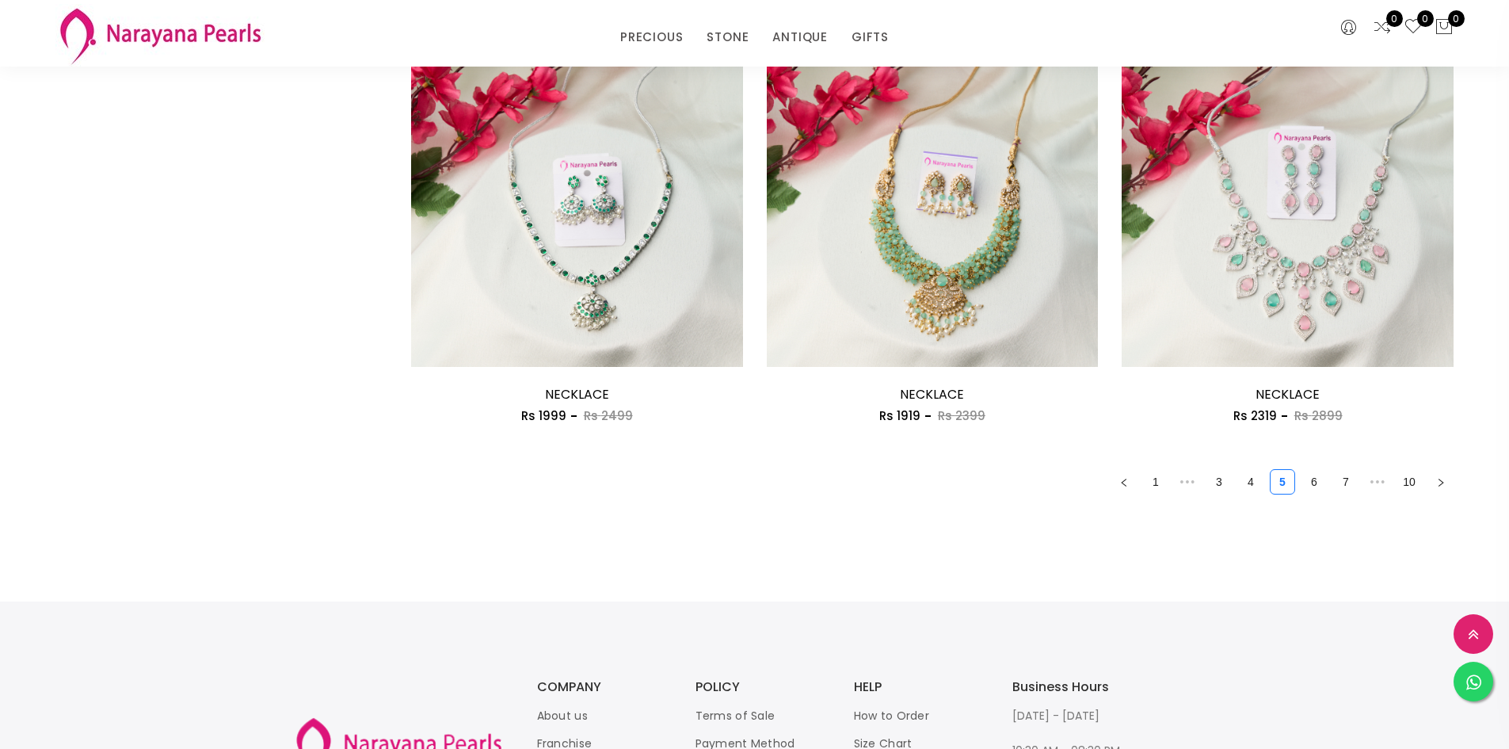
scroll to position [2695, 0]
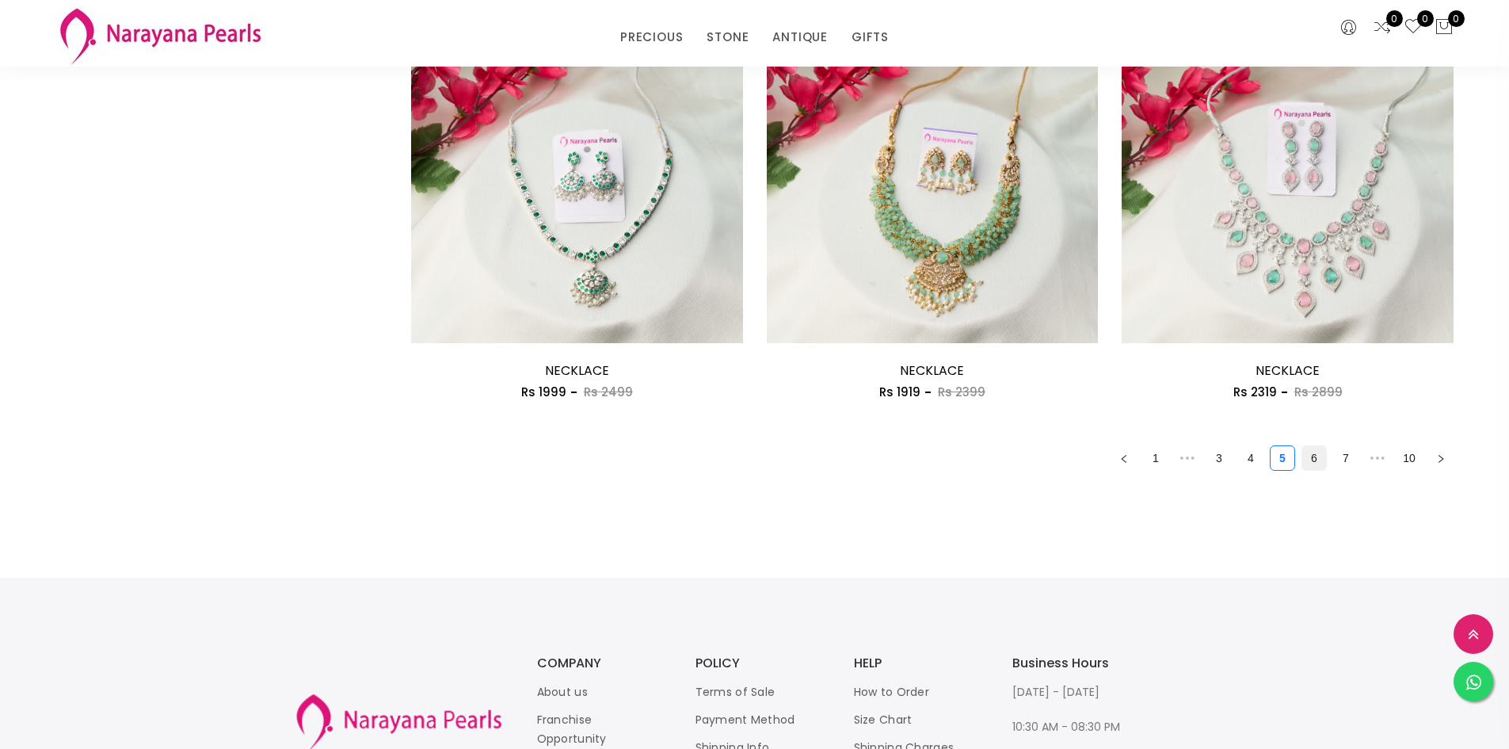
click at [1315, 465] on link "6" at bounding box center [1314, 458] width 24 height 24
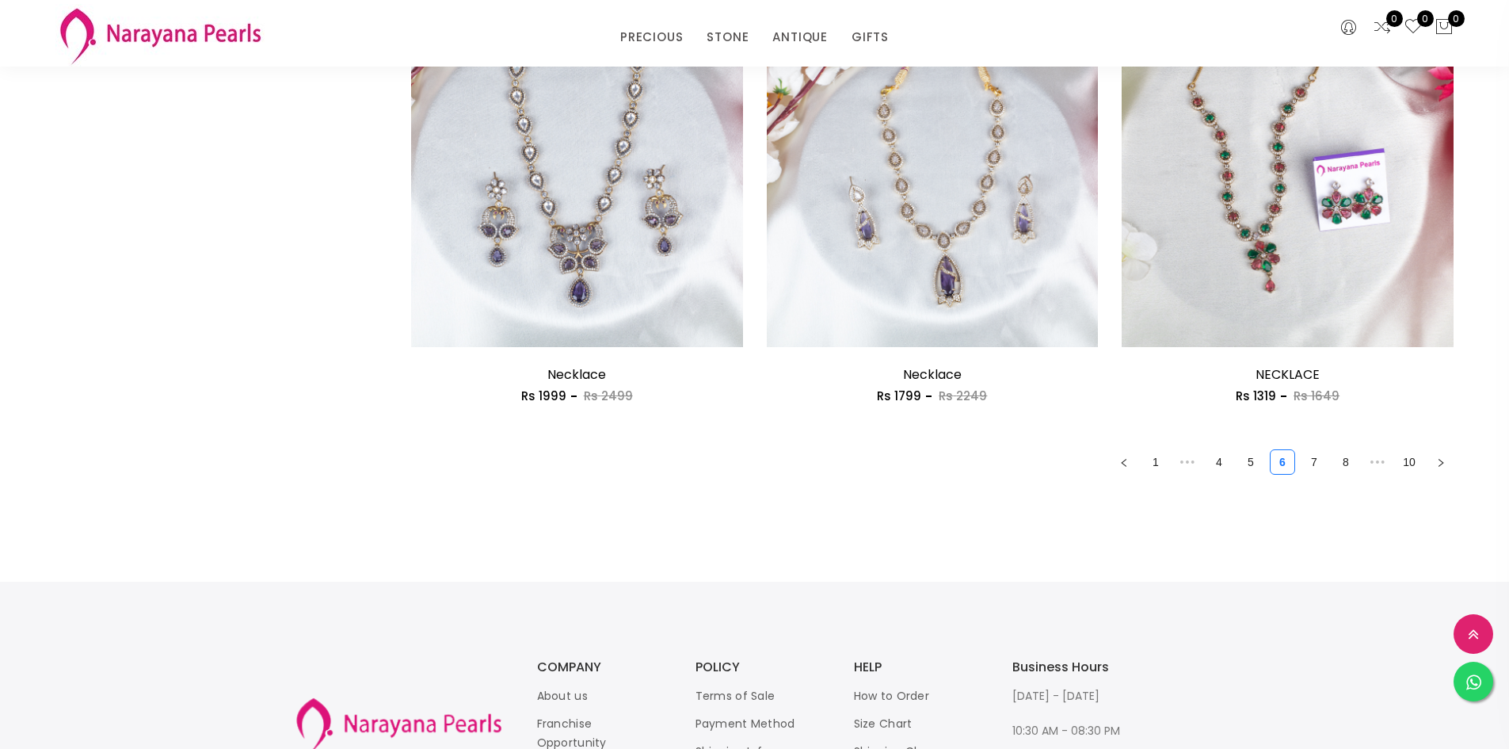
scroll to position [2693, 0]
click at [1321, 457] on link "7" at bounding box center [1314, 460] width 24 height 24
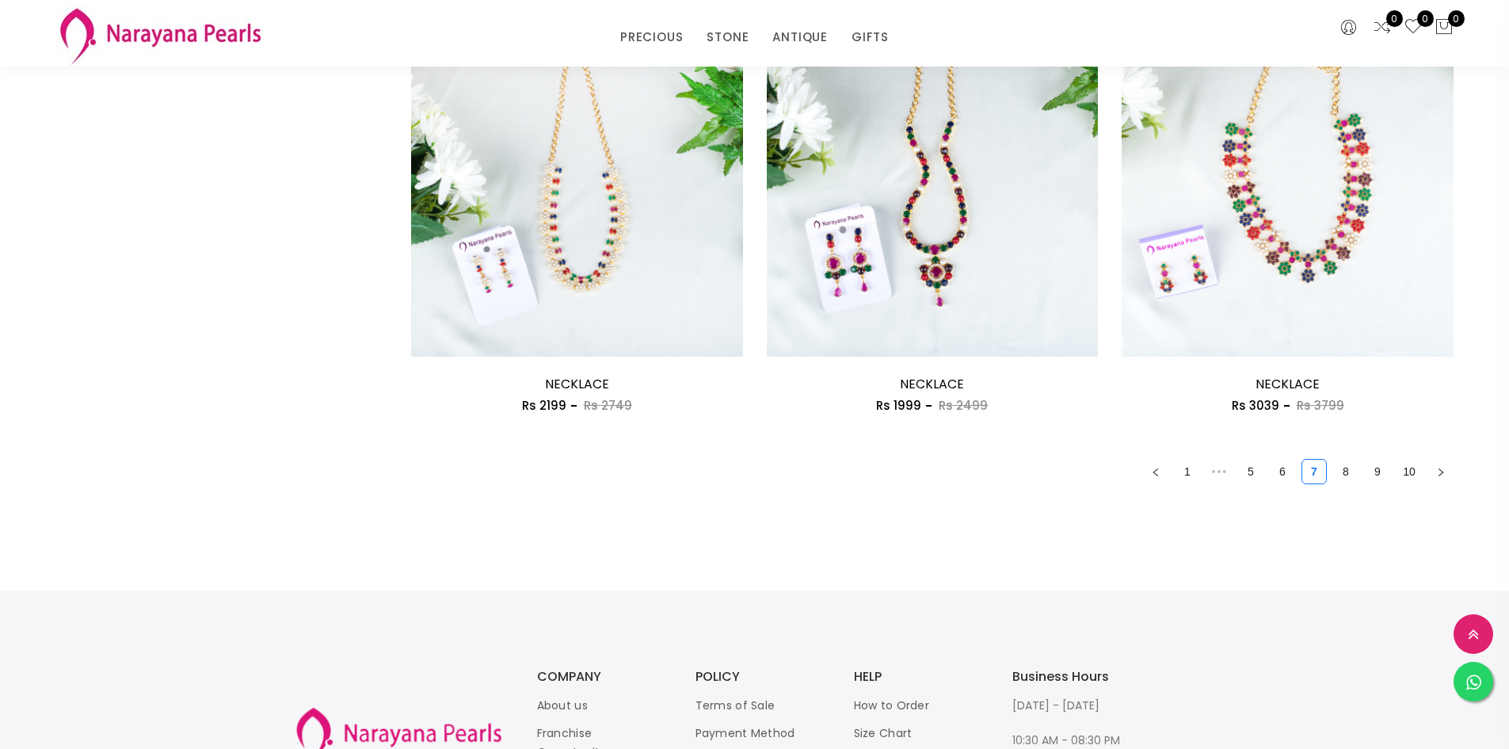
scroll to position [2693, 0]
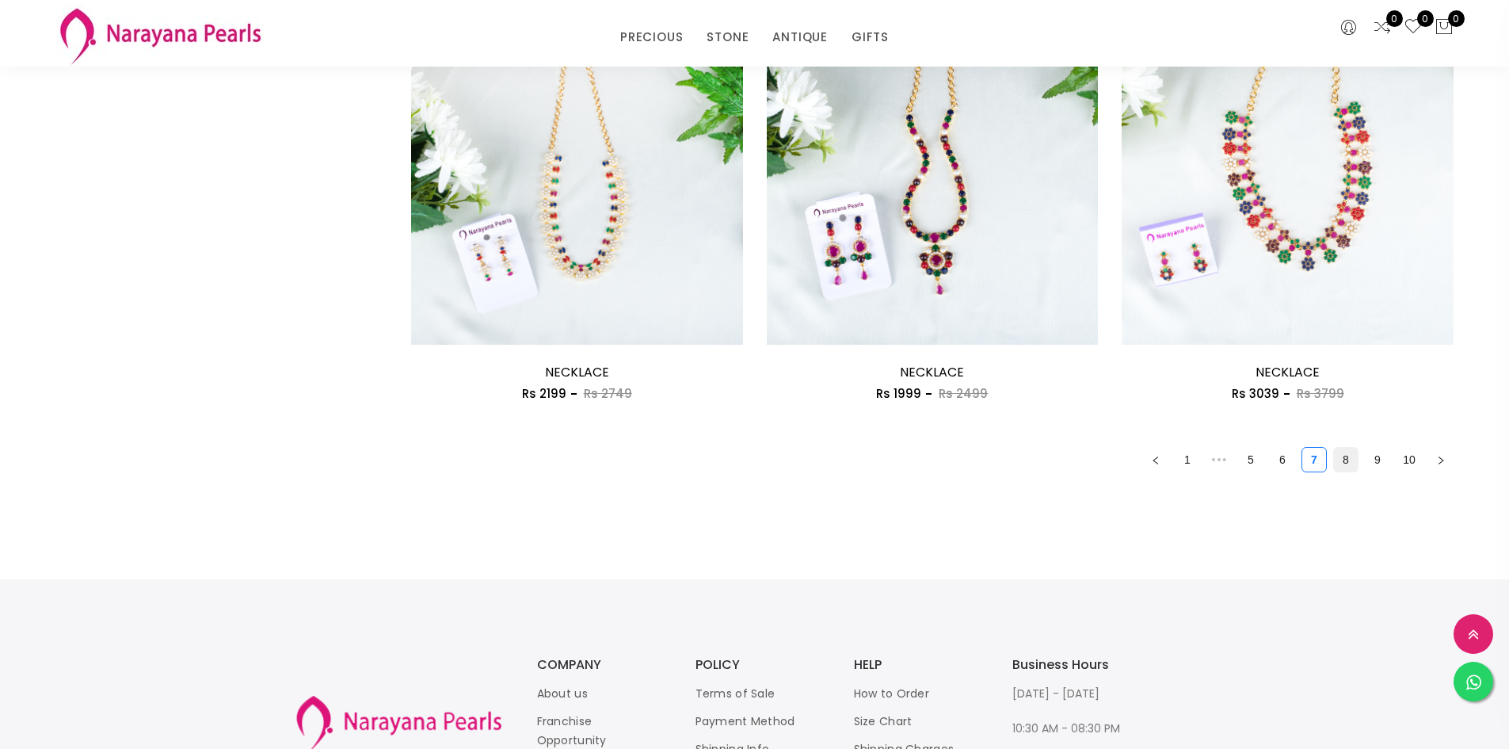
click at [1346, 462] on link "8" at bounding box center [1346, 460] width 24 height 24
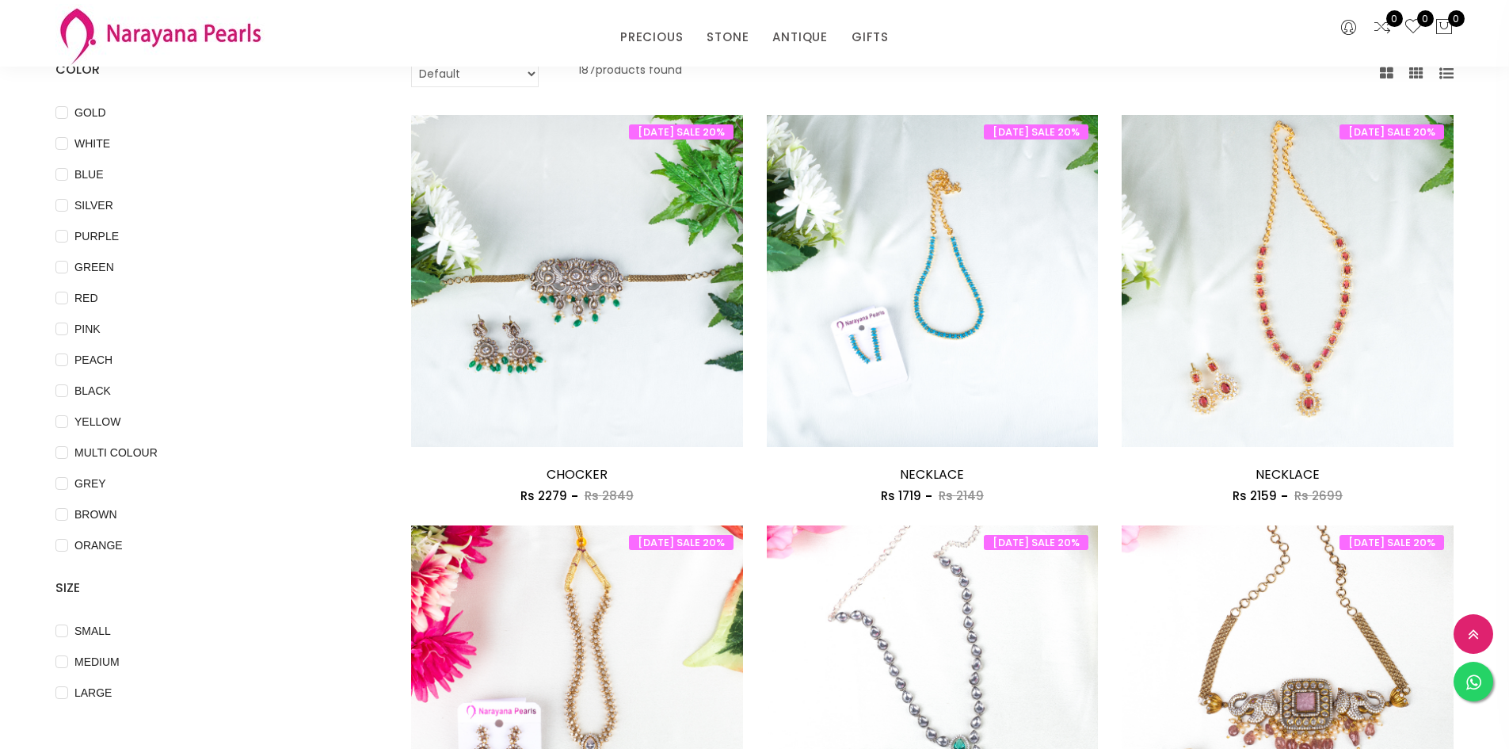
scroll to position [158, 0]
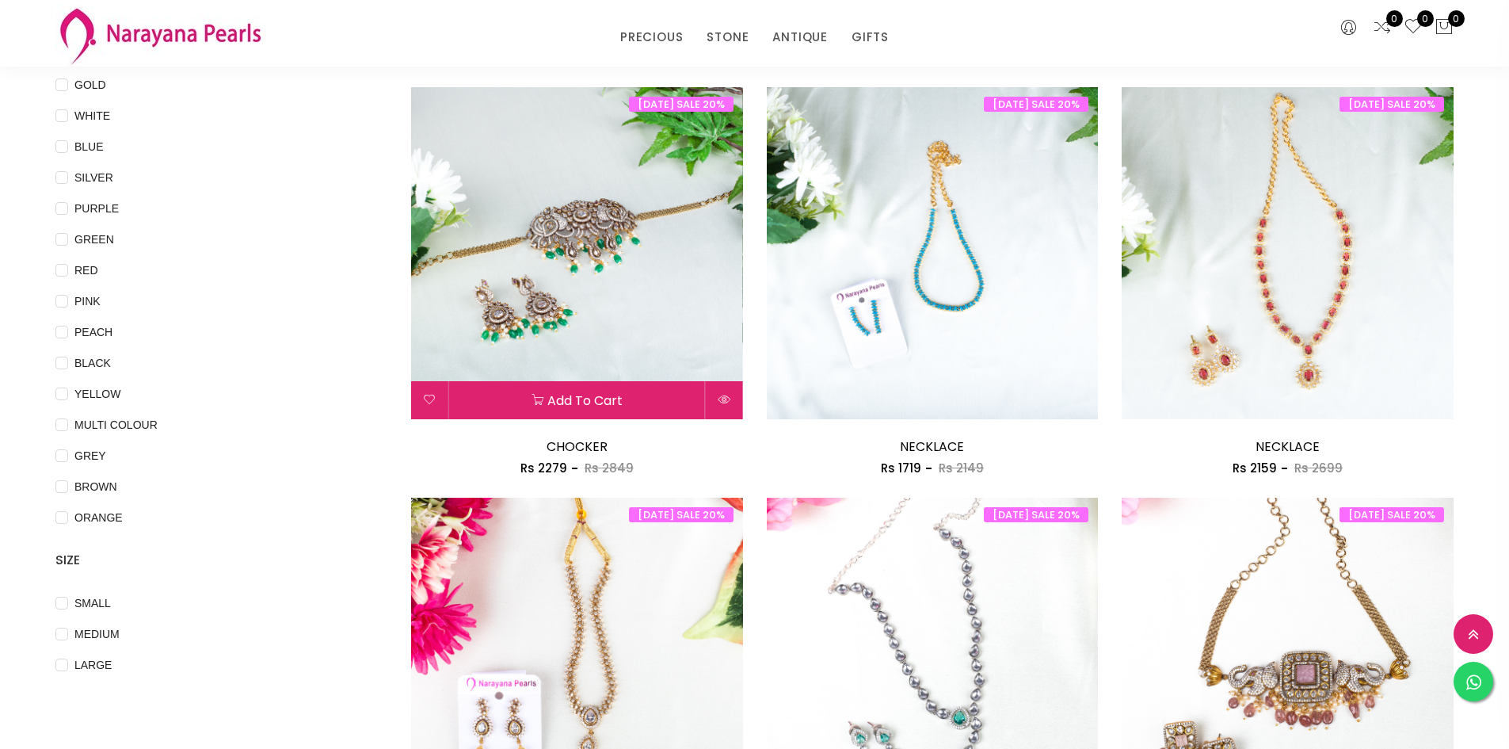
click at [621, 231] on img at bounding box center [577, 253] width 332 height 332
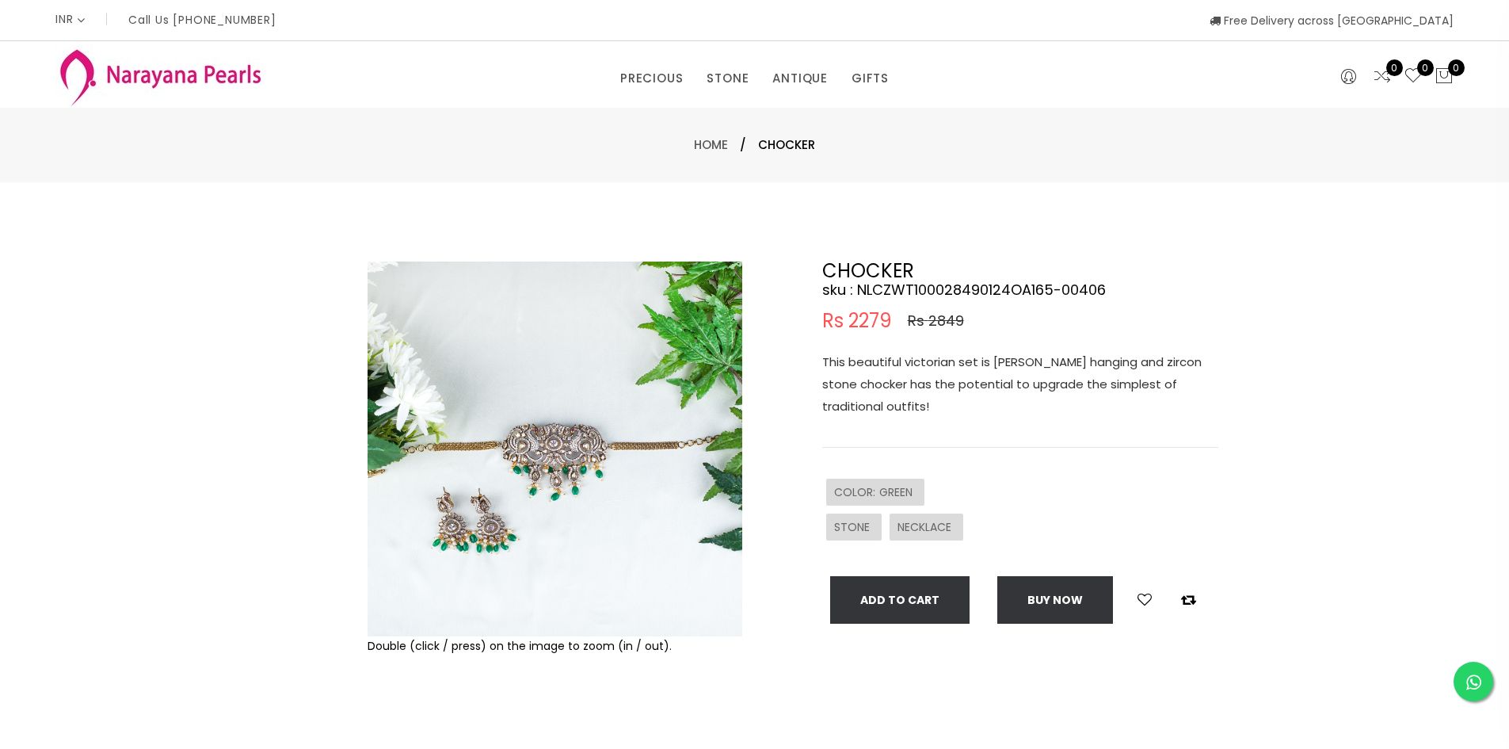
click at [535, 441] on img at bounding box center [555, 448] width 375 height 375
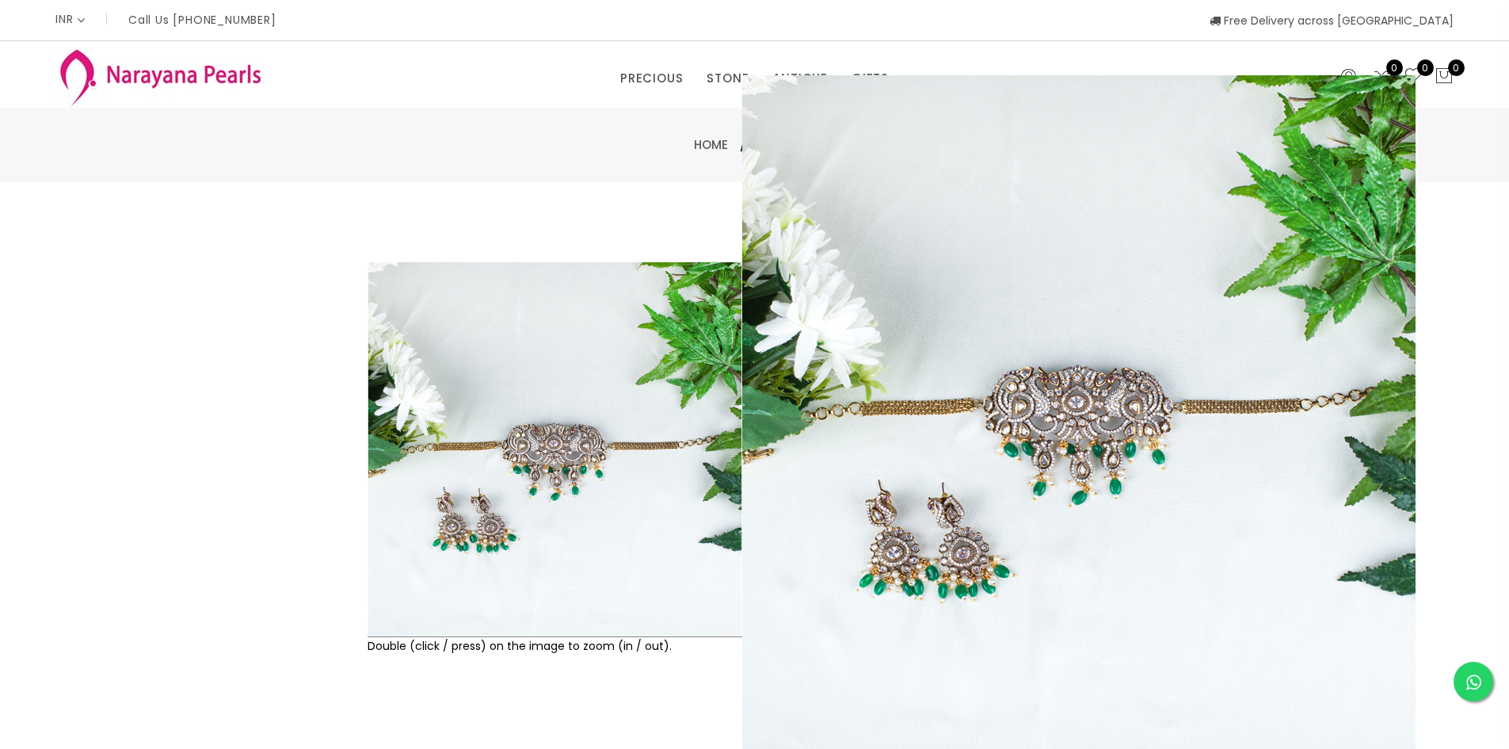
click at [316, 400] on div at bounding box center [325, 510] width 69 height 499
click at [449, 401] on img at bounding box center [555, 448] width 375 height 375
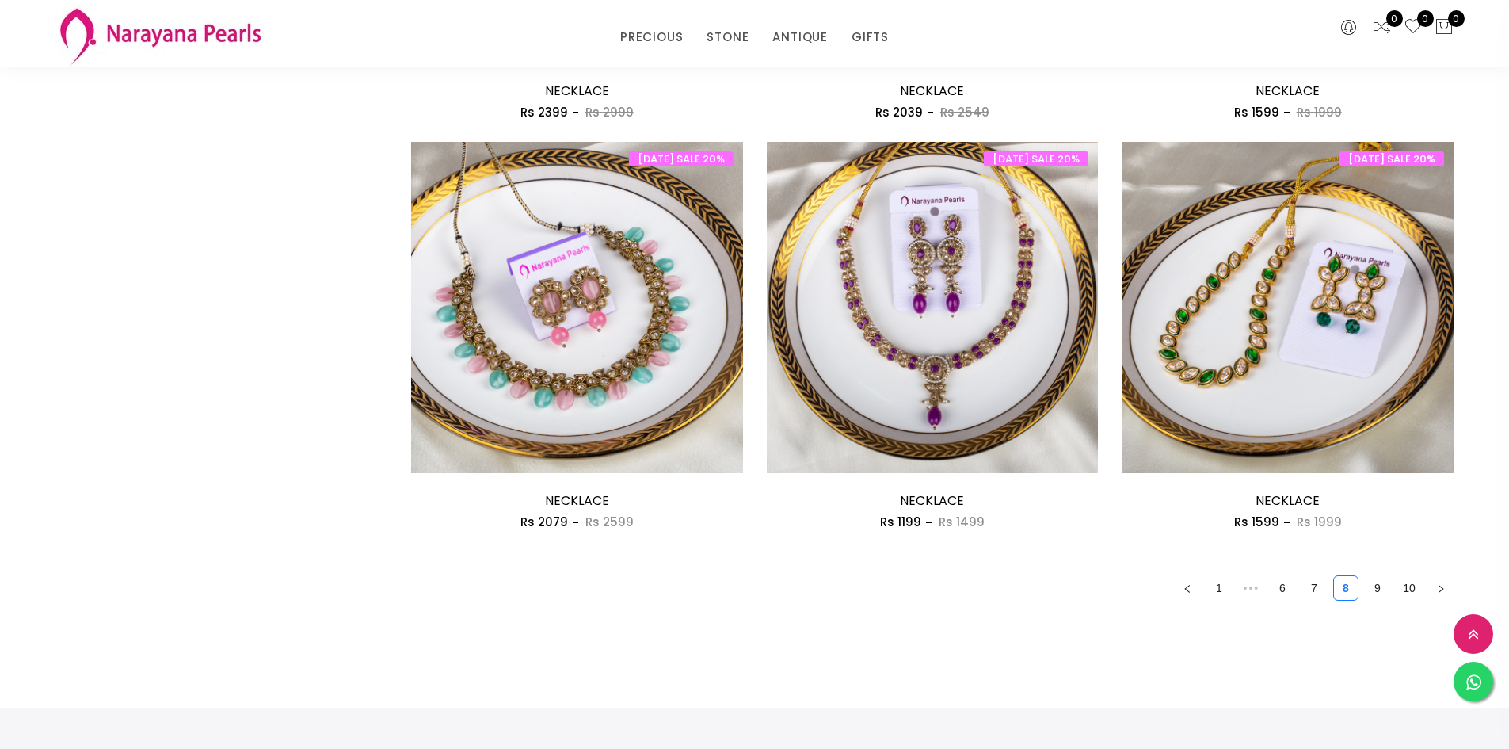
scroll to position [2614, 0]
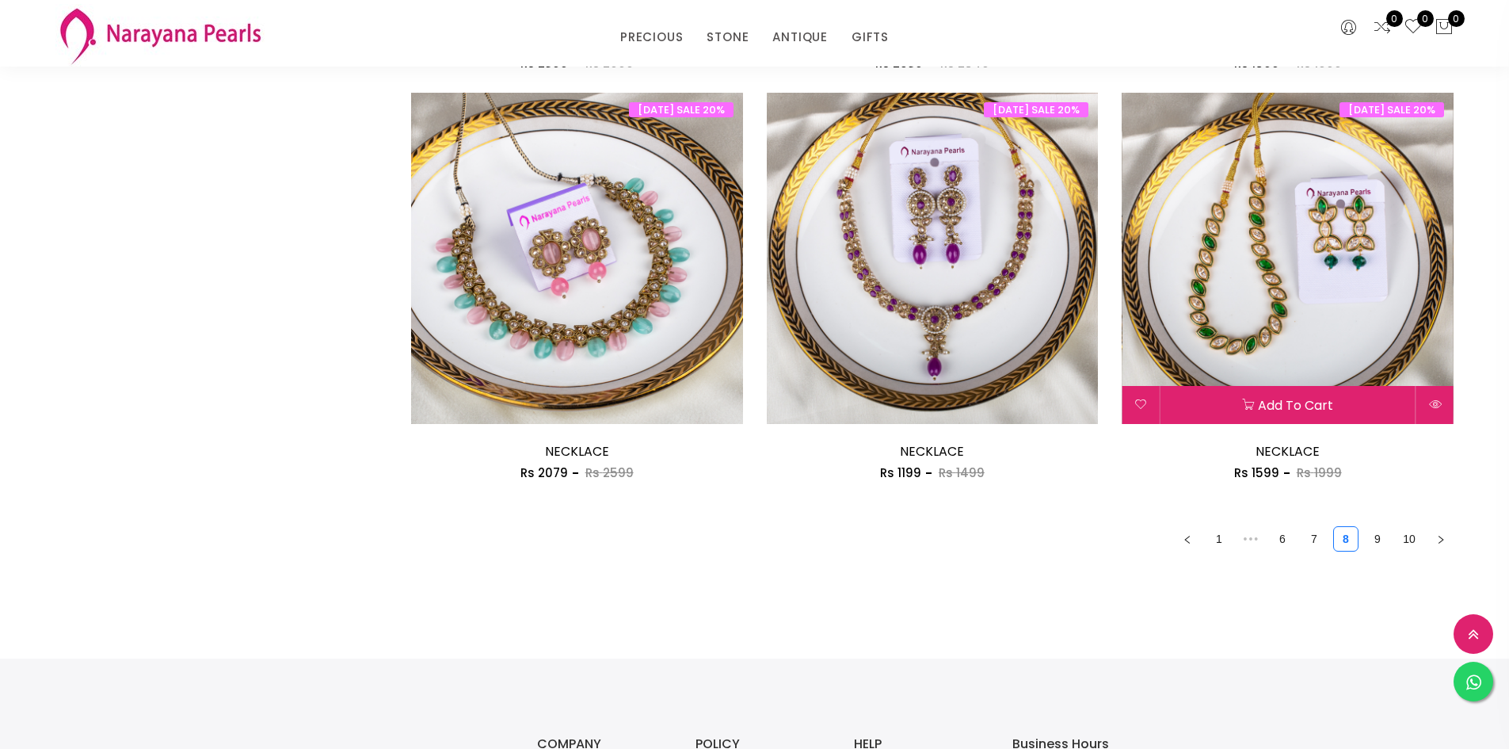
click at [1304, 318] on img at bounding box center [1288, 259] width 332 height 332
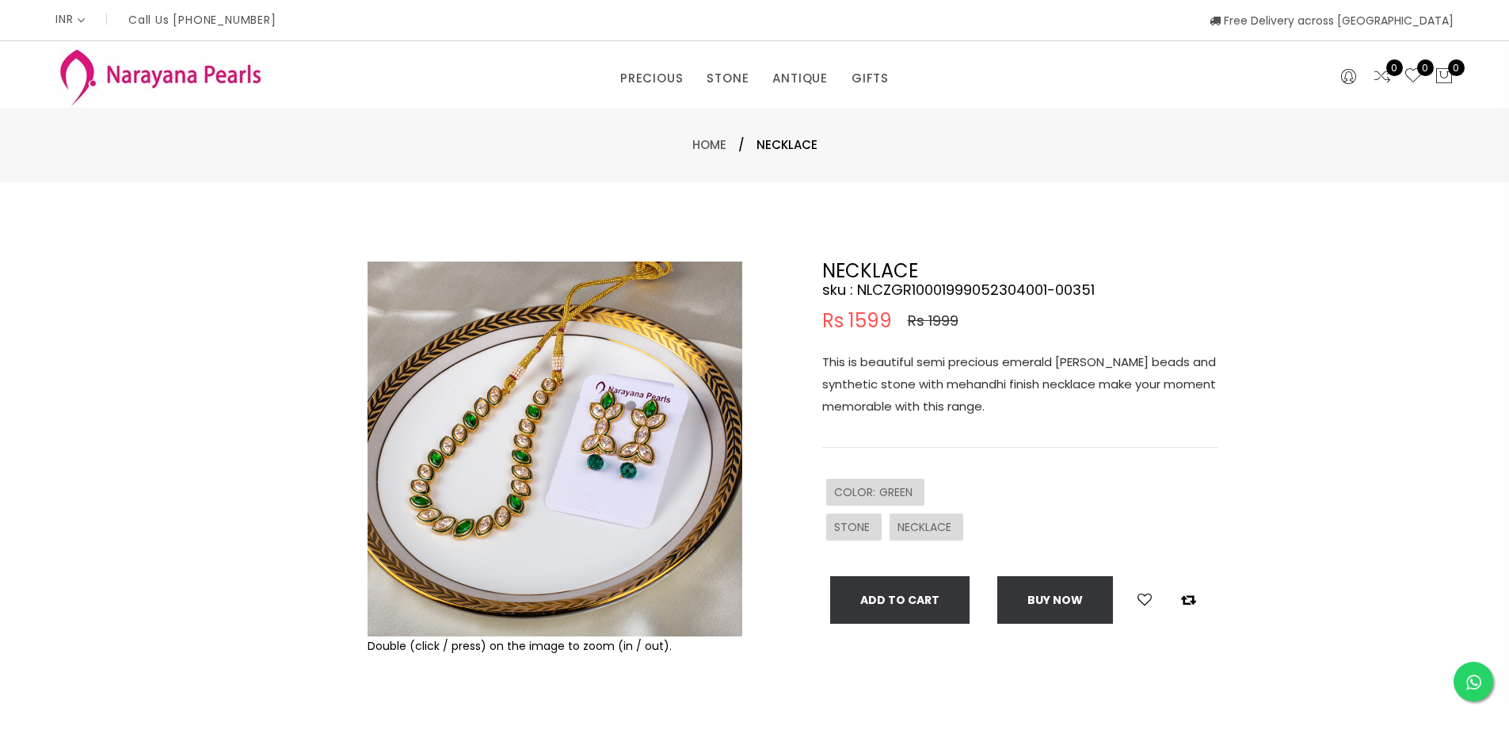
click at [538, 429] on img at bounding box center [555, 448] width 375 height 375
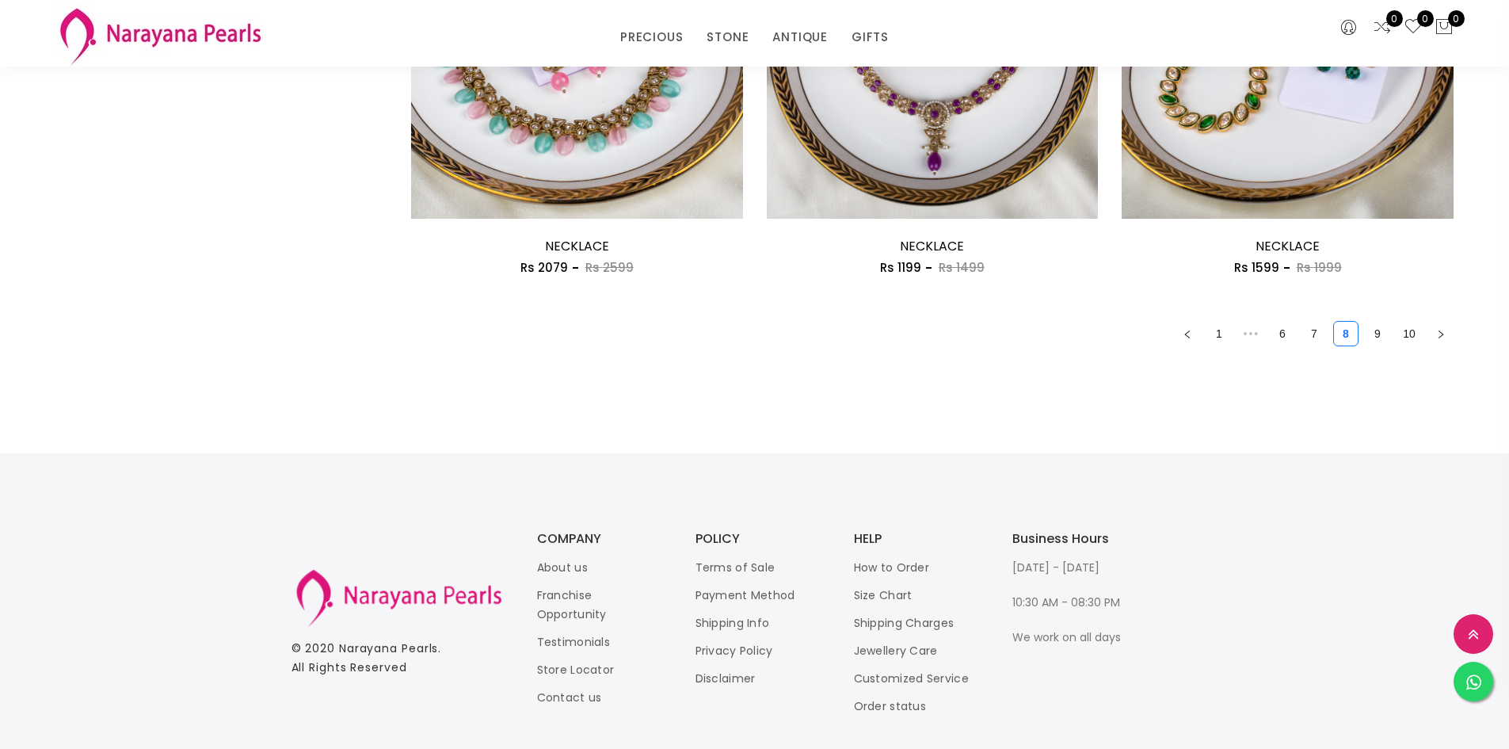
scroll to position [2853, 0]
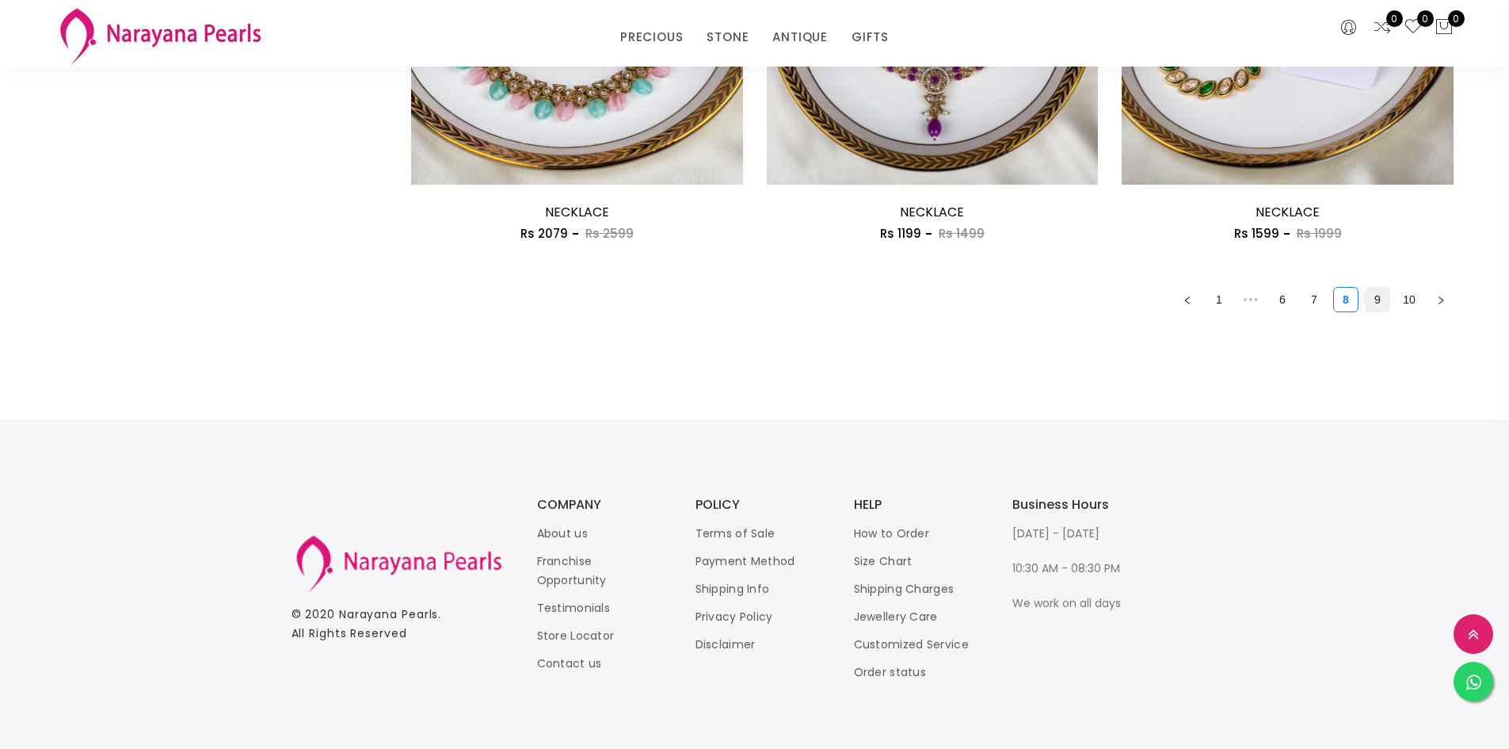
click at [1379, 292] on link "9" at bounding box center [1378, 300] width 24 height 24
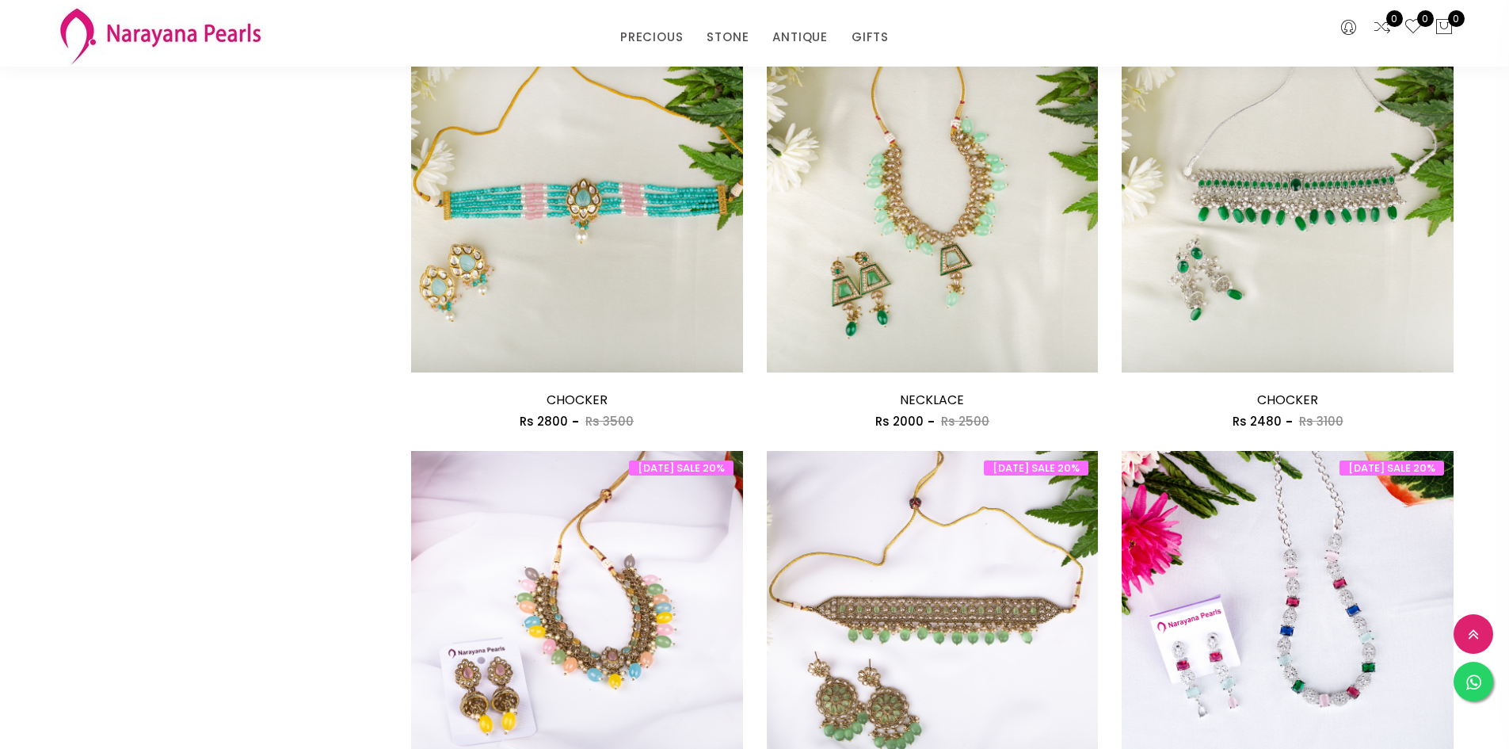
scroll to position [1822, 0]
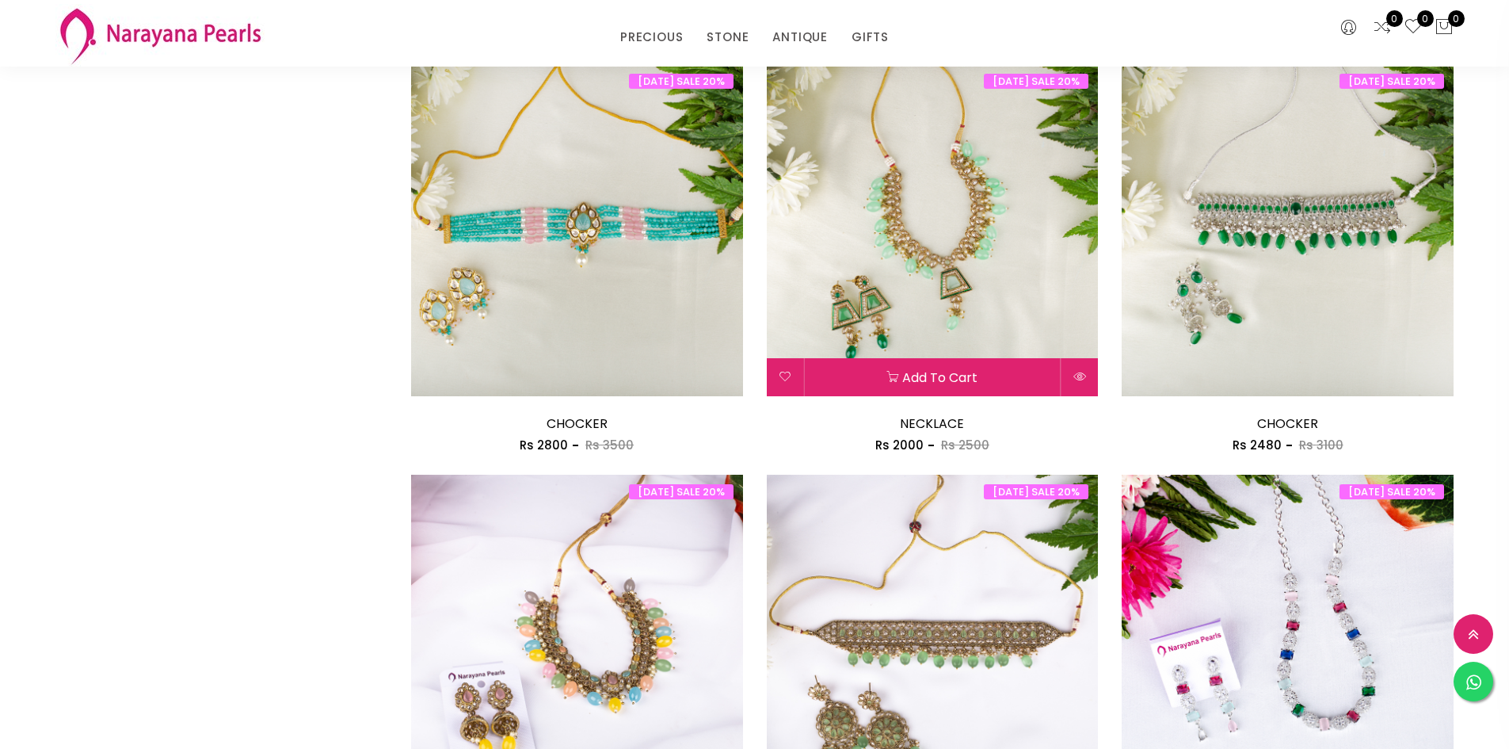
click at [972, 252] on img at bounding box center [933, 230] width 332 height 332
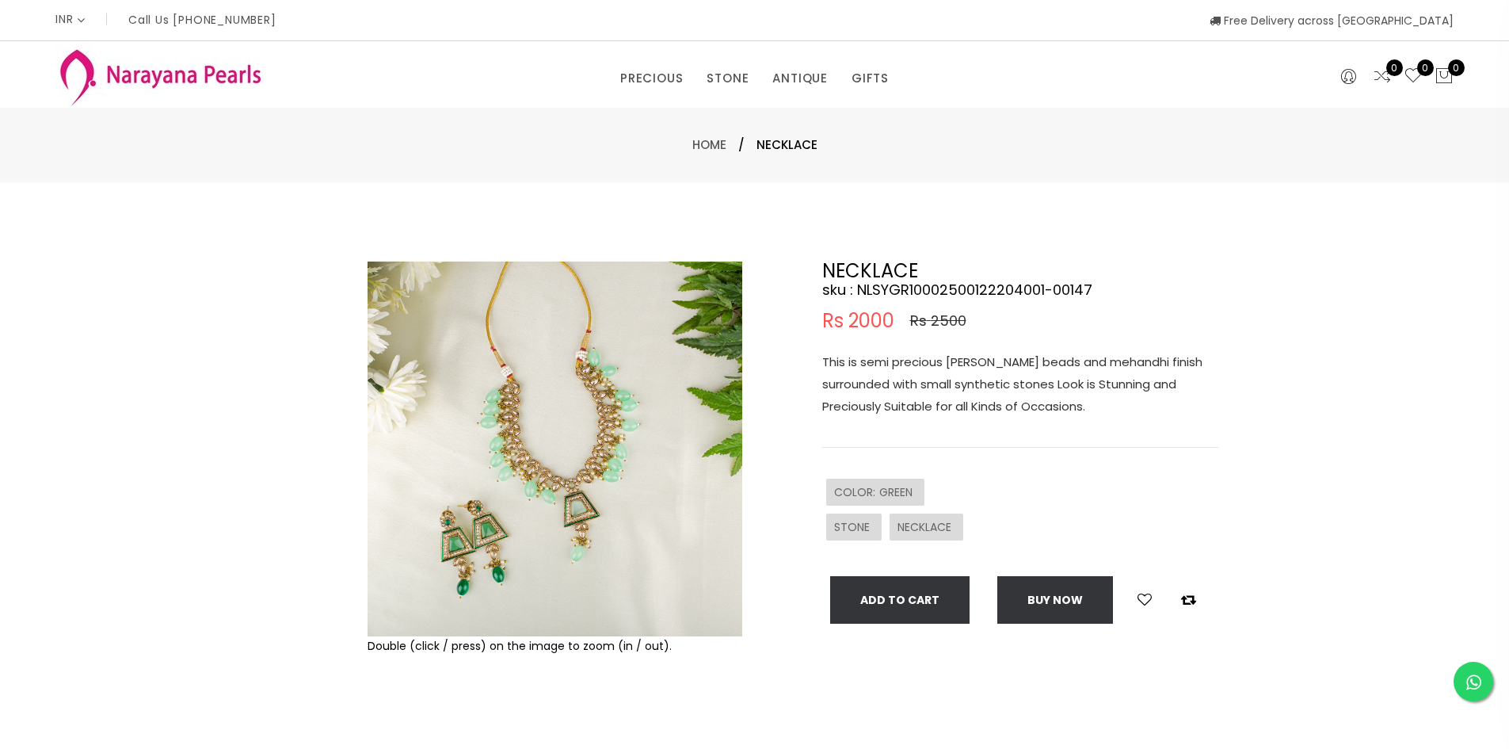
click at [591, 427] on img at bounding box center [555, 448] width 375 height 375
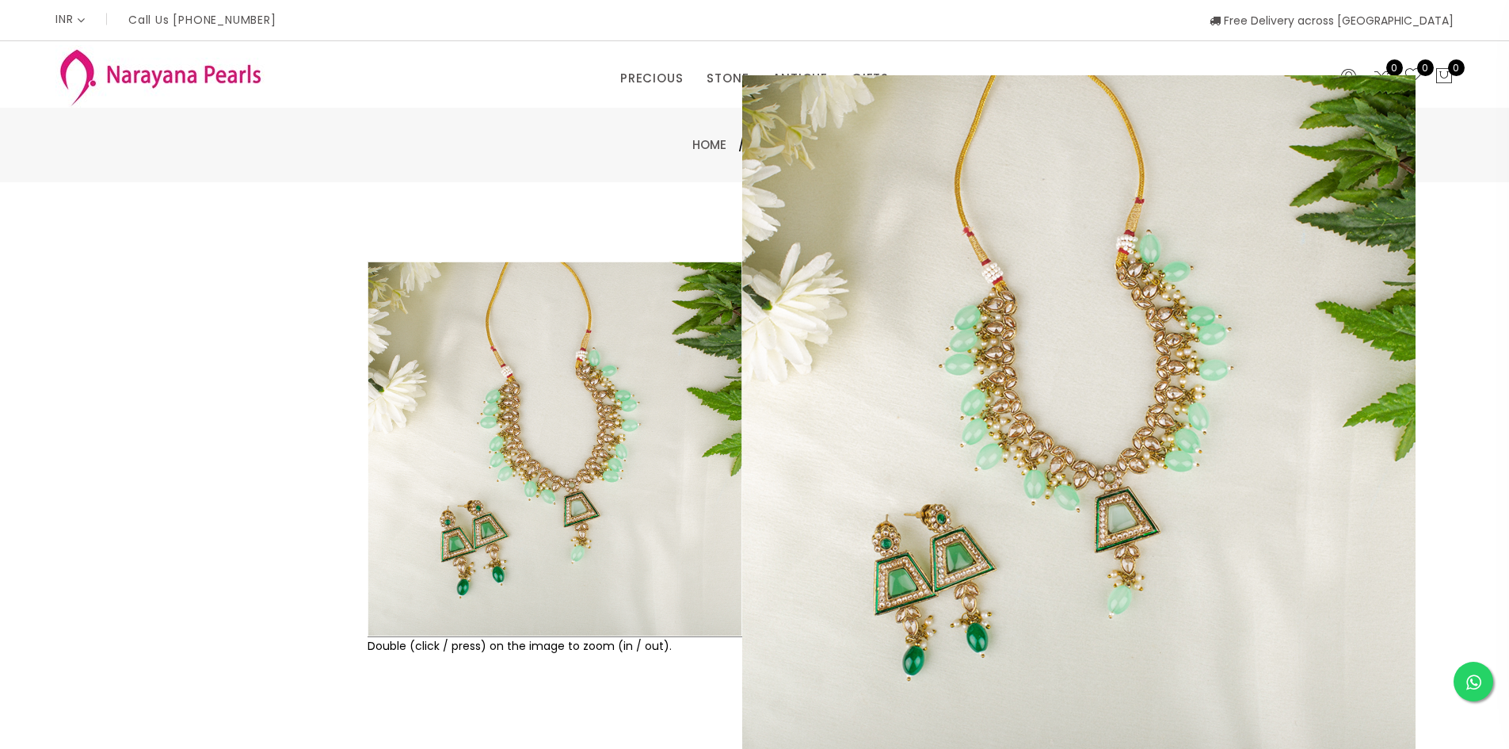
click at [333, 394] on div at bounding box center [325, 510] width 69 height 499
click at [496, 392] on img at bounding box center [555, 448] width 375 height 375
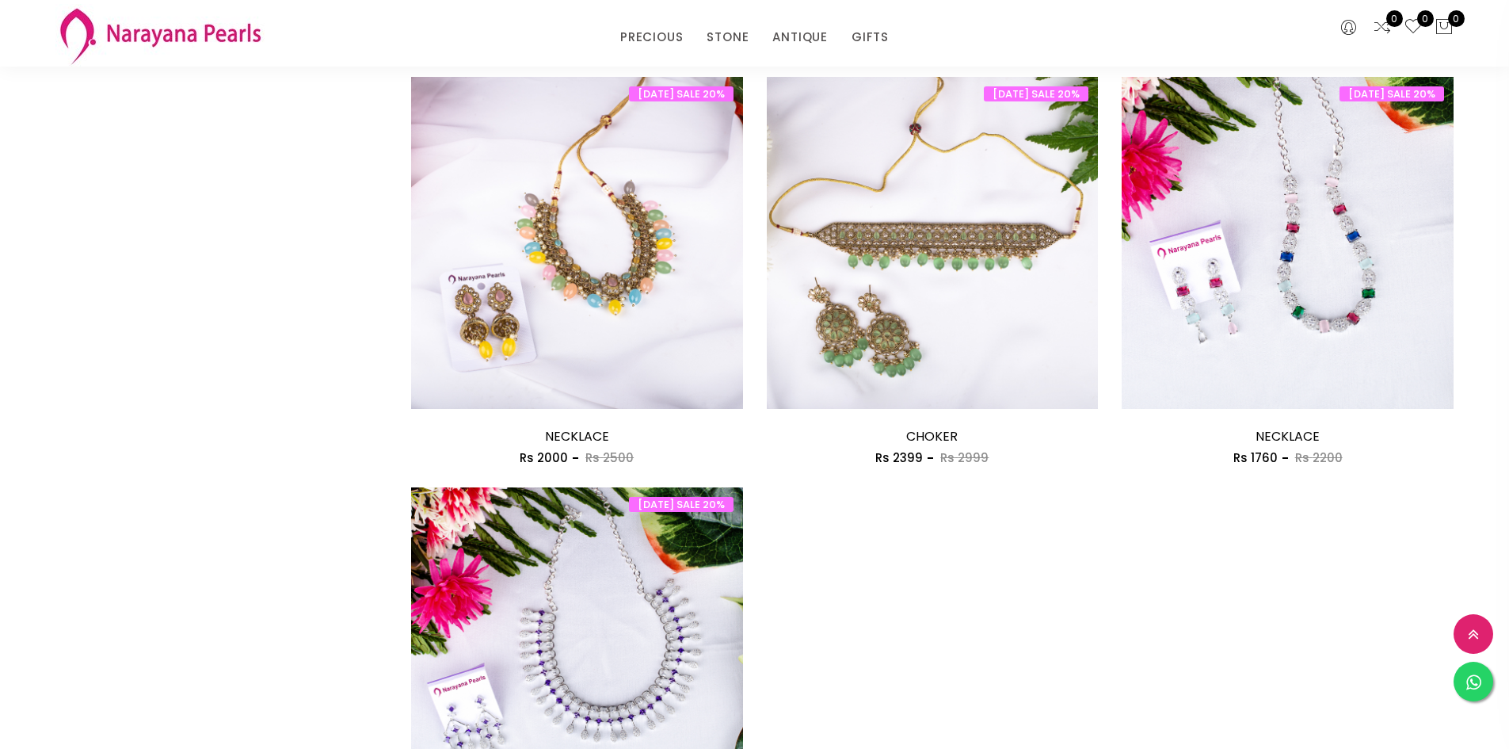
scroll to position [2299, 0]
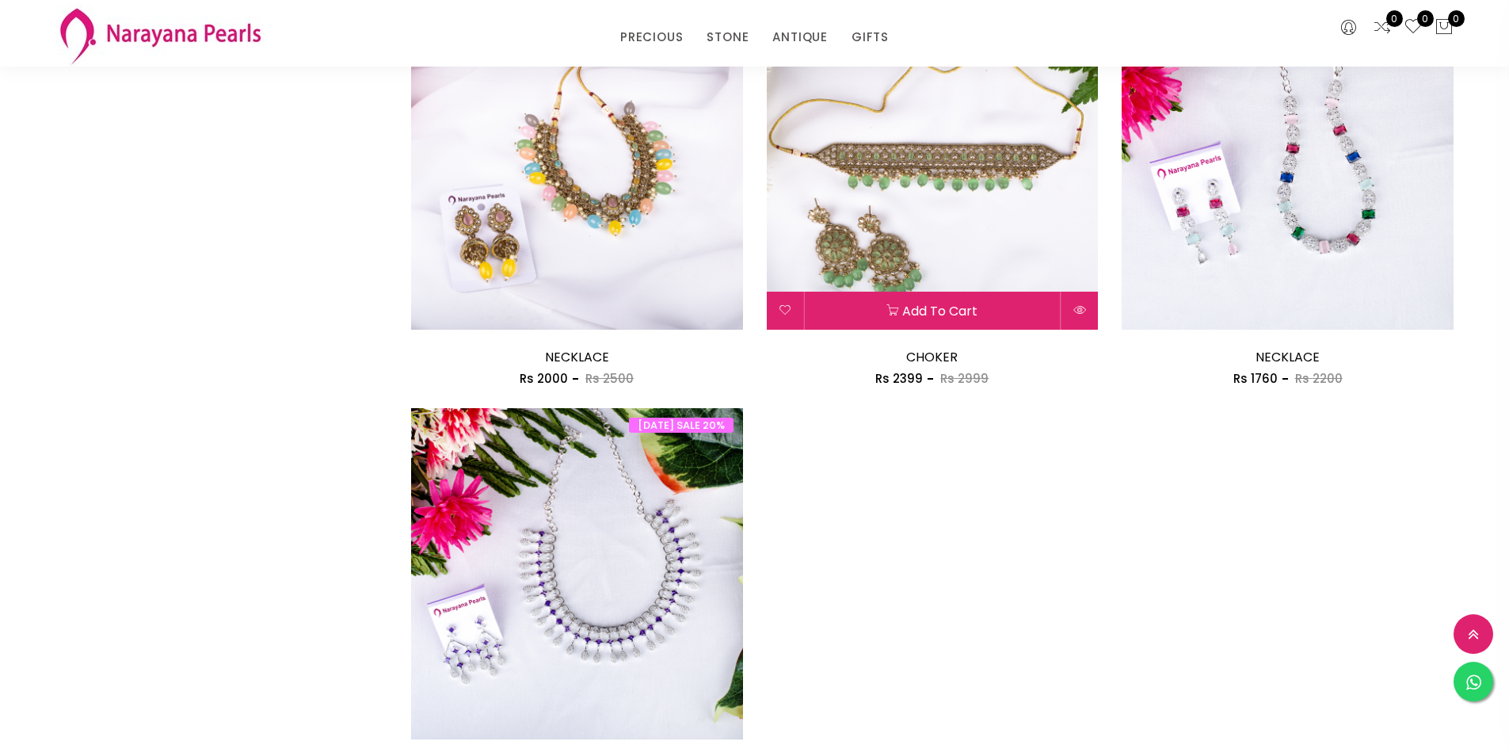
click at [954, 234] on img at bounding box center [933, 164] width 332 height 332
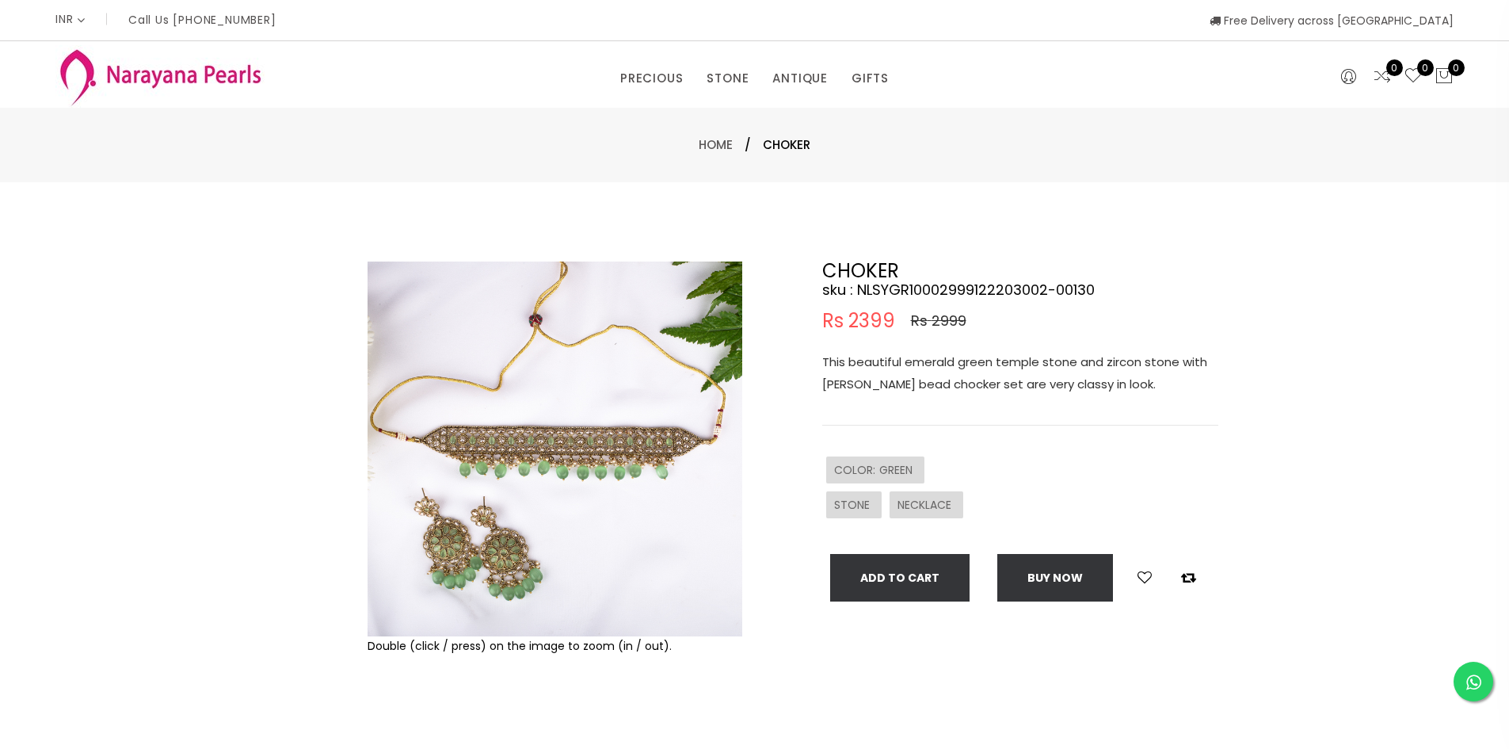
click at [564, 435] on img at bounding box center [555, 448] width 375 height 375
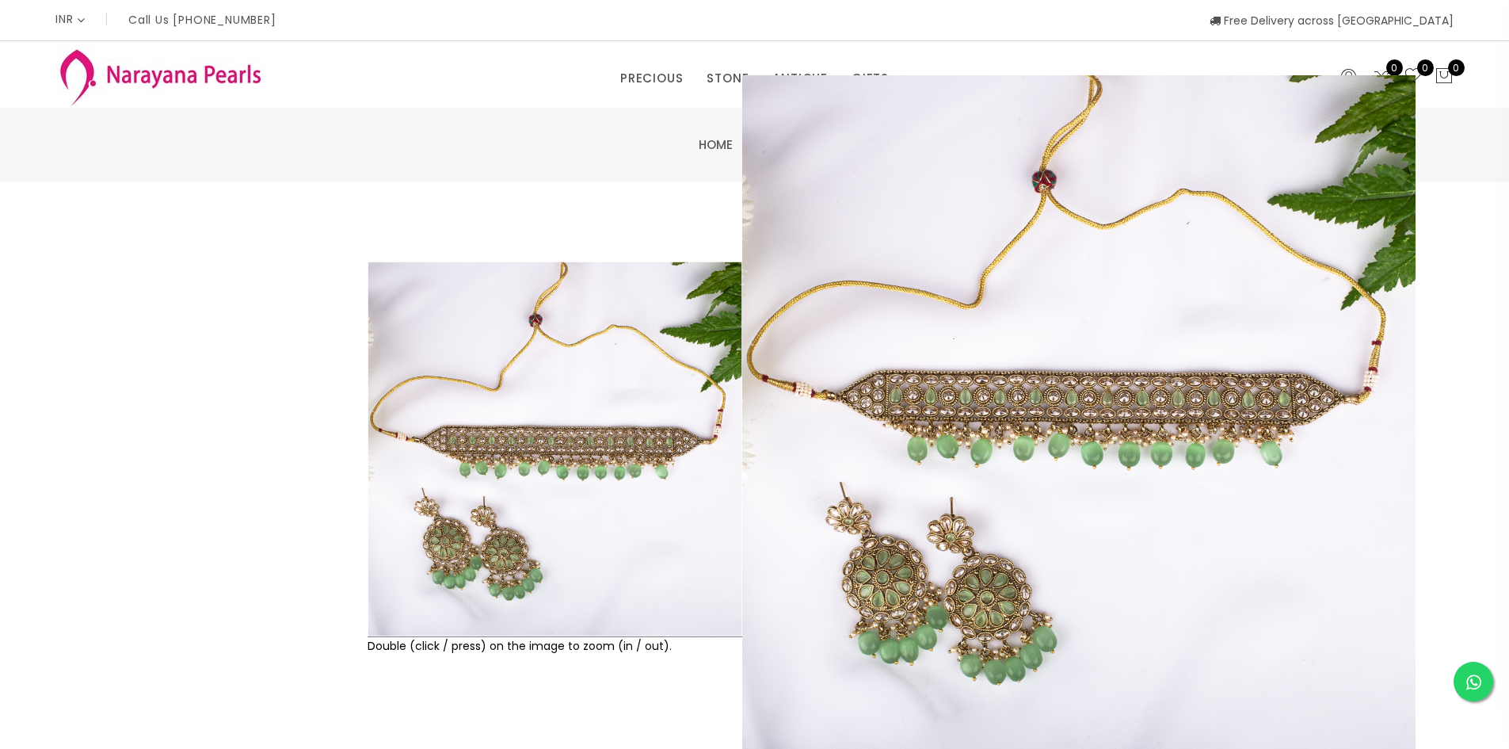
click at [592, 374] on img at bounding box center [555, 448] width 375 height 375
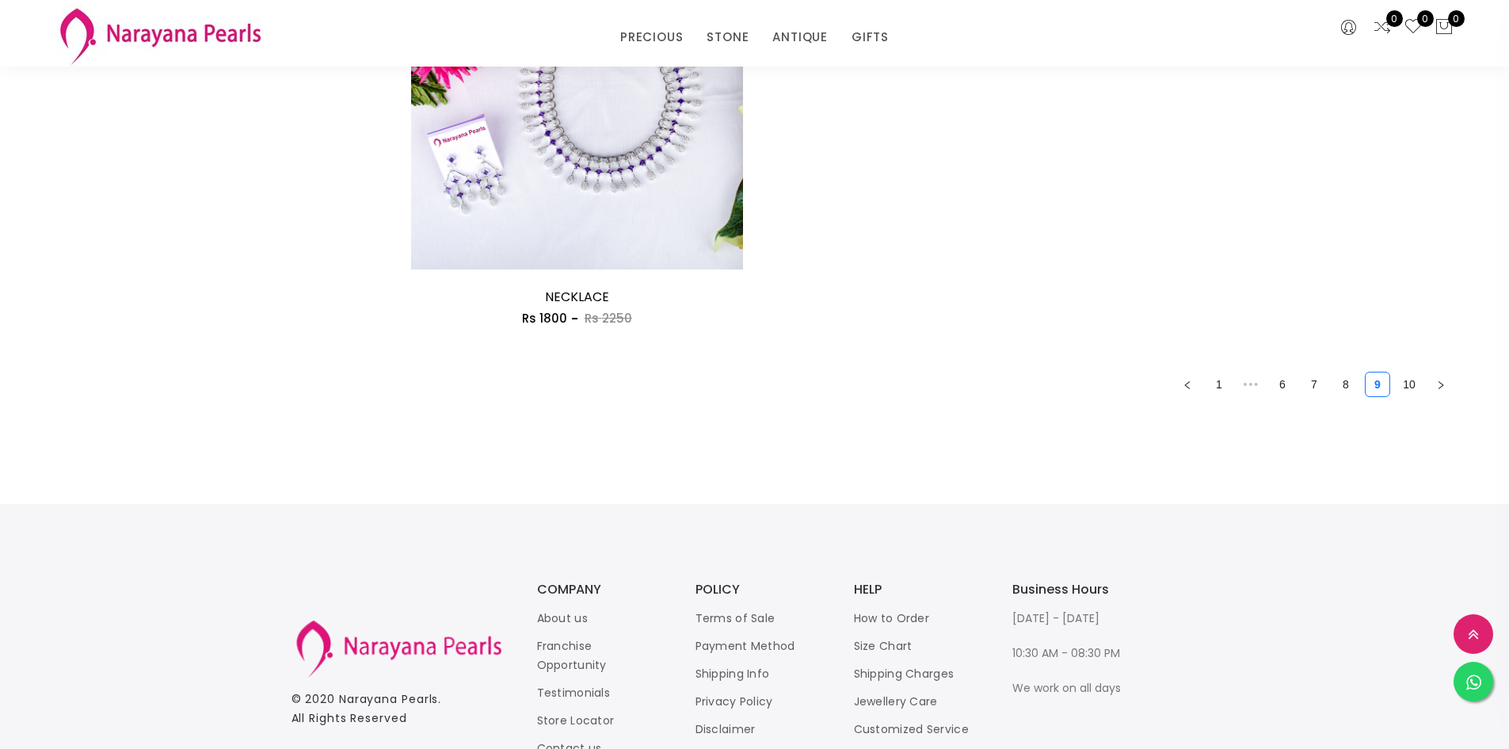
scroll to position [2774, 0]
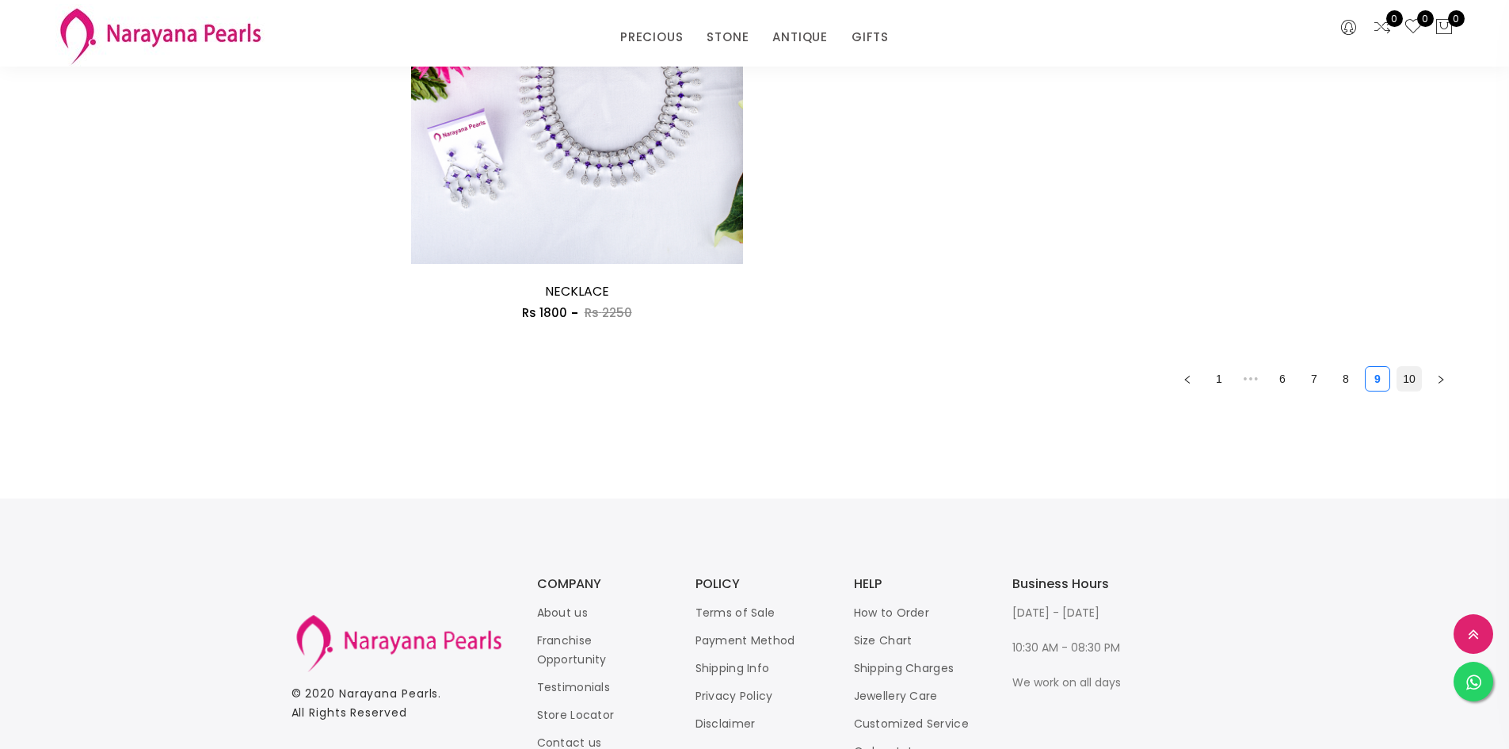
click at [1415, 379] on link "10" at bounding box center [1409, 379] width 24 height 24
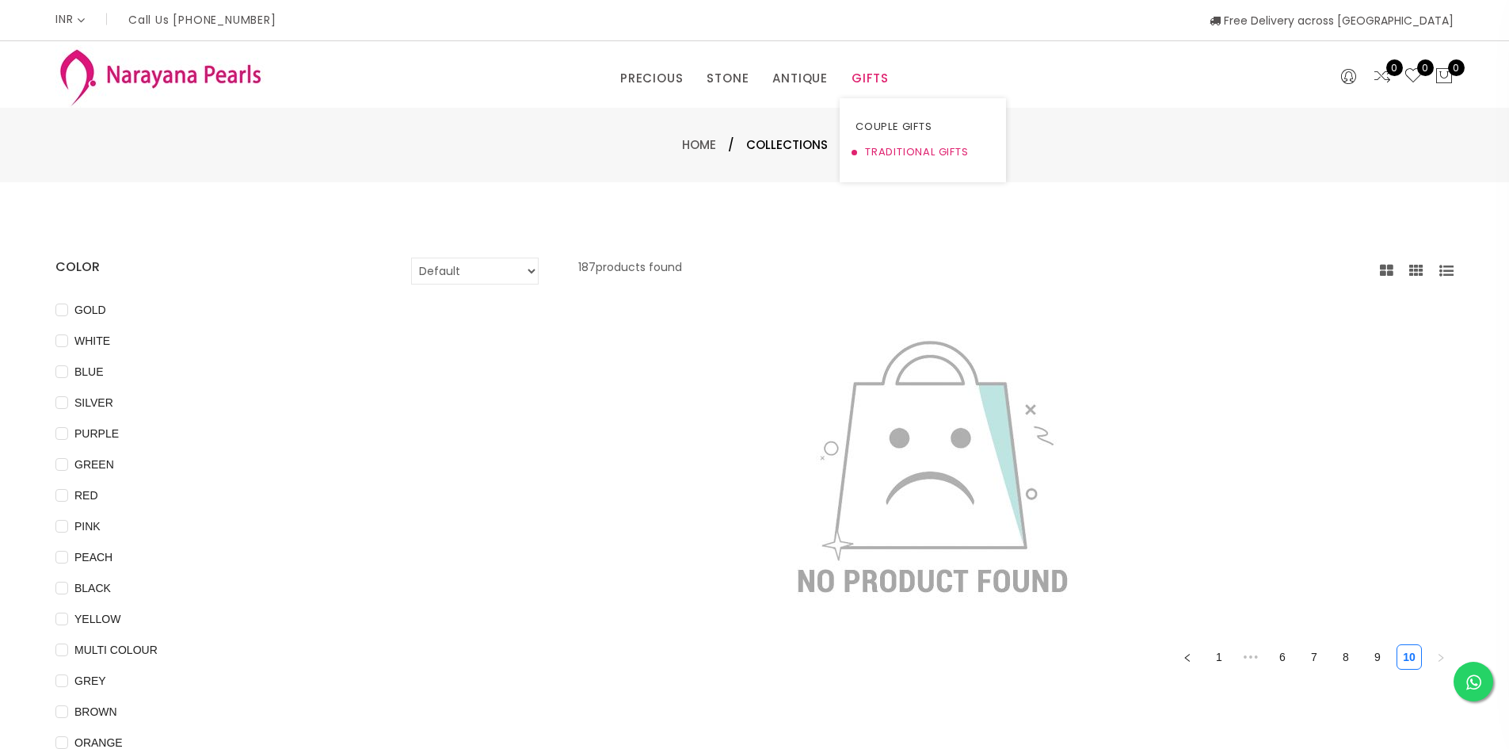
click at [874, 144] on link "TRADITIONAL GIFTS" at bounding box center [922, 151] width 135 height 25
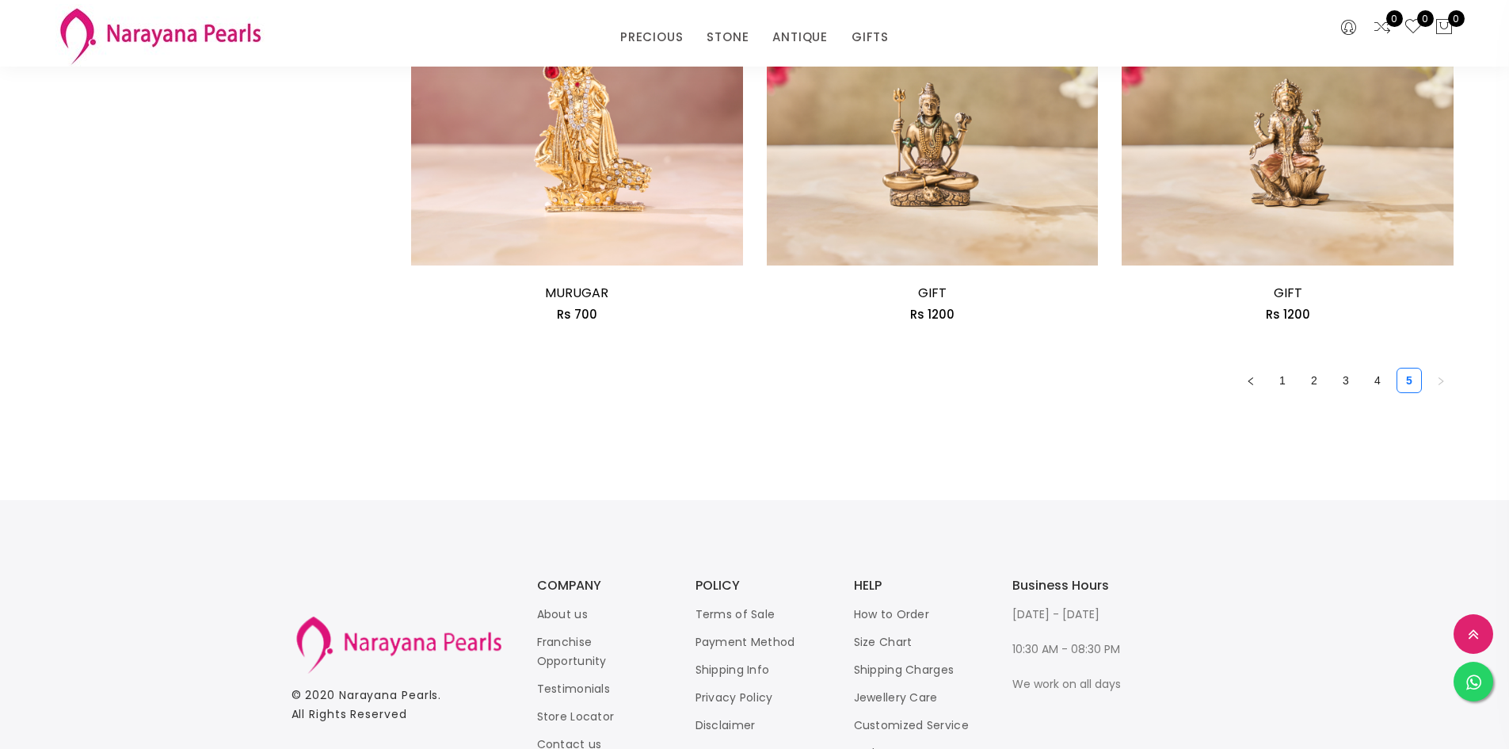
scroll to position [2297, 0]
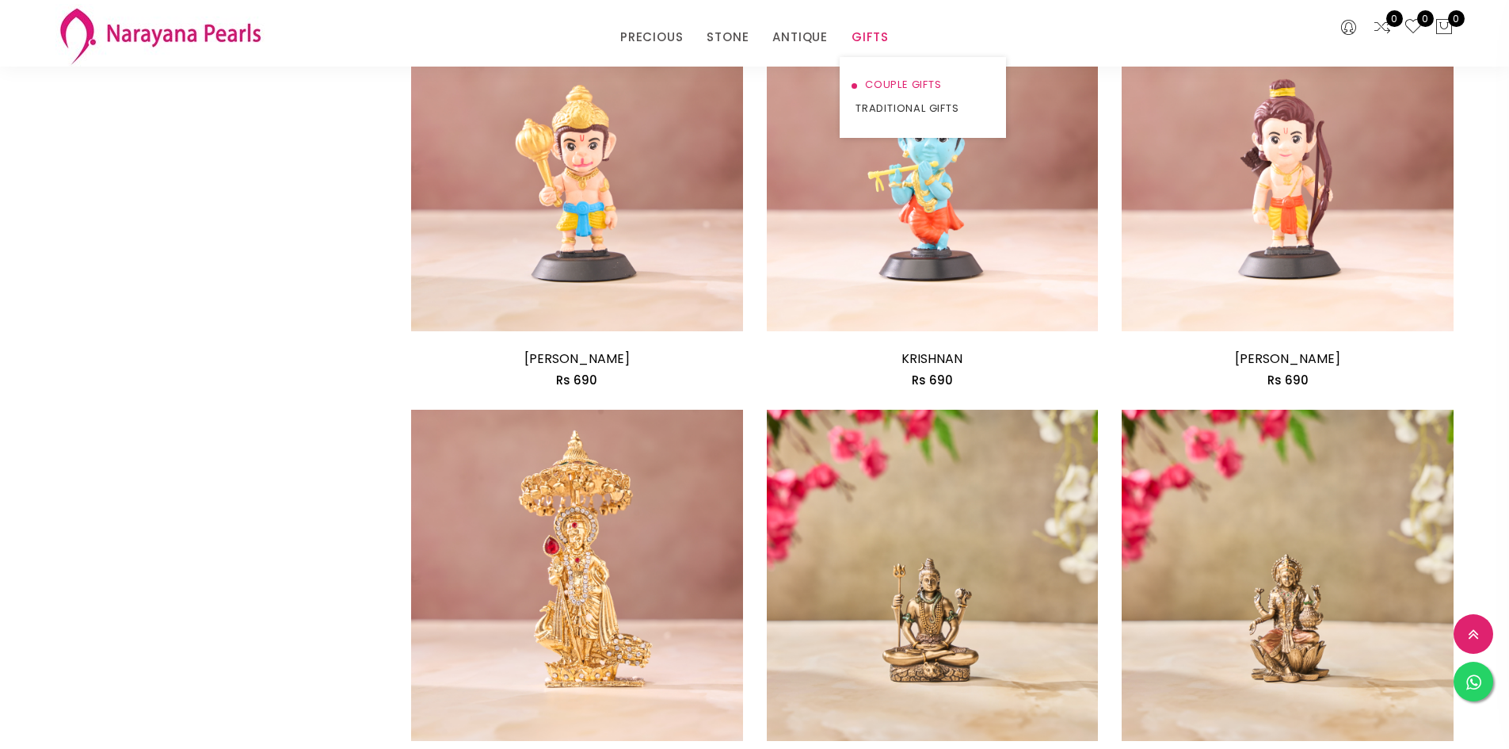
click at [874, 77] on link "COUPLE GIFTS" at bounding box center [922, 85] width 135 height 24
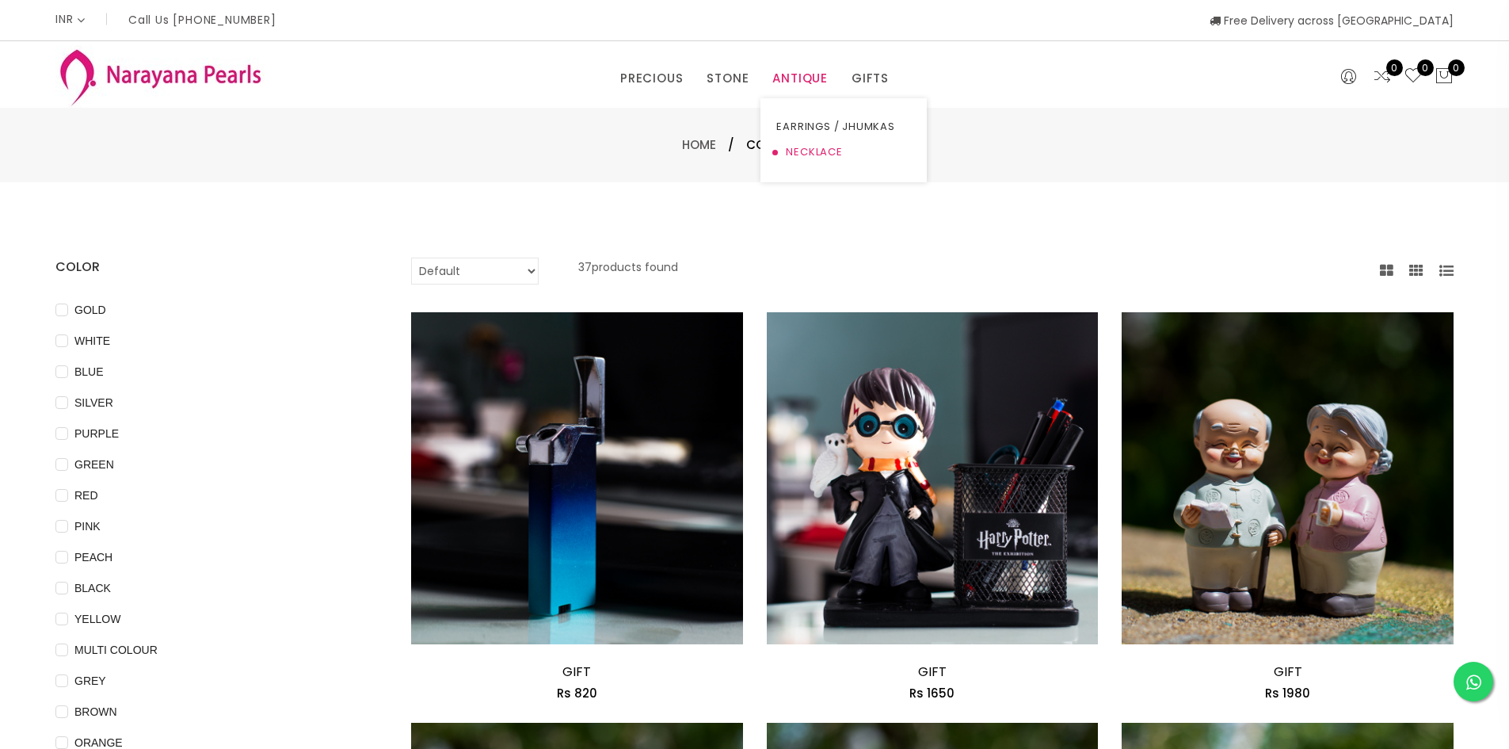
click at [800, 145] on link "NECKLACE" at bounding box center [843, 151] width 135 height 25
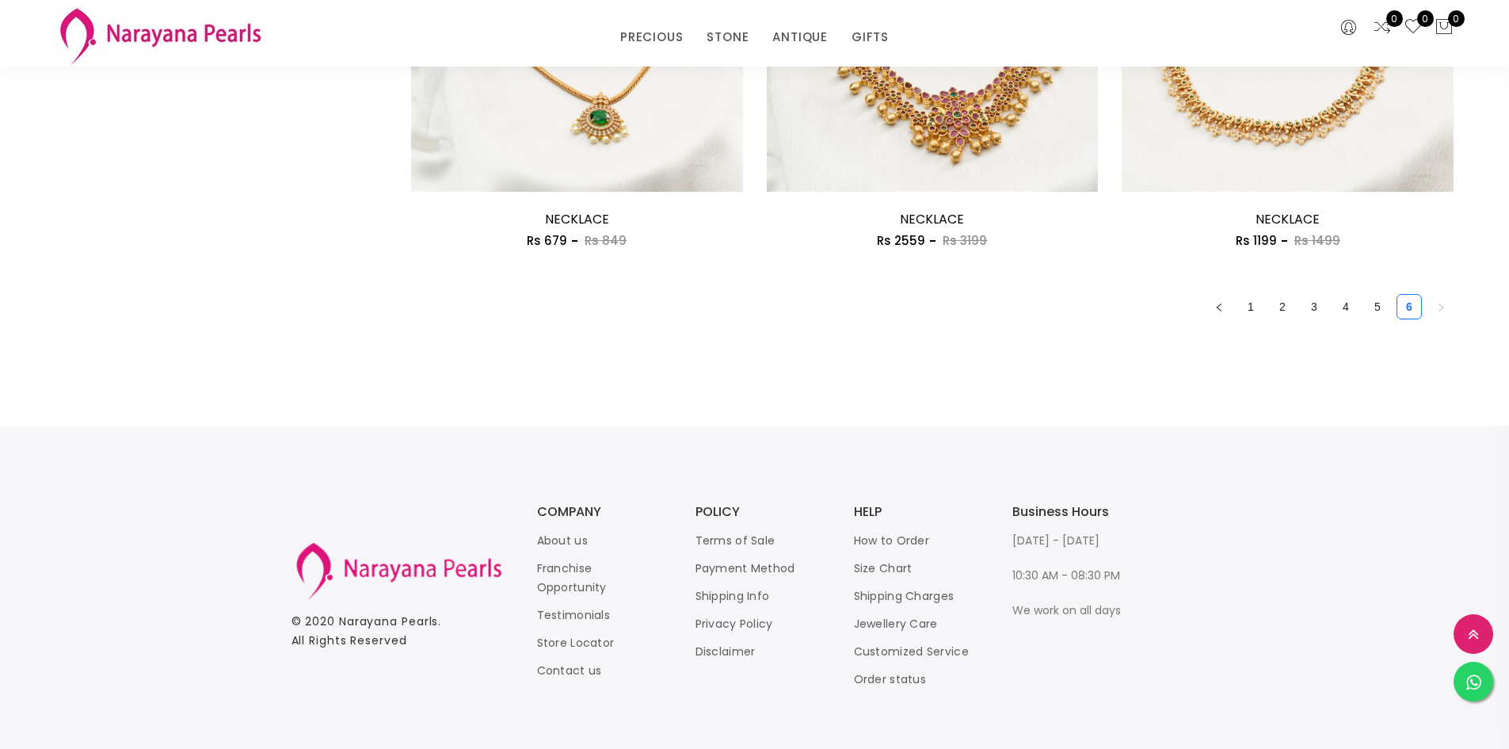
scroll to position [2865, 0]
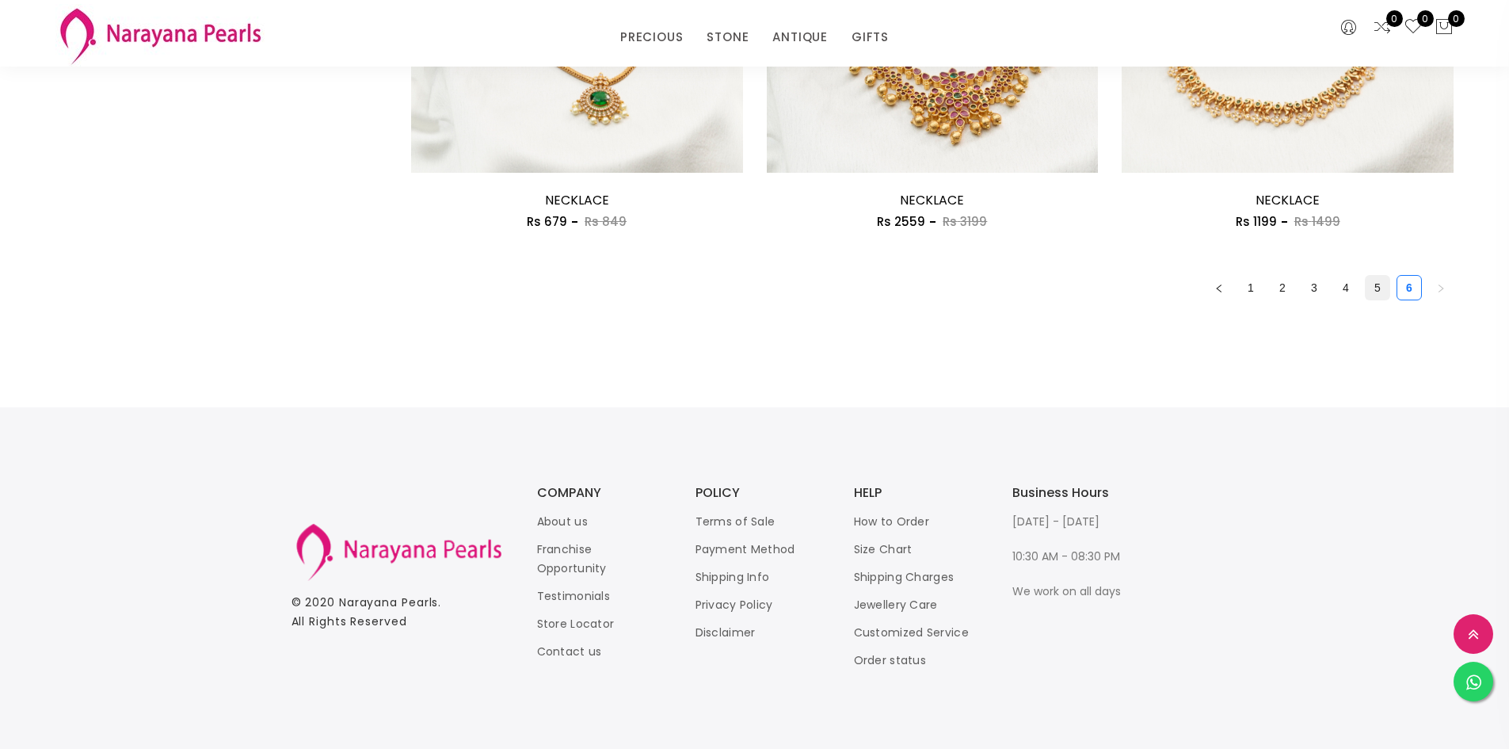
click at [1384, 287] on link "5" at bounding box center [1378, 288] width 24 height 24
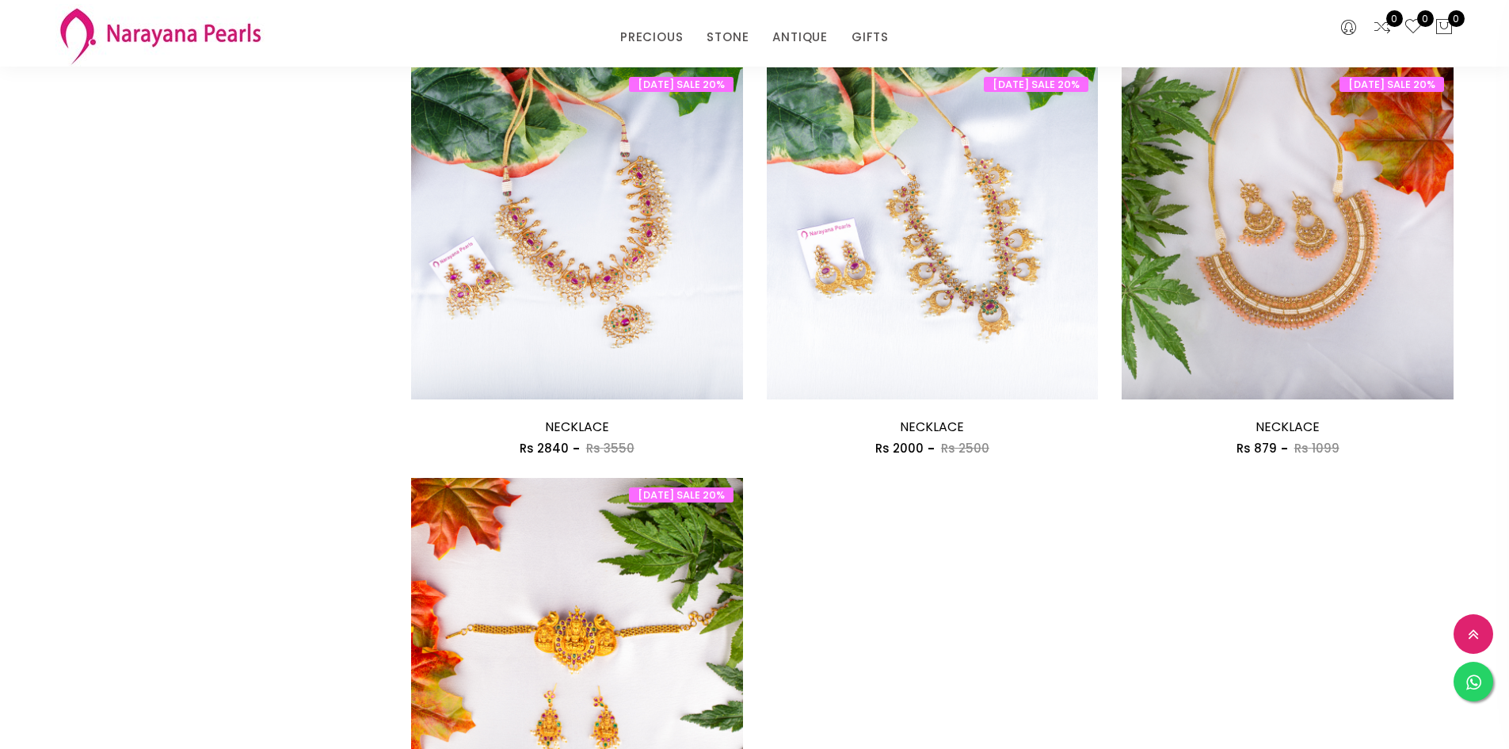
scroll to position [2535, 0]
